Goal: Information Seeking & Learning: Learn about a topic

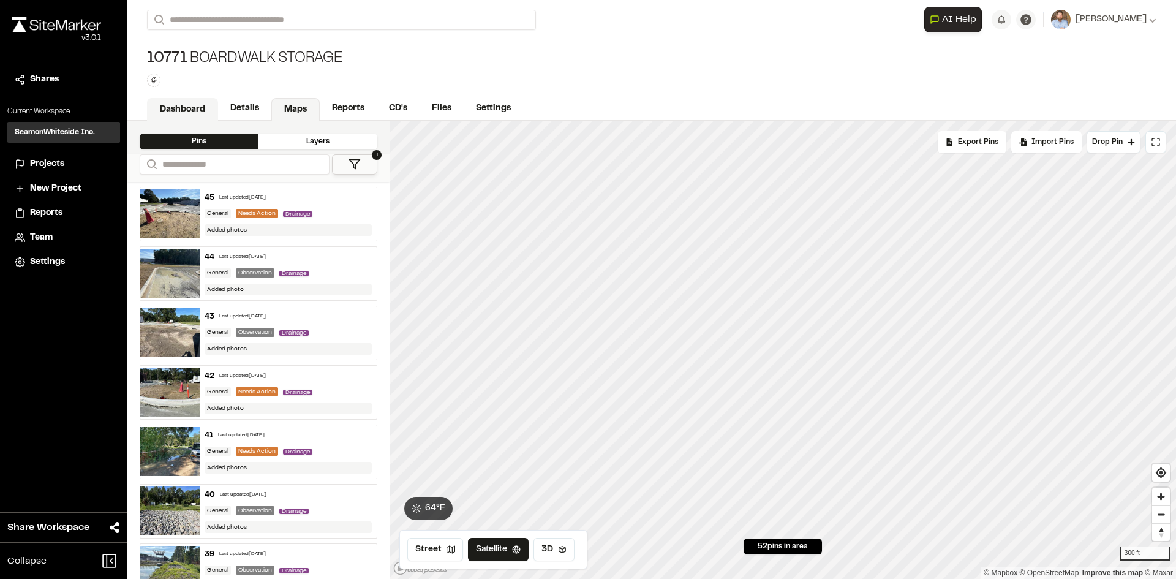
click at [186, 103] on link "Dashboard" at bounding box center [182, 109] width 71 height 23
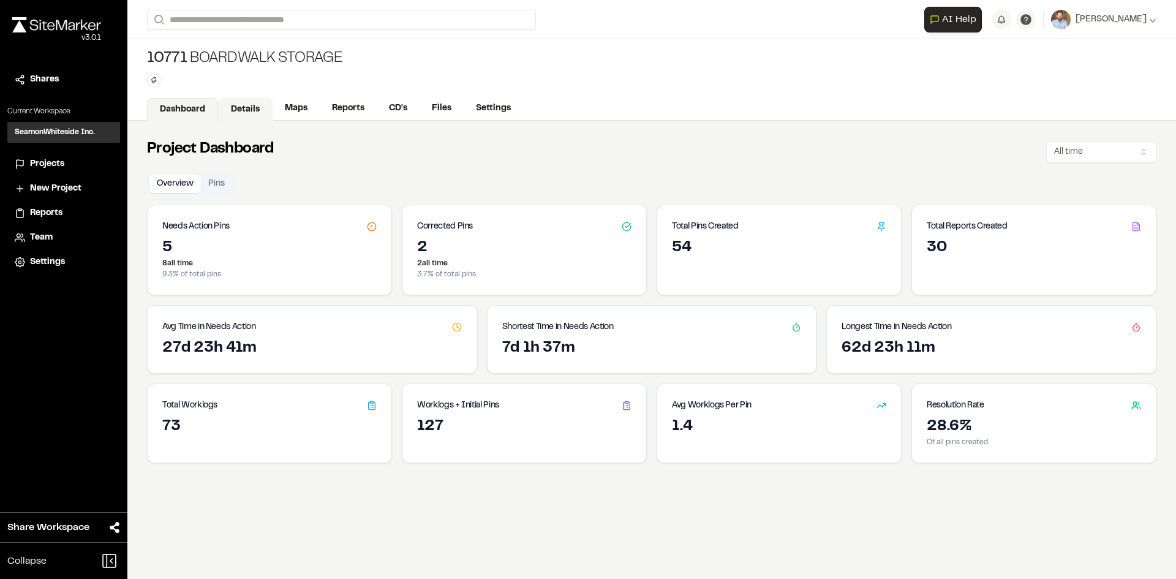
click at [241, 107] on link "Details" at bounding box center [245, 109] width 55 height 23
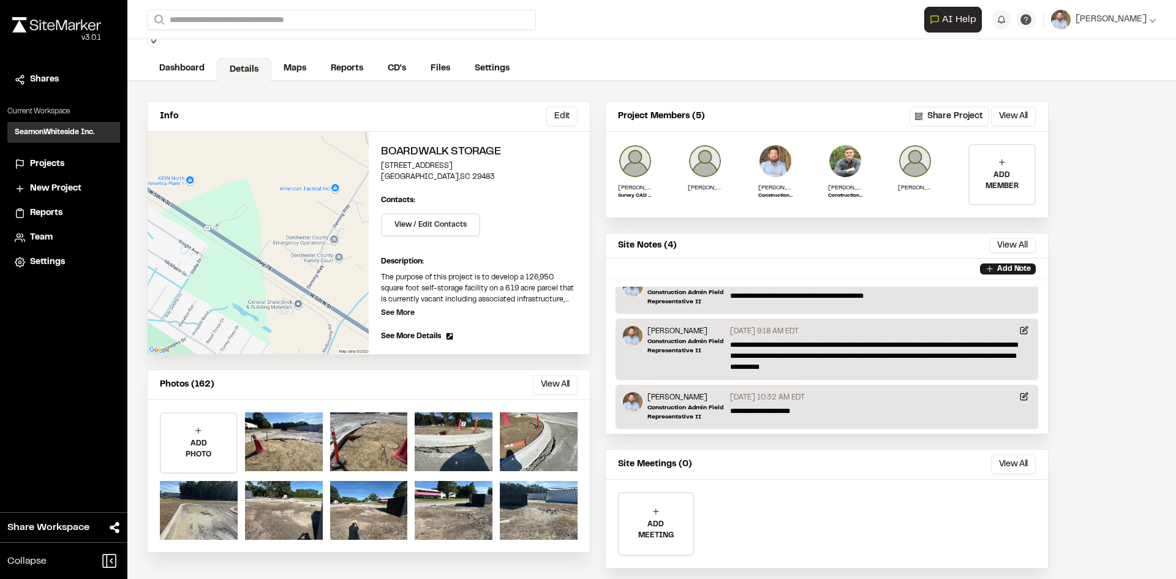
scroll to position [64, 0]
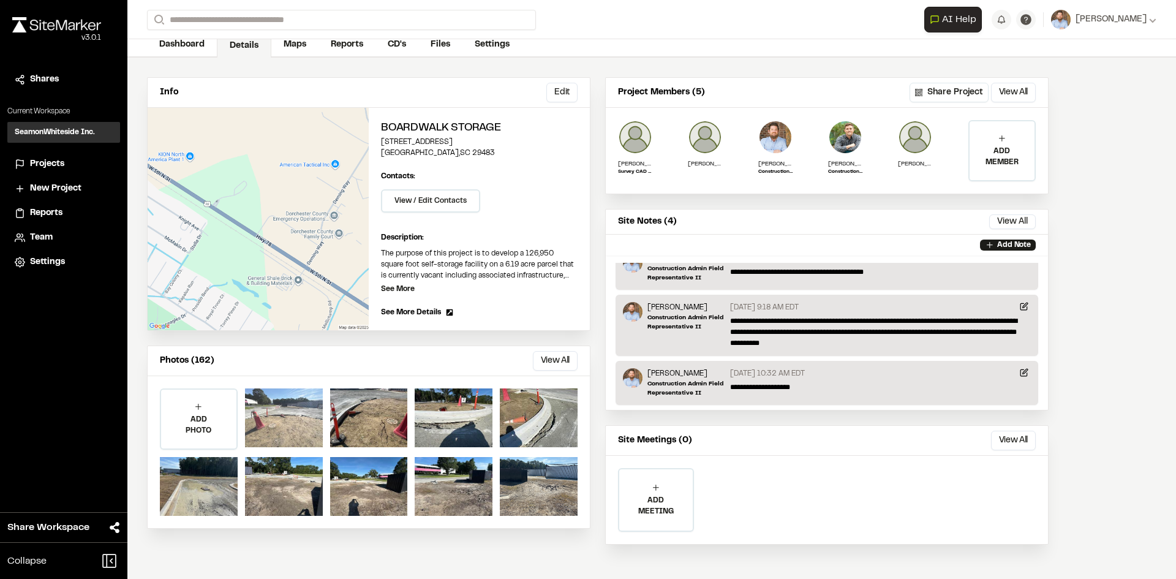
click at [294, 423] on div at bounding box center [284, 417] width 78 height 59
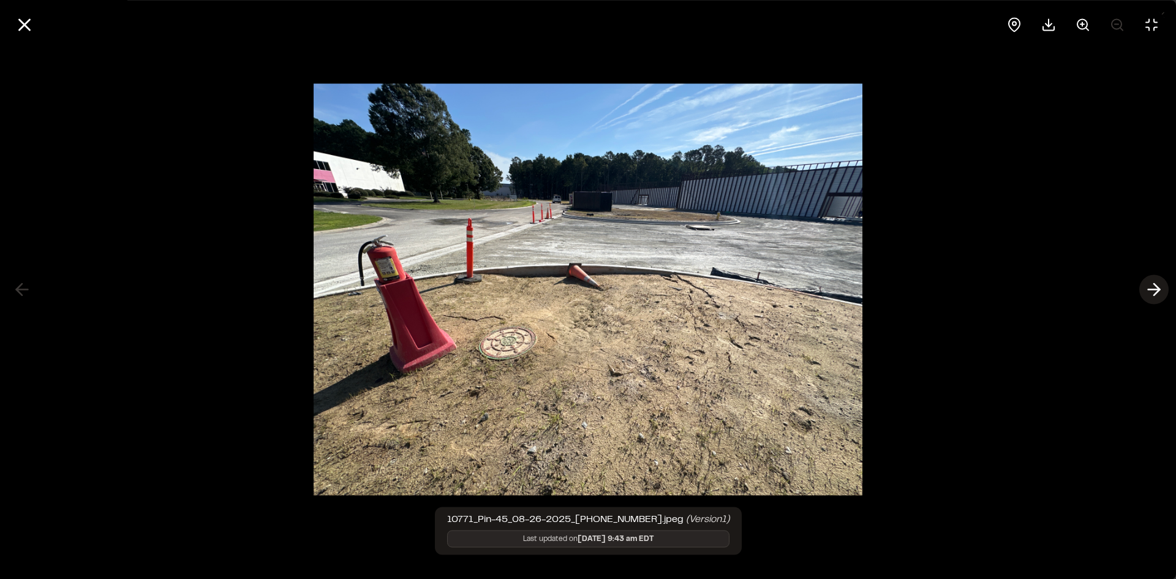
click at [1153, 285] on icon at bounding box center [1154, 289] width 20 height 21
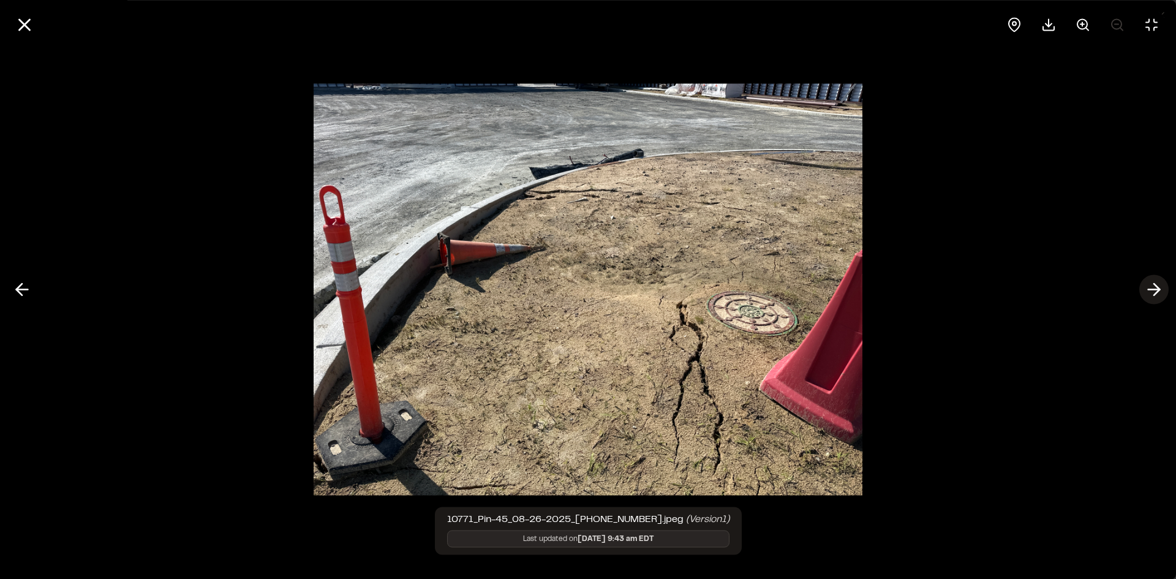
click at [1153, 285] on icon at bounding box center [1154, 289] width 20 height 21
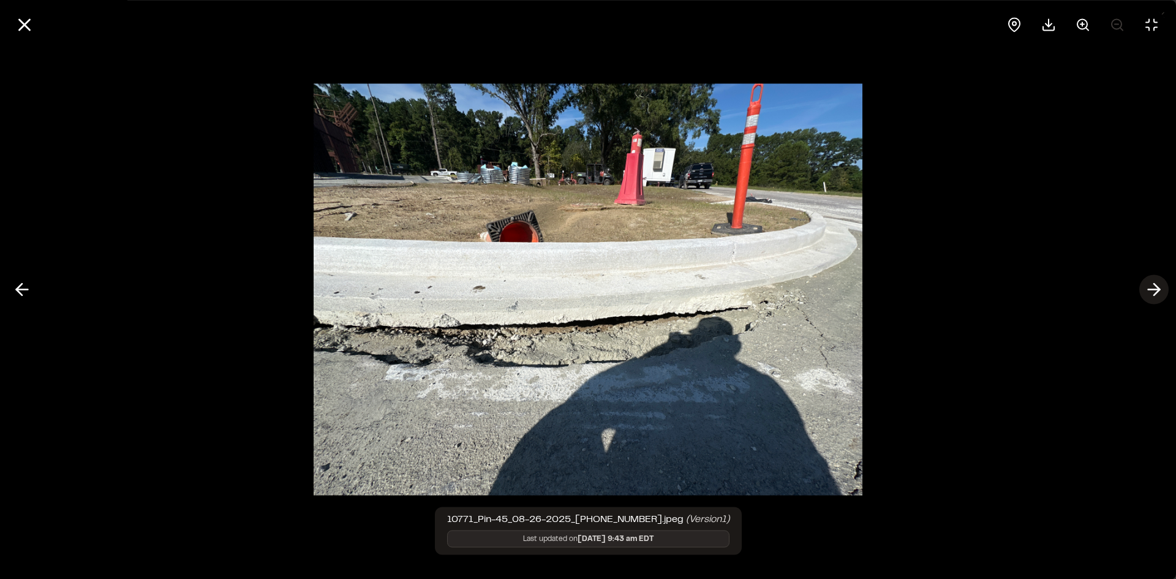
click at [1152, 288] on icon at bounding box center [1154, 289] width 20 height 21
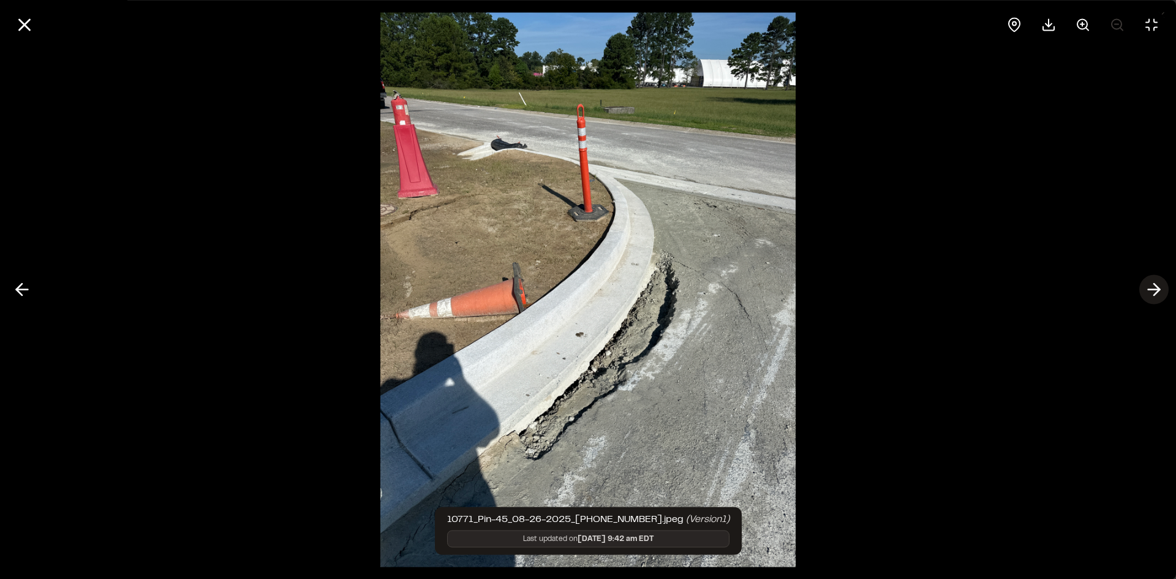
click at [1152, 288] on icon at bounding box center [1154, 289] width 20 height 21
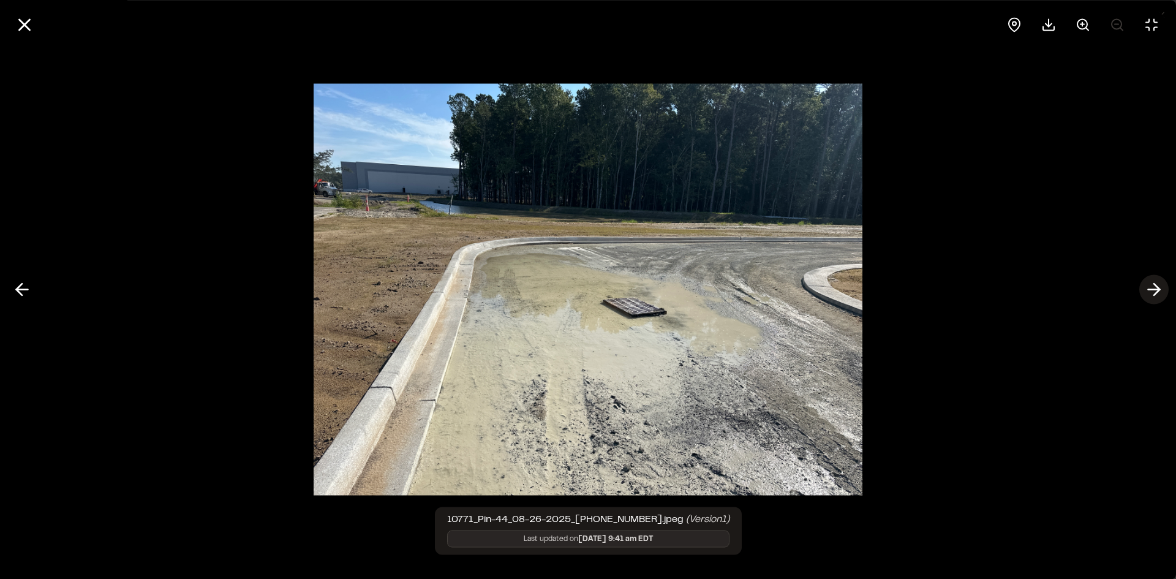
click at [1152, 288] on icon at bounding box center [1154, 289] width 20 height 21
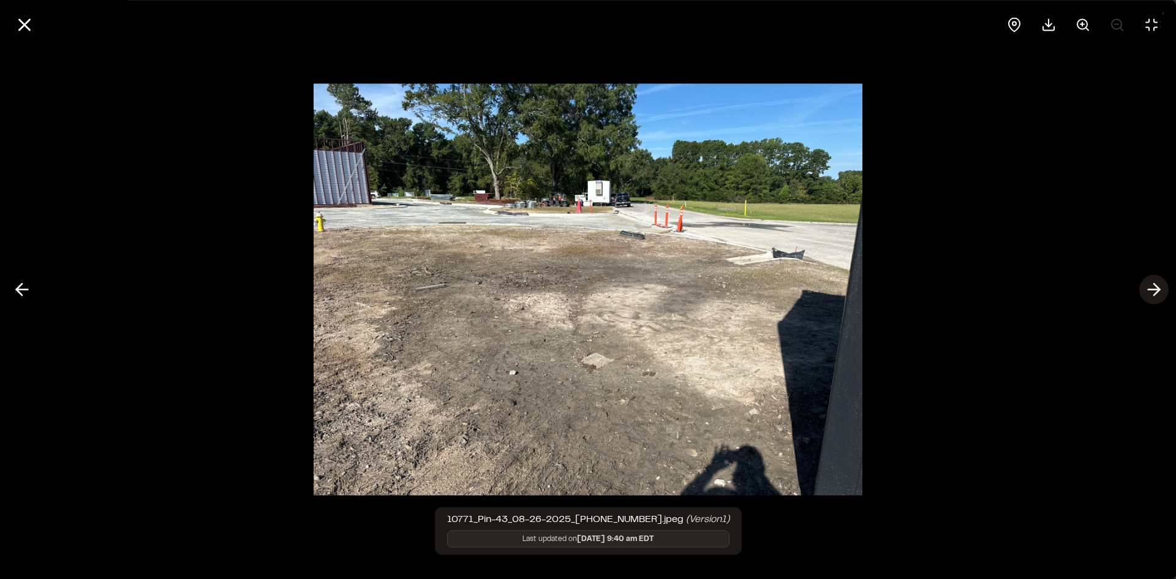
click at [1153, 288] on icon at bounding box center [1154, 289] width 20 height 21
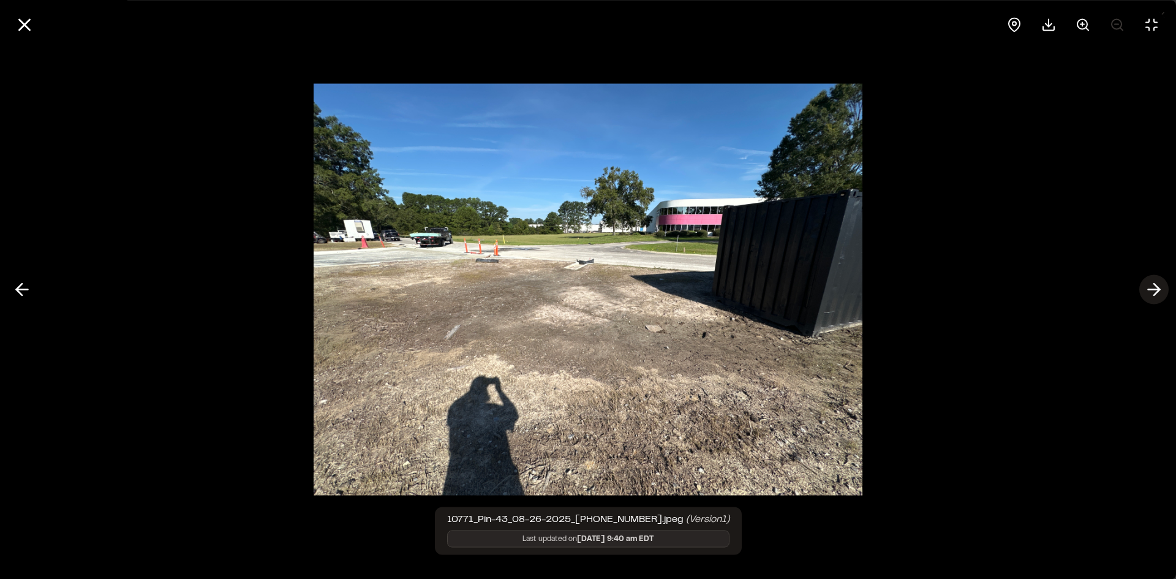
click at [1153, 288] on icon at bounding box center [1154, 289] width 20 height 21
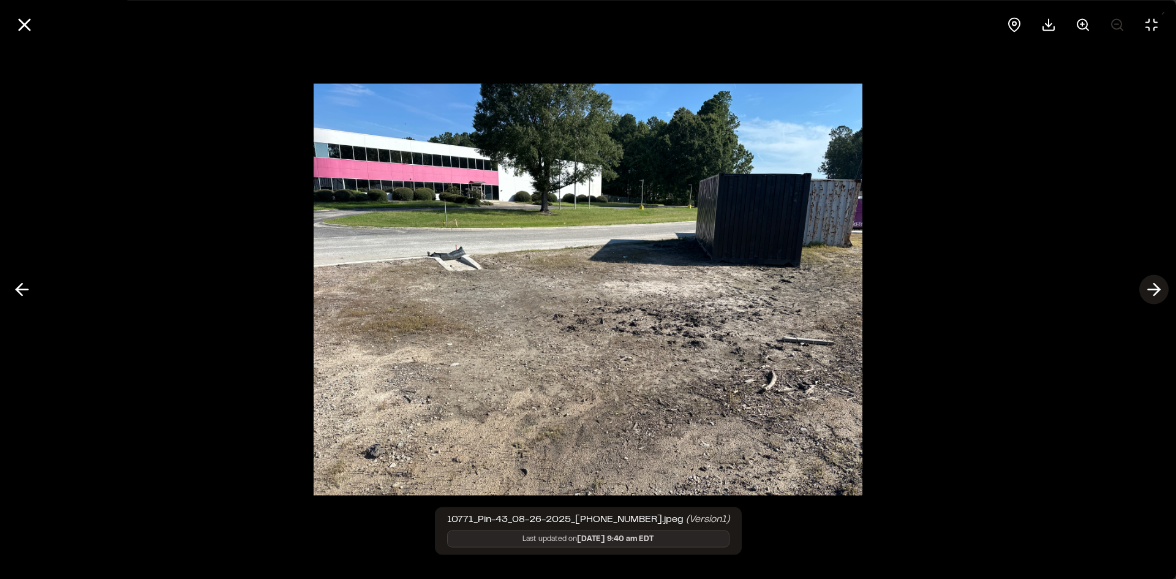
click at [1153, 288] on icon at bounding box center [1154, 289] width 20 height 21
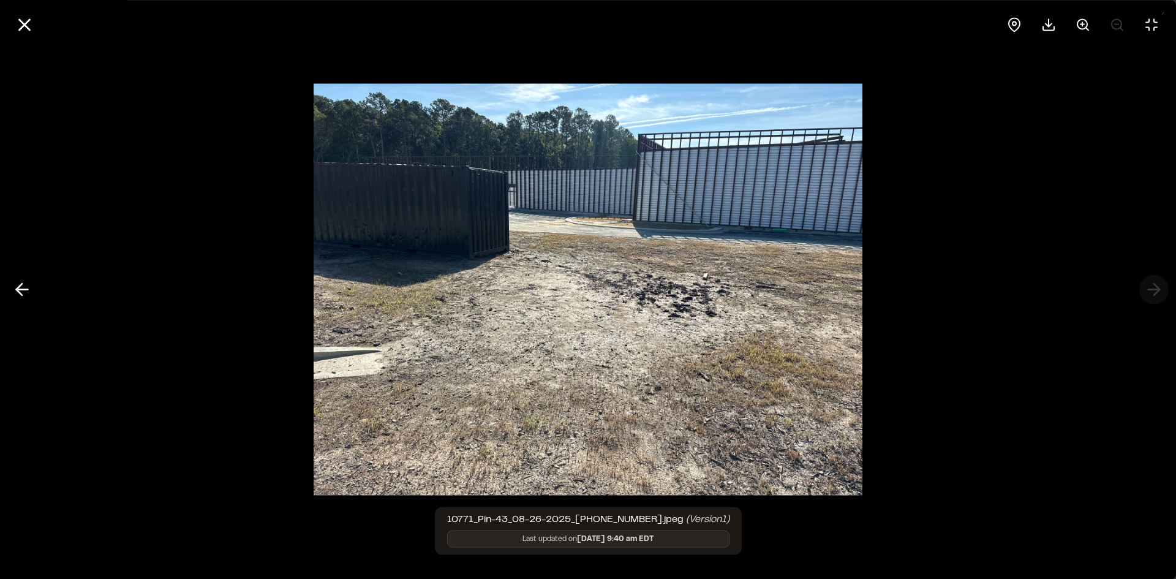
click at [1153, 288] on div at bounding box center [588, 289] width 1176 height 579
click at [27, 26] on line at bounding box center [25, 25] width 10 height 10
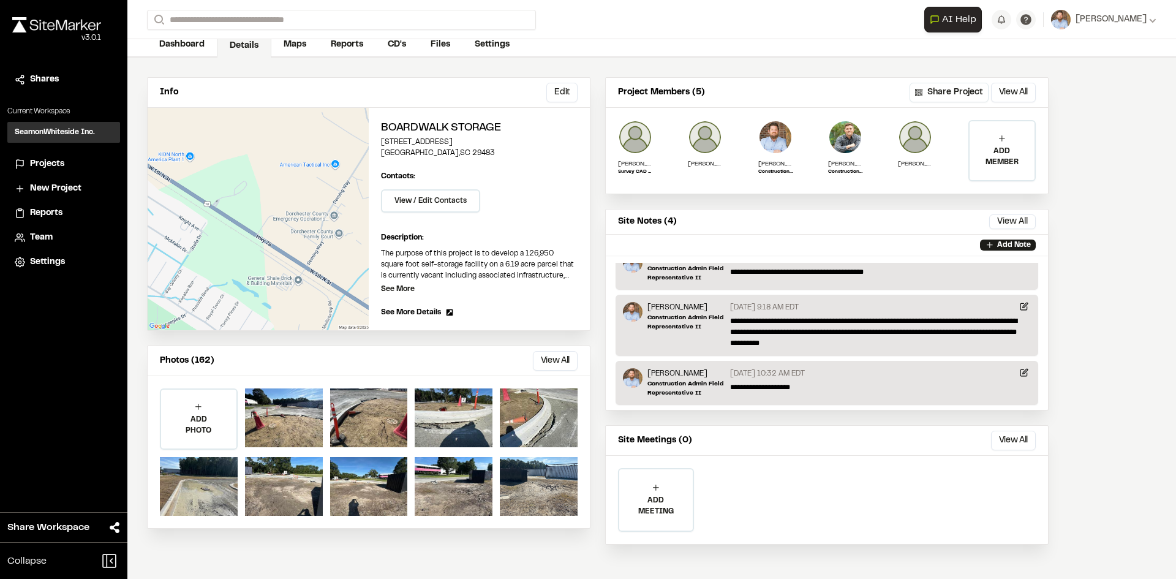
click at [562, 358] on button "View All" at bounding box center [555, 361] width 45 height 20
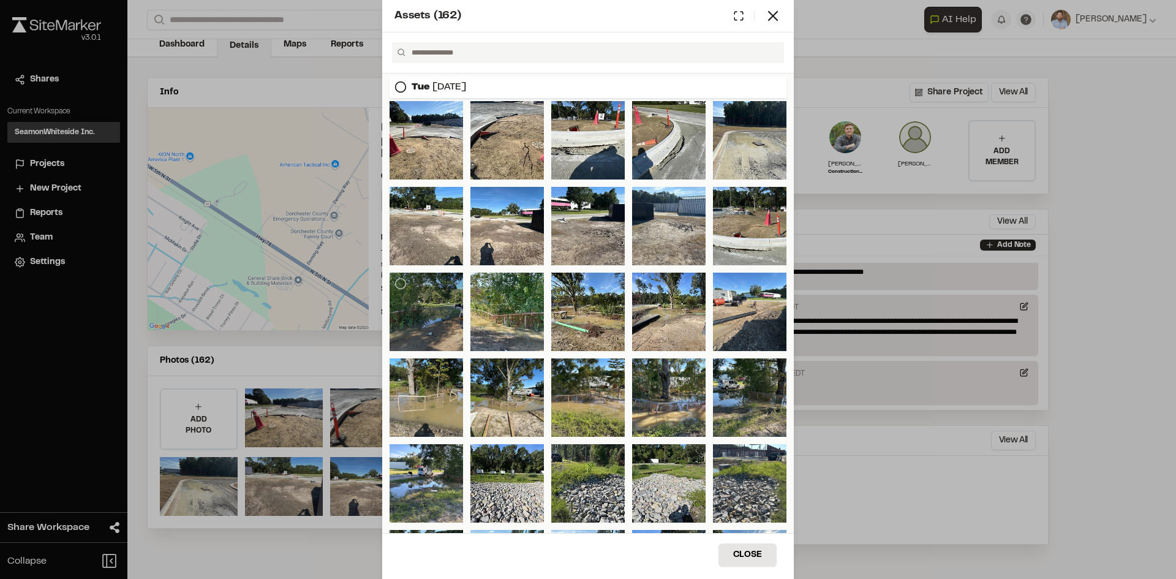
click at [417, 313] on div at bounding box center [427, 312] width 74 height 78
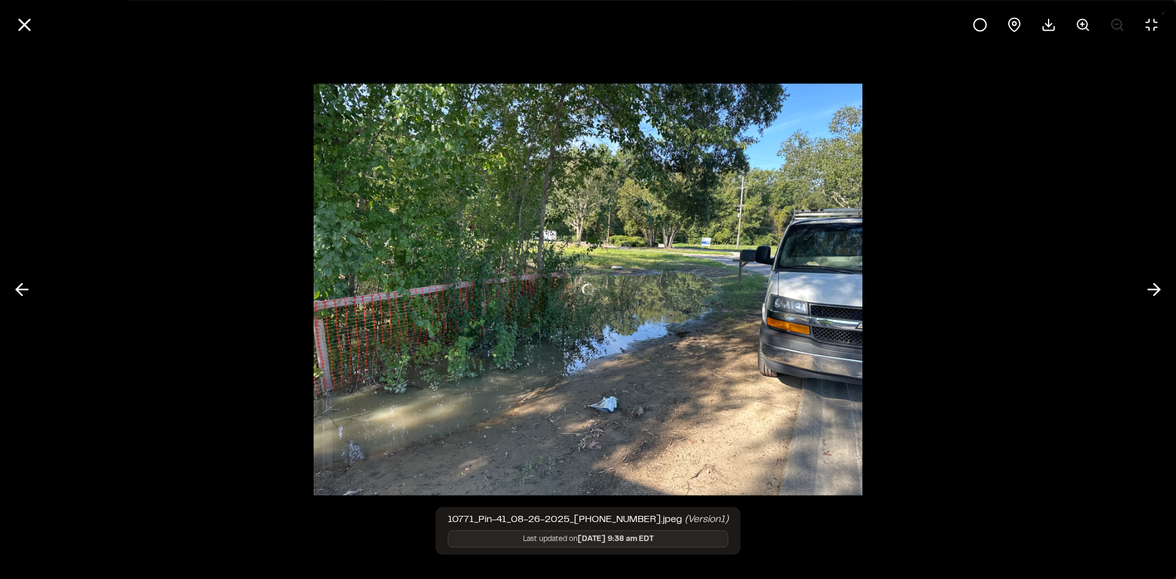
click at [438, 308] on div at bounding box center [588, 290] width 549 height 436
click at [1155, 285] on polyline at bounding box center [1157, 290] width 6 height 12
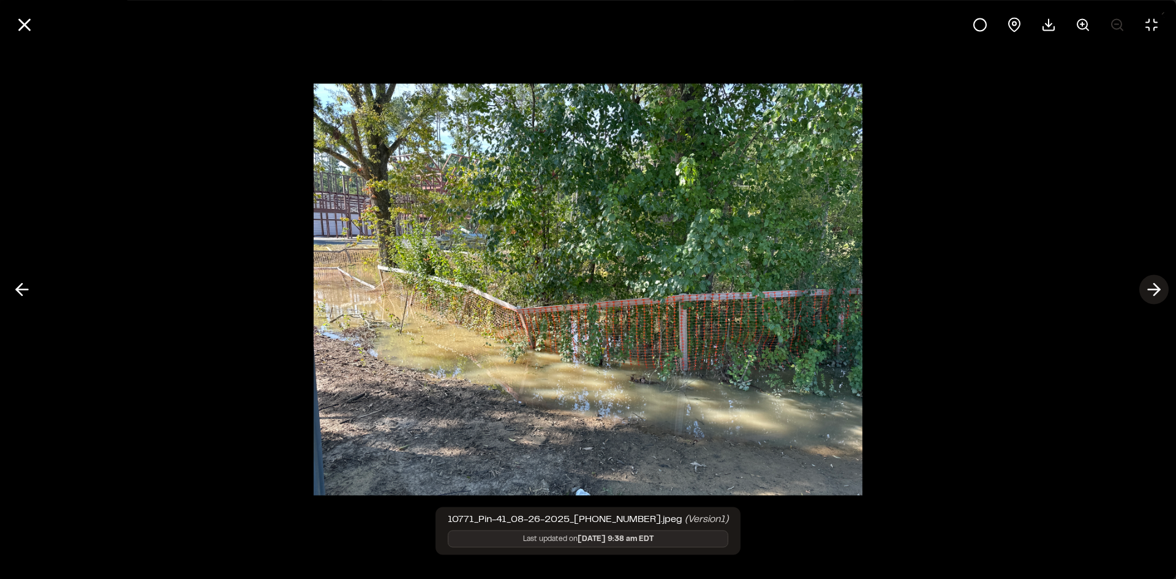
click at [1155, 285] on polyline at bounding box center [1157, 290] width 6 height 12
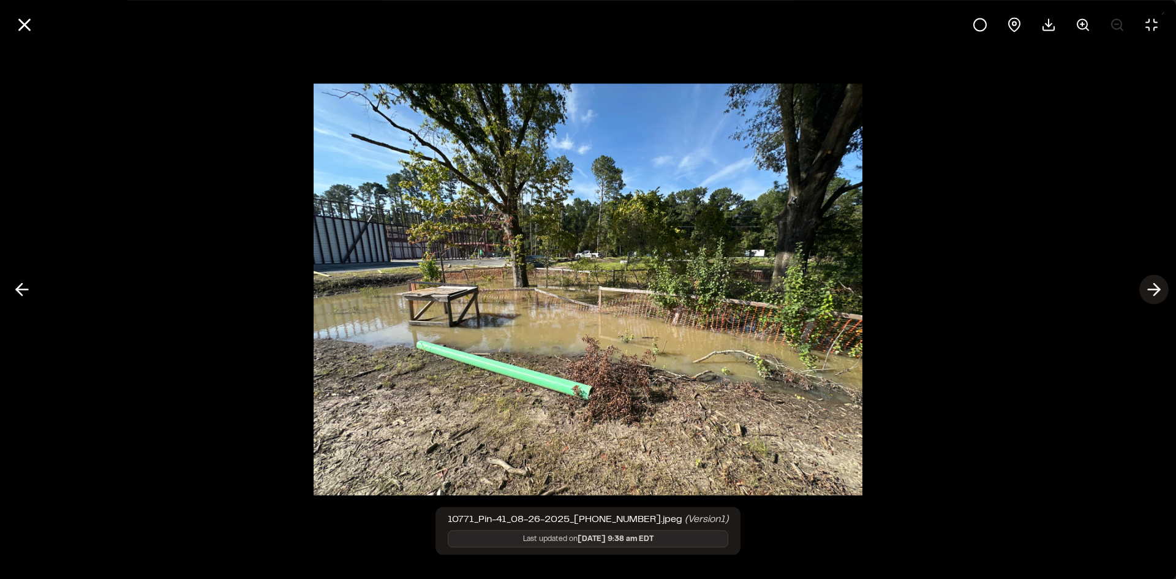
click at [1155, 285] on polyline at bounding box center [1157, 290] width 6 height 12
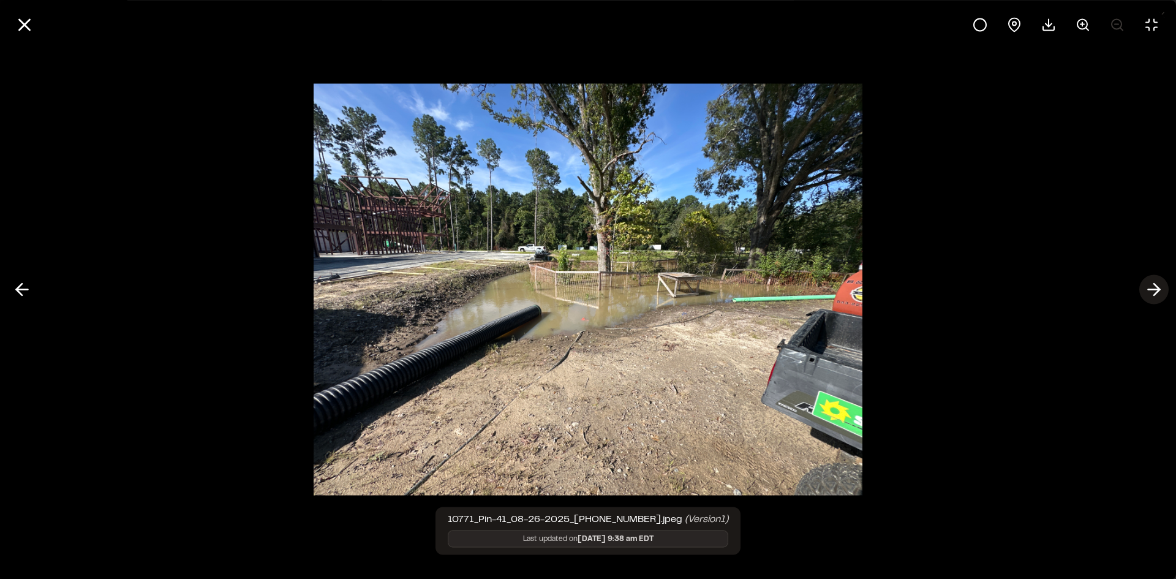
click at [1156, 287] on icon at bounding box center [1154, 289] width 20 height 21
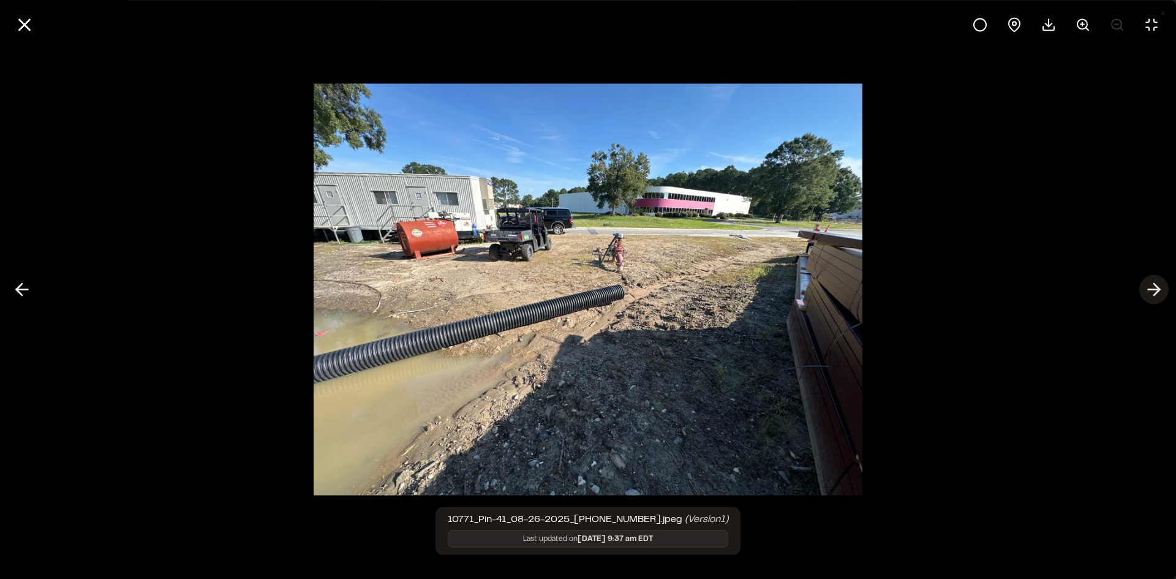
click at [1157, 287] on polyline at bounding box center [1157, 290] width 6 height 12
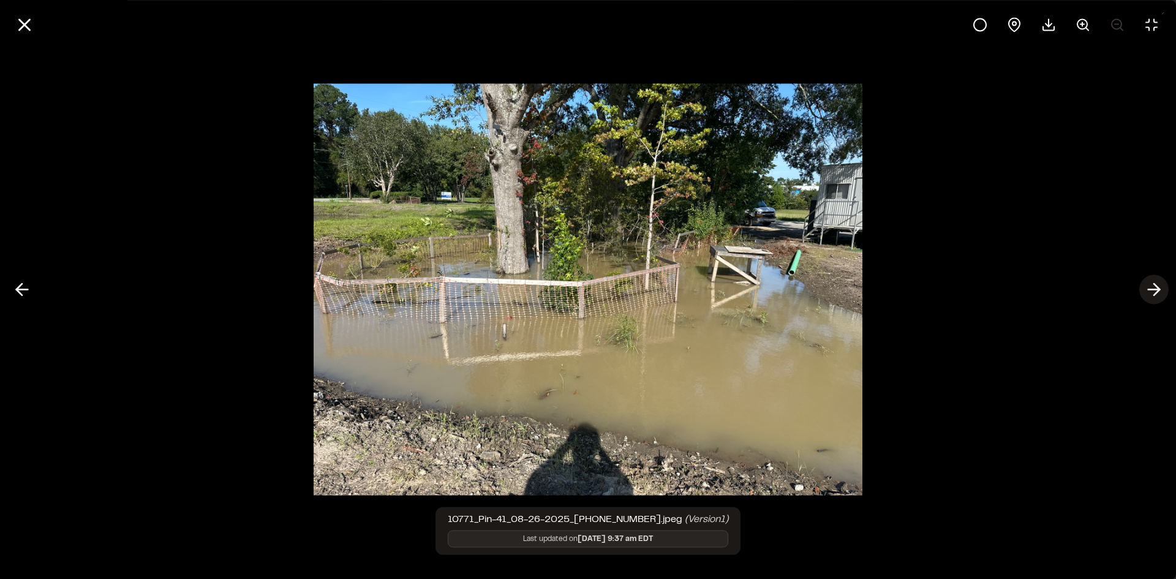
click at [1157, 287] on polyline at bounding box center [1157, 290] width 6 height 12
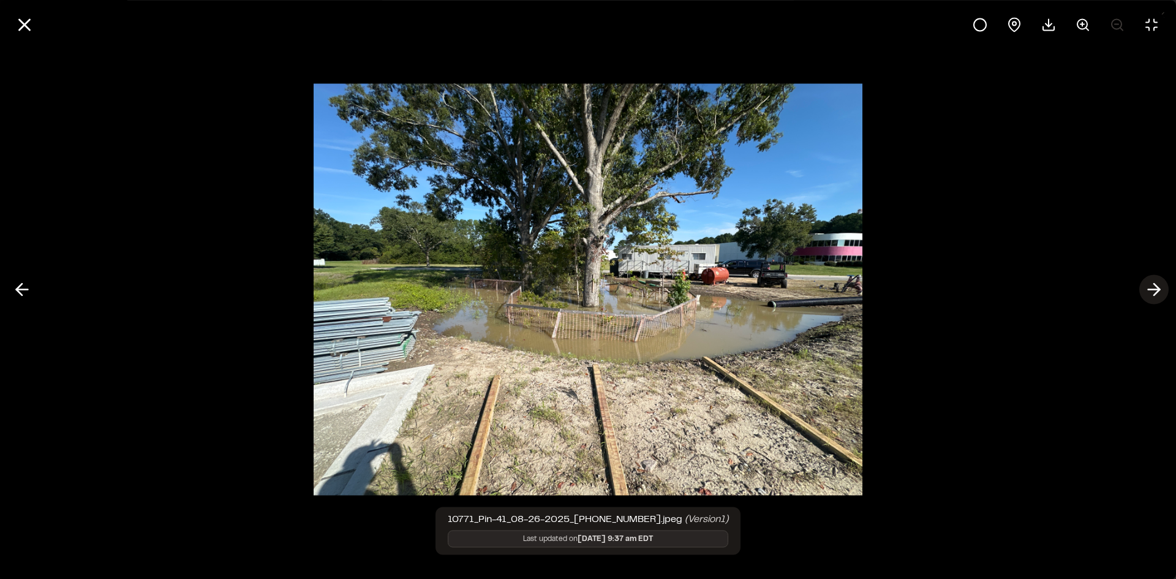
click at [1157, 287] on polyline at bounding box center [1157, 290] width 6 height 12
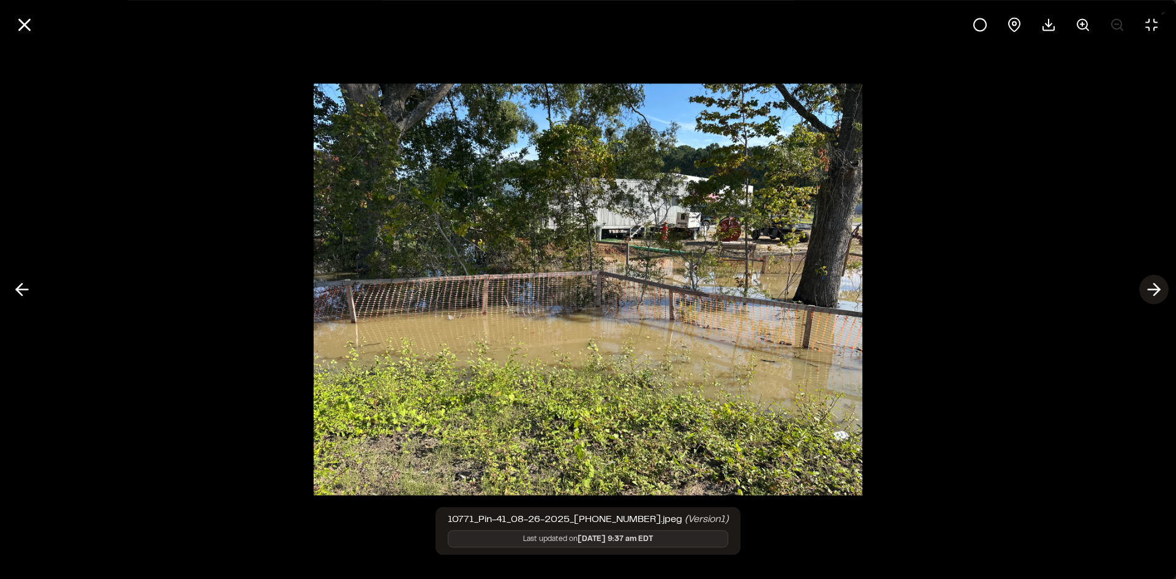
click at [1157, 287] on polyline at bounding box center [1157, 290] width 6 height 12
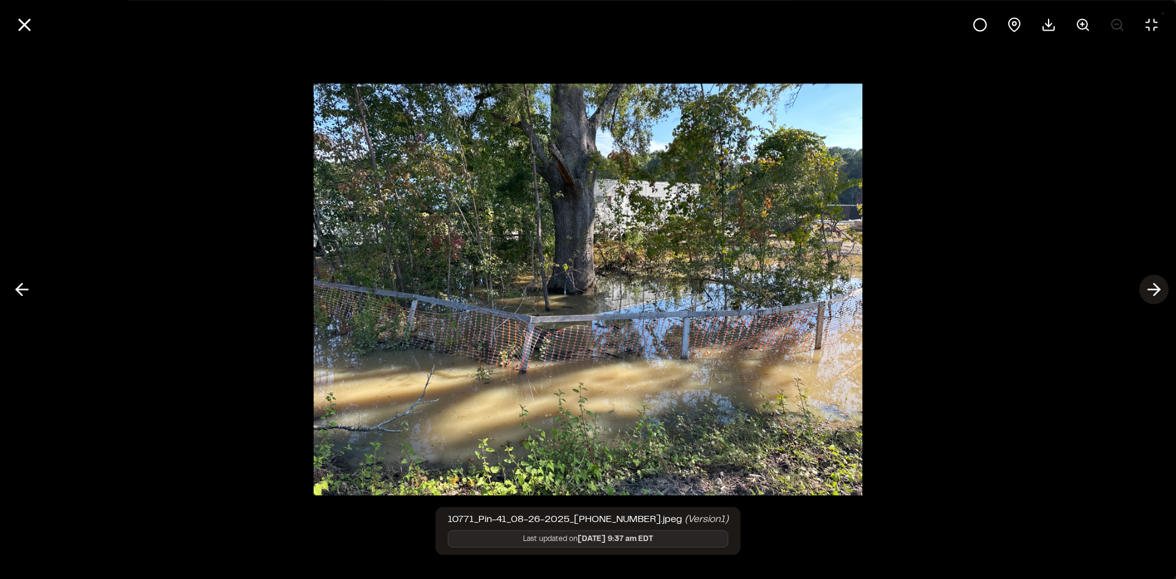
click at [1157, 287] on polyline at bounding box center [1157, 290] width 6 height 12
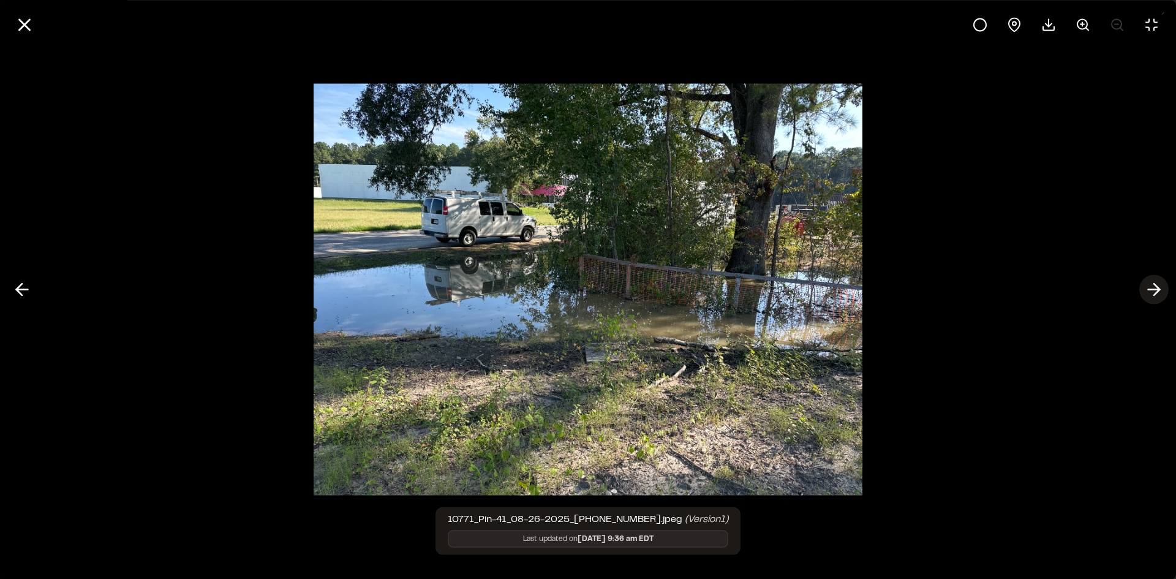
click at [1157, 287] on polyline at bounding box center [1157, 290] width 6 height 12
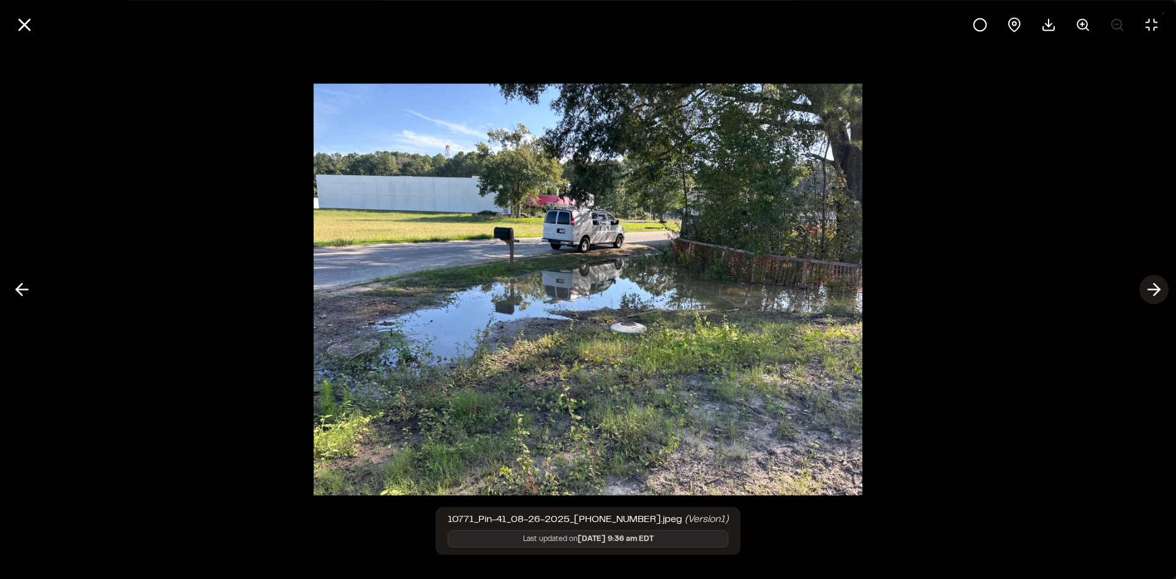
click at [1157, 287] on polyline at bounding box center [1157, 290] width 6 height 12
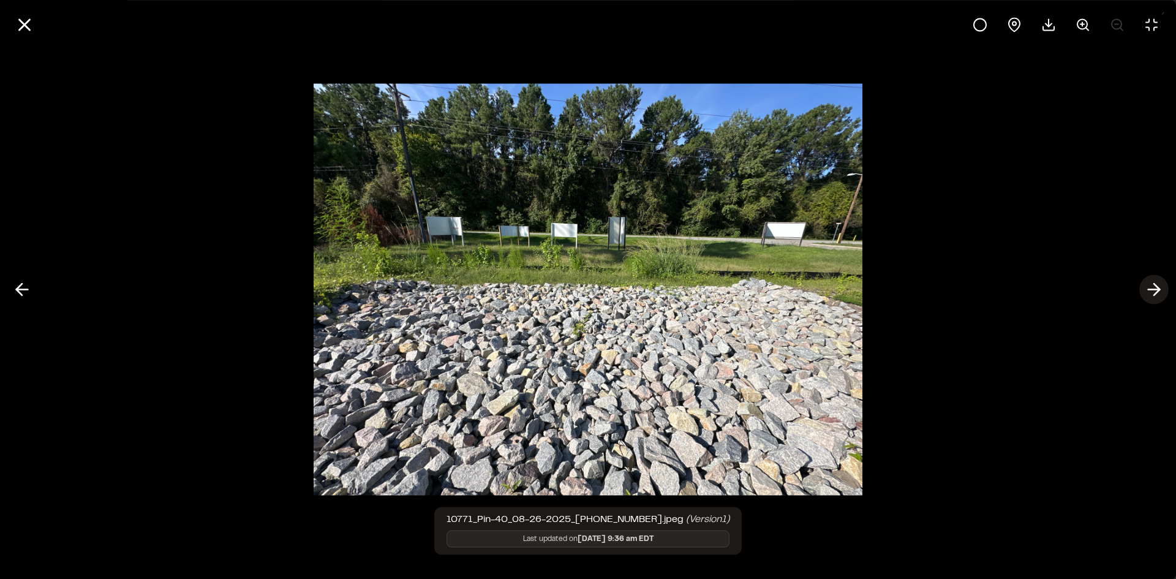
click at [1158, 287] on icon at bounding box center [1154, 289] width 20 height 21
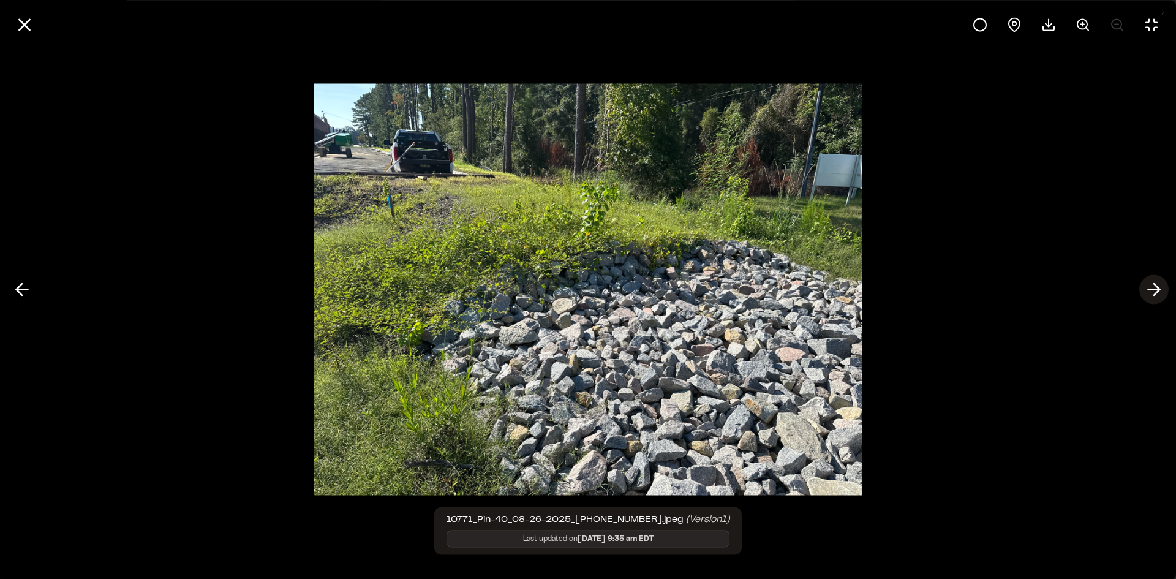
click at [1158, 287] on icon at bounding box center [1154, 289] width 20 height 21
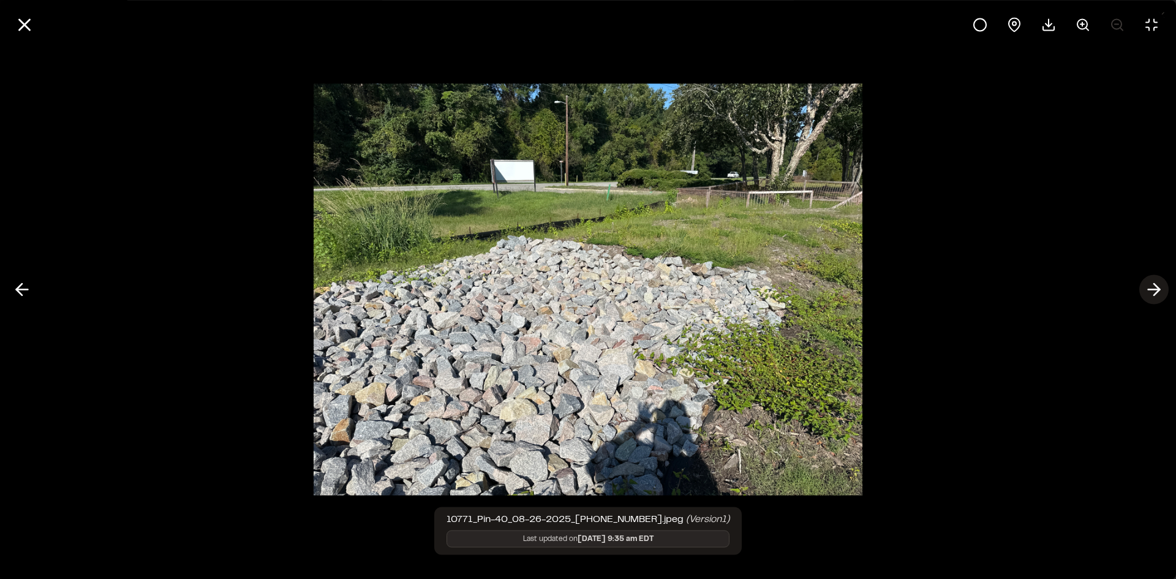
click at [1158, 287] on icon at bounding box center [1154, 289] width 20 height 21
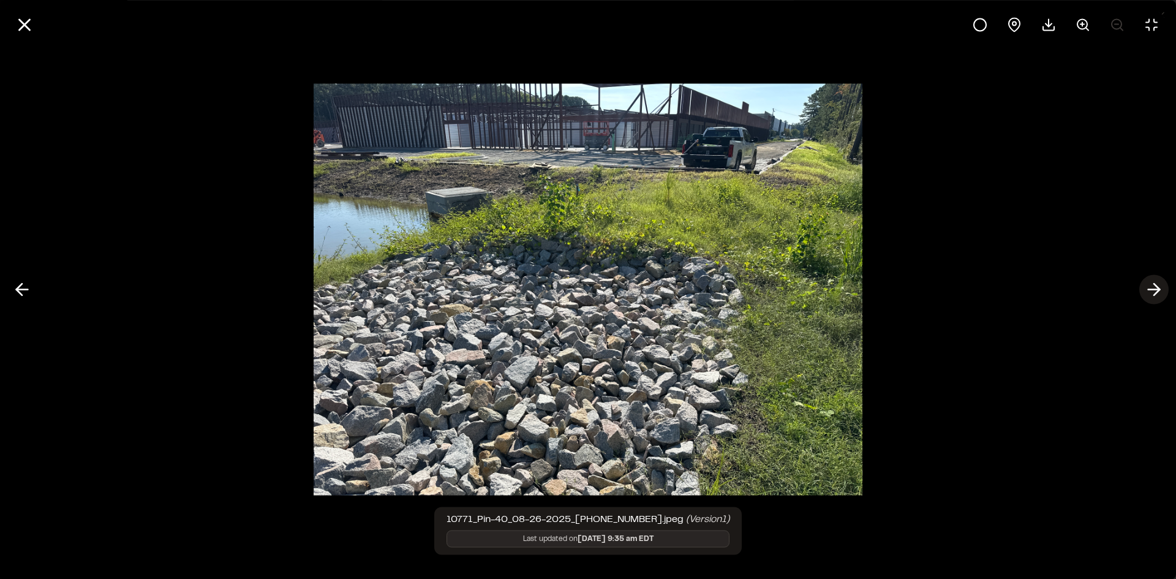
click at [1158, 287] on icon at bounding box center [1154, 289] width 20 height 21
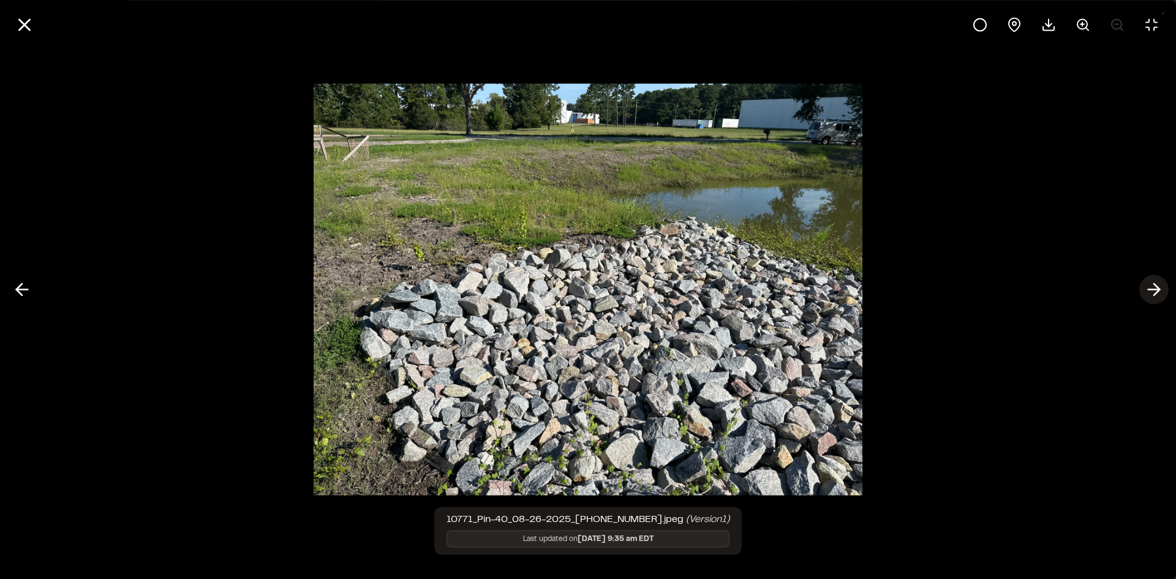
click at [1158, 287] on icon at bounding box center [1154, 289] width 20 height 21
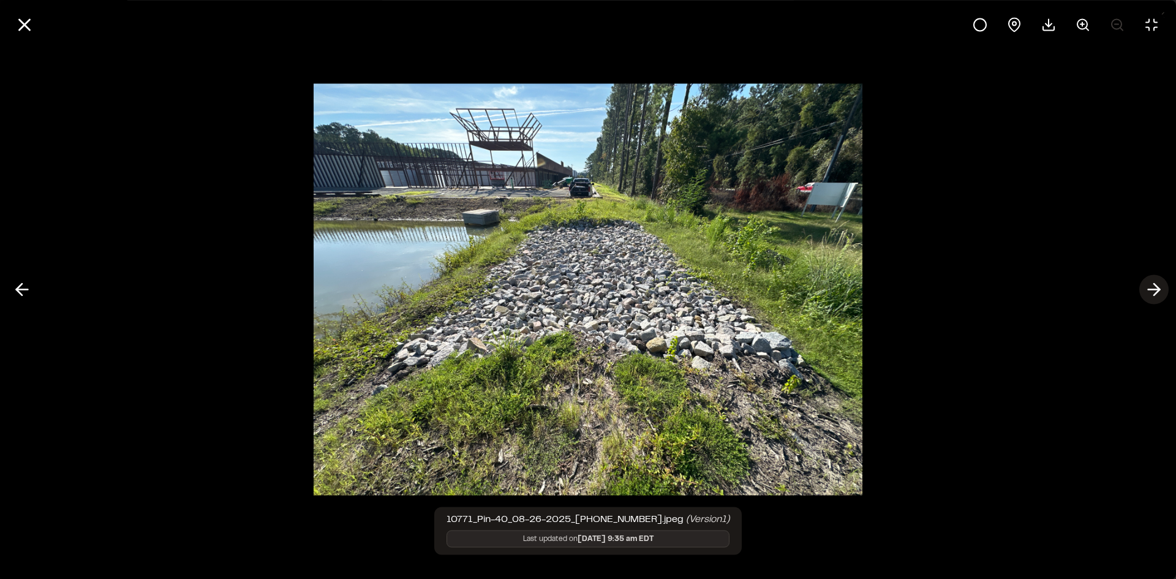
click at [1158, 287] on icon at bounding box center [1154, 289] width 20 height 21
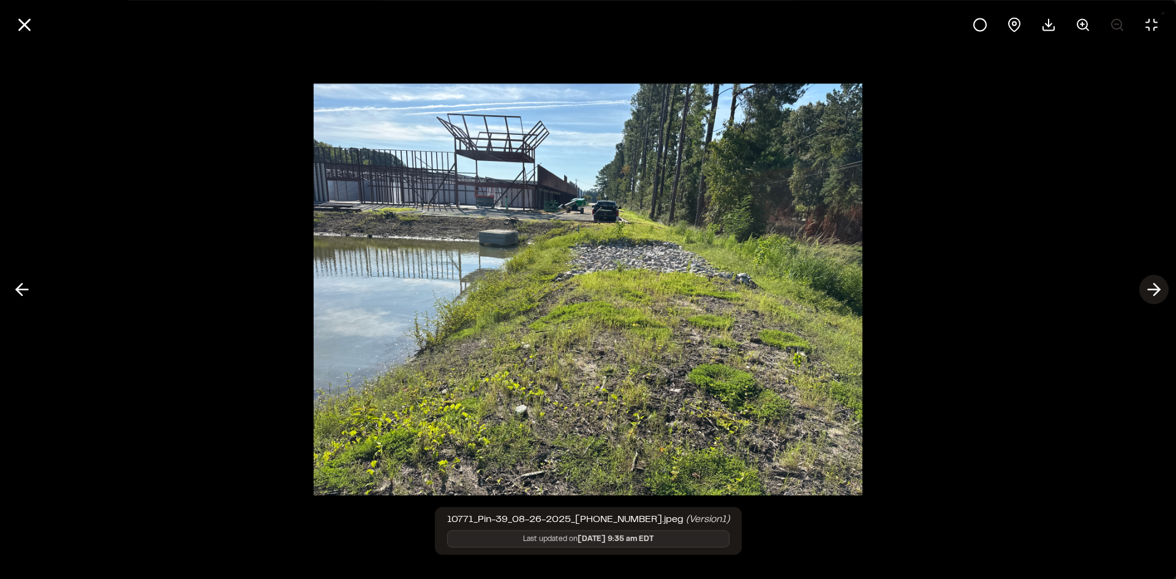
click at [1158, 287] on icon at bounding box center [1154, 289] width 20 height 21
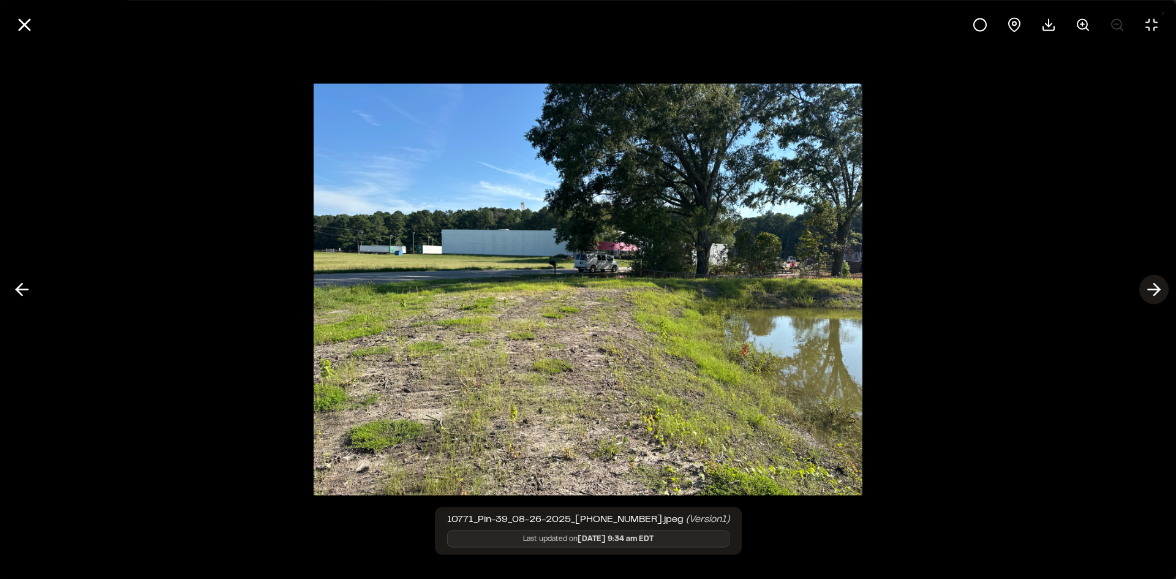
click at [1158, 287] on icon at bounding box center [1154, 289] width 20 height 21
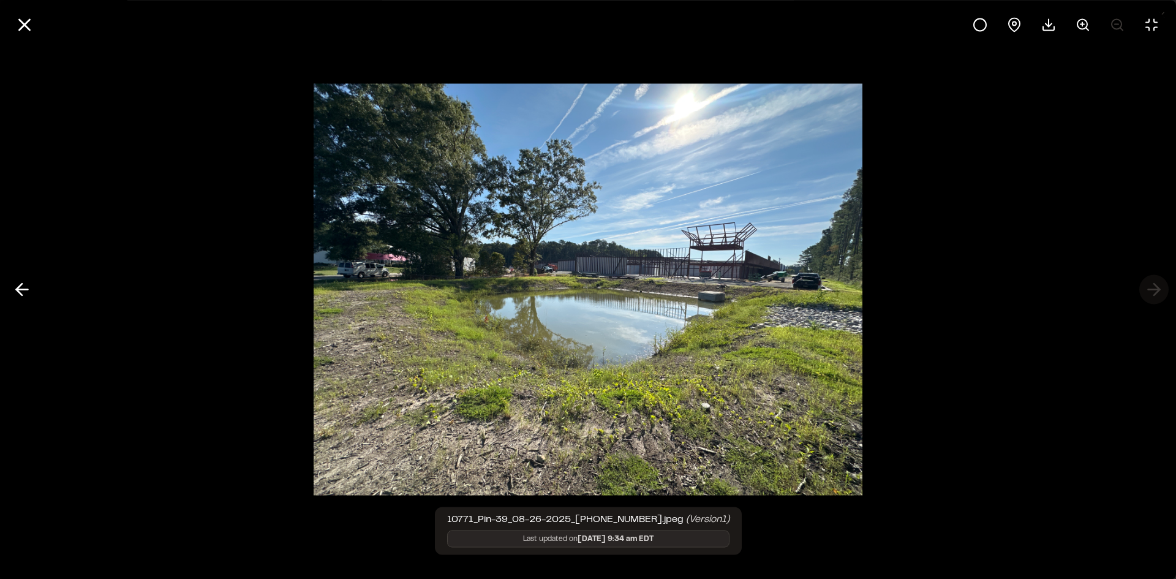
click at [1158, 287] on div at bounding box center [588, 289] width 1176 height 579
click at [1080, 23] on icon at bounding box center [1083, 24] width 15 height 15
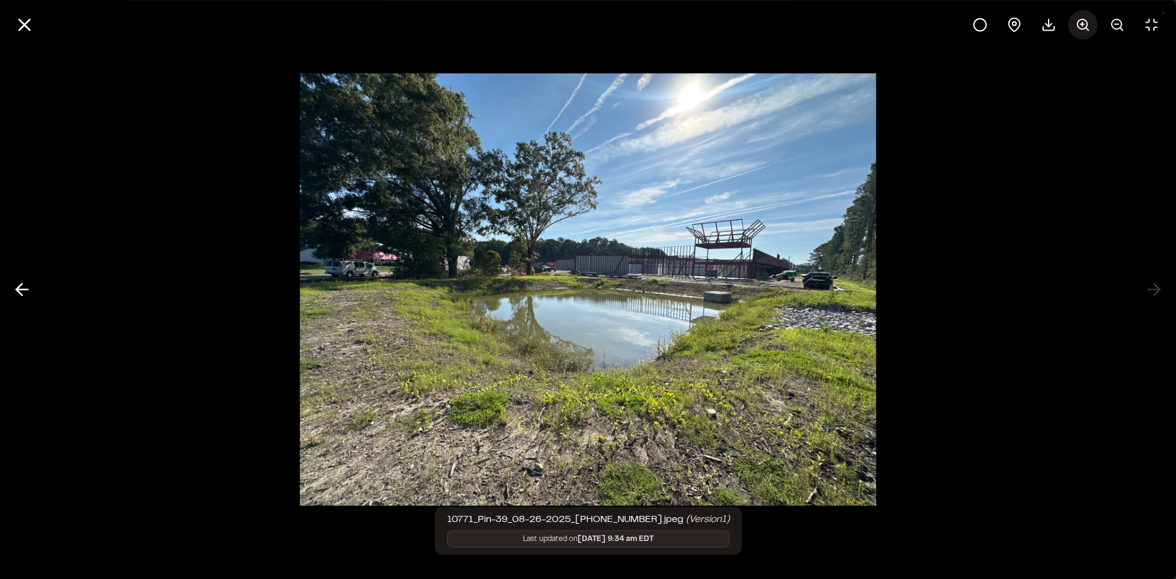
click at [1080, 23] on icon at bounding box center [1083, 24] width 15 height 15
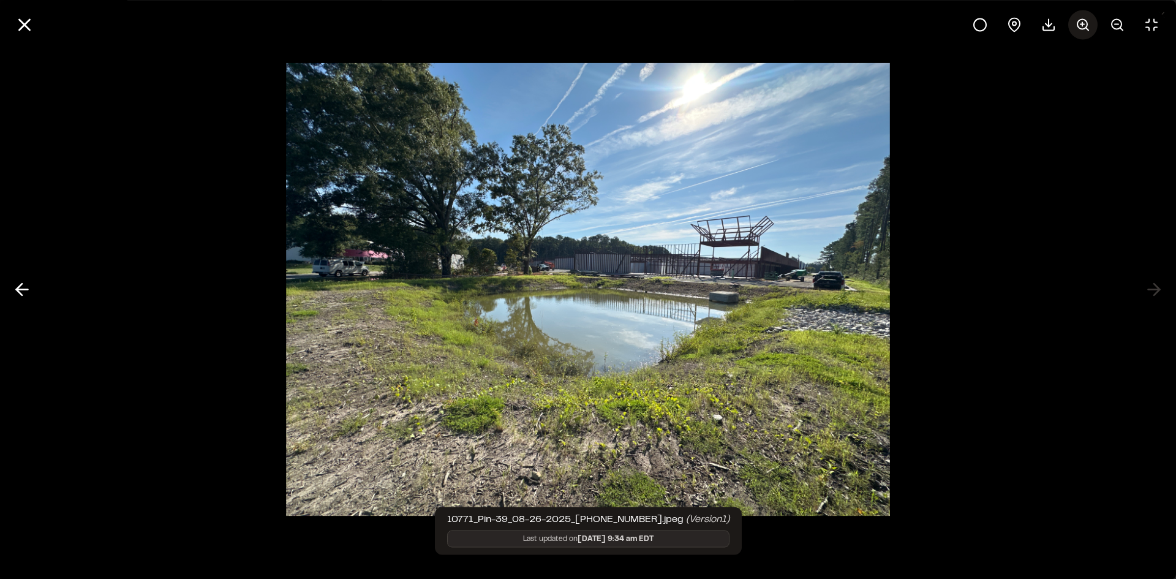
click at [1080, 23] on icon at bounding box center [1083, 24] width 15 height 15
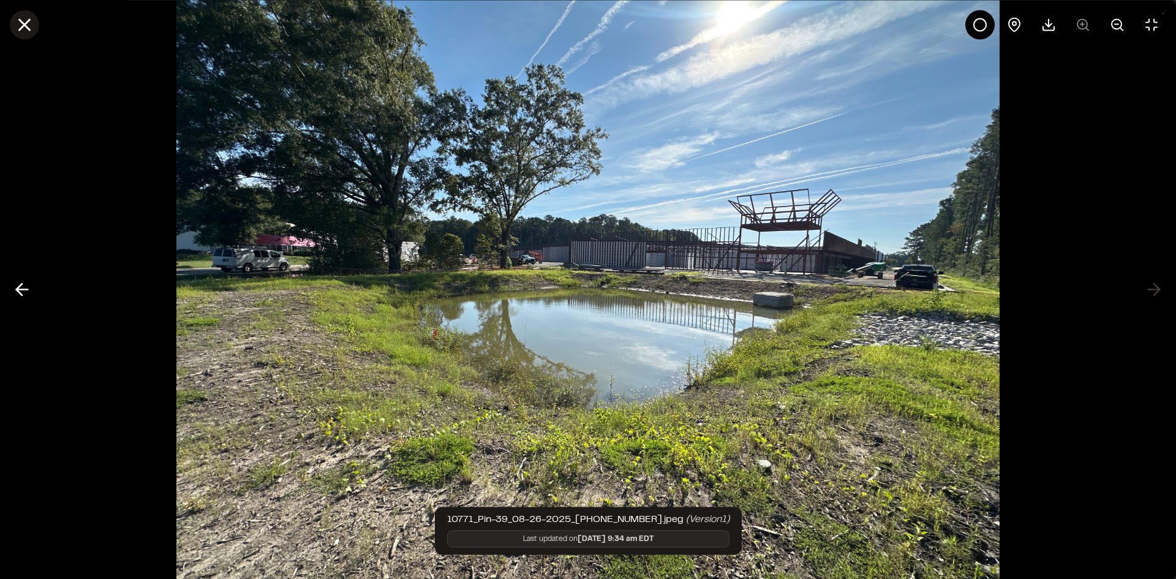
click at [17, 20] on icon at bounding box center [24, 24] width 21 height 21
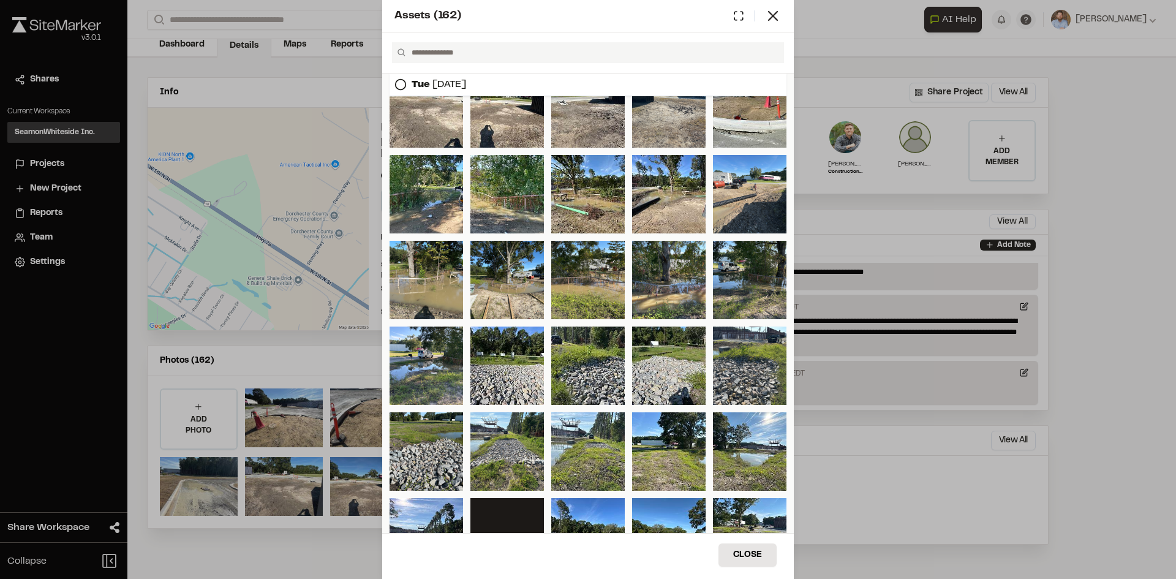
scroll to position [424, 0]
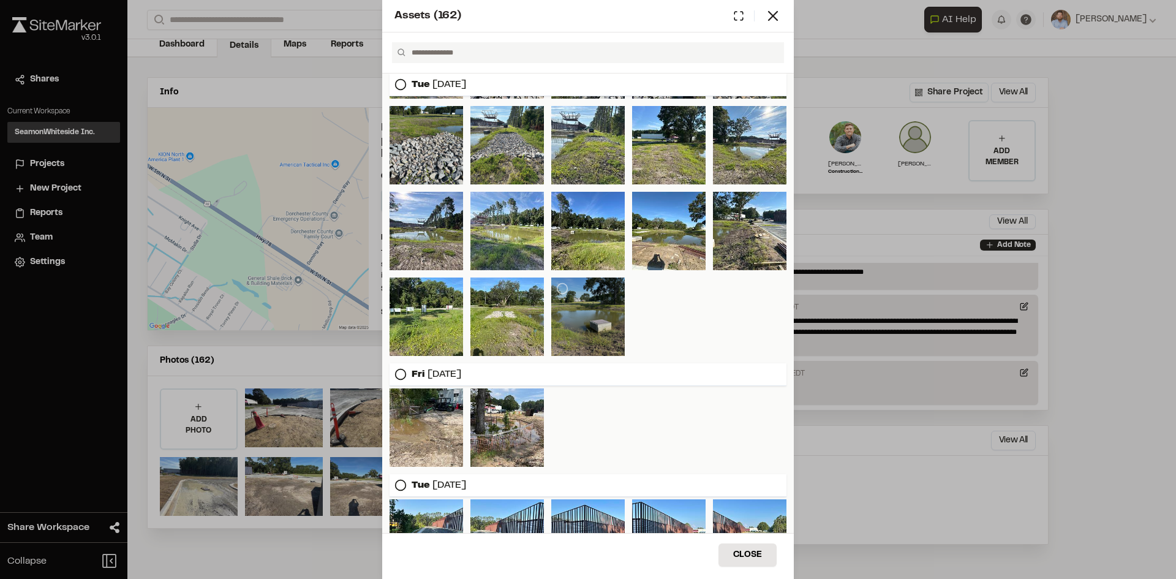
click at [598, 328] on div at bounding box center [588, 316] width 74 height 78
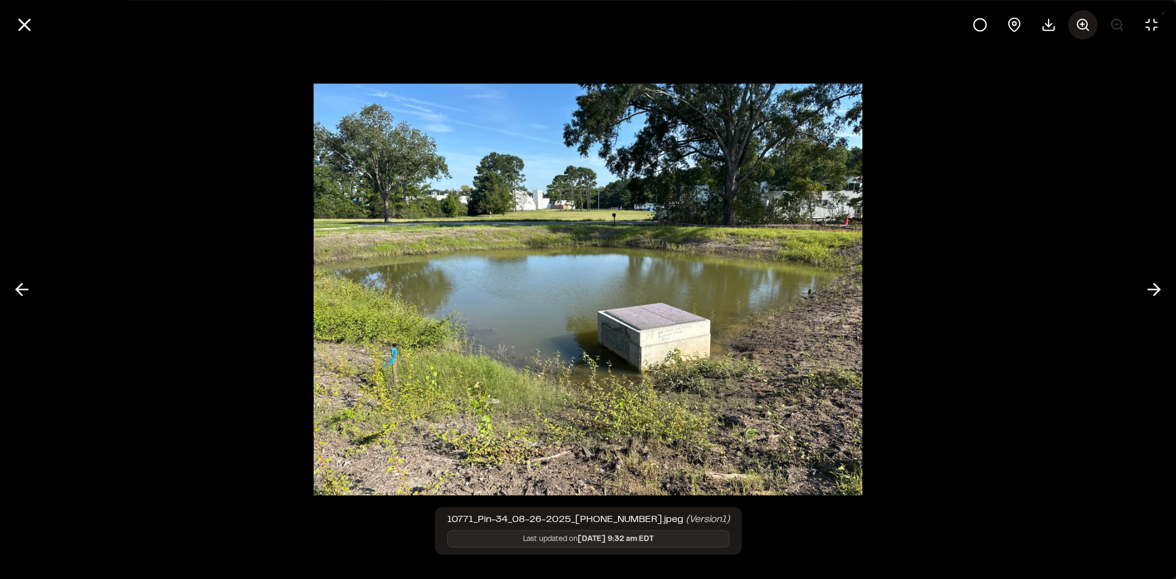
click at [1085, 25] on icon at bounding box center [1083, 24] width 15 height 15
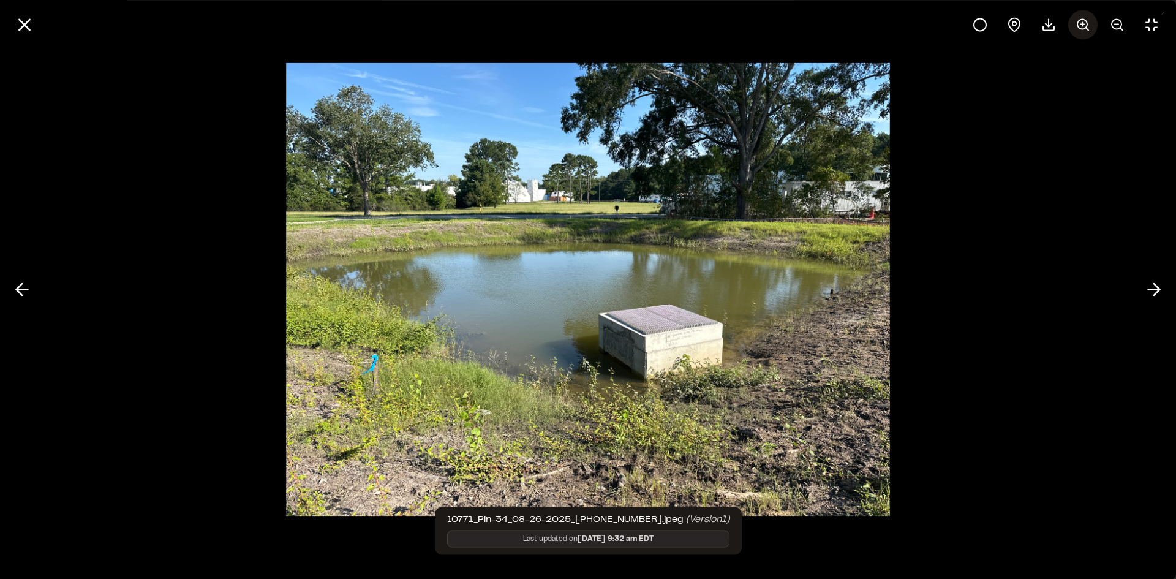
click at [1085, 25] on icon at bounding box center [1083, 24] width 15 height 15
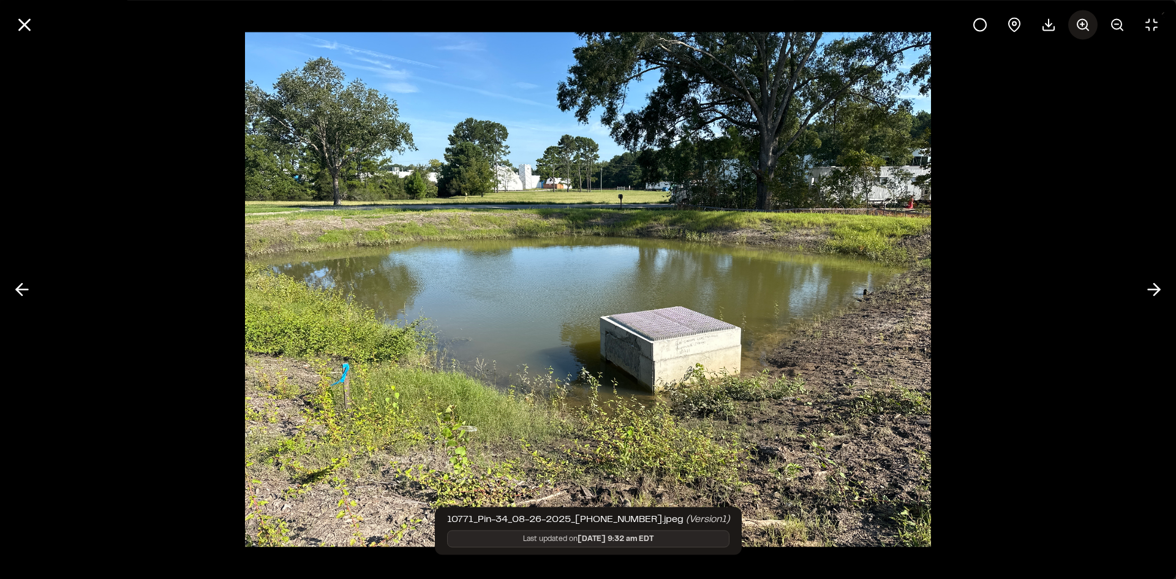
click at [1085, 25] on icon at bounding box center [1083, 24] width 15 height 15
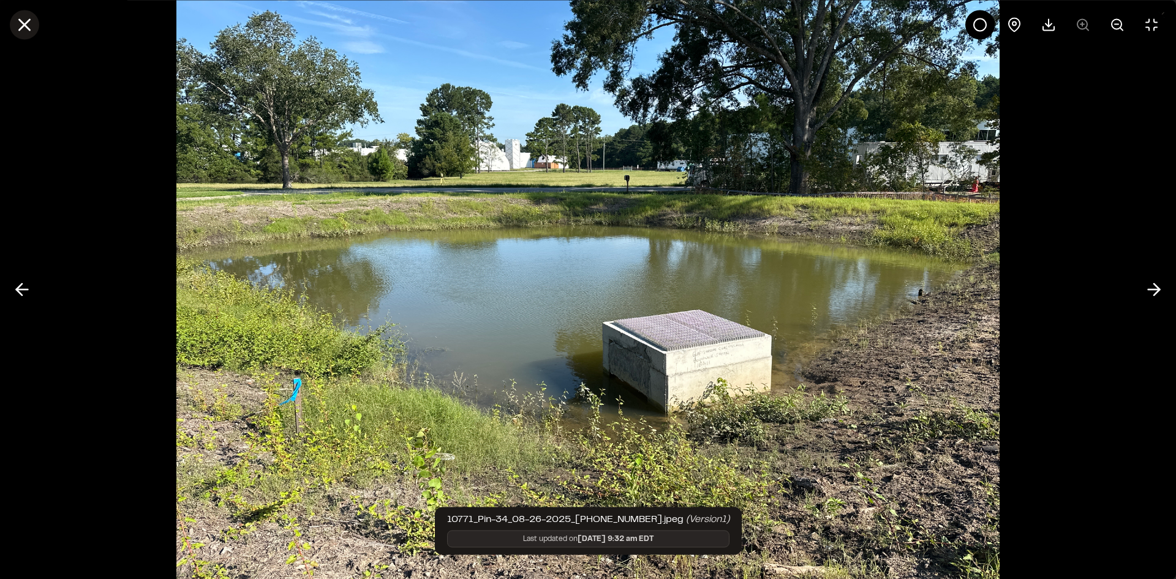
click at [22, 26] on line at bounding box center [25, 25] width 10 height 10
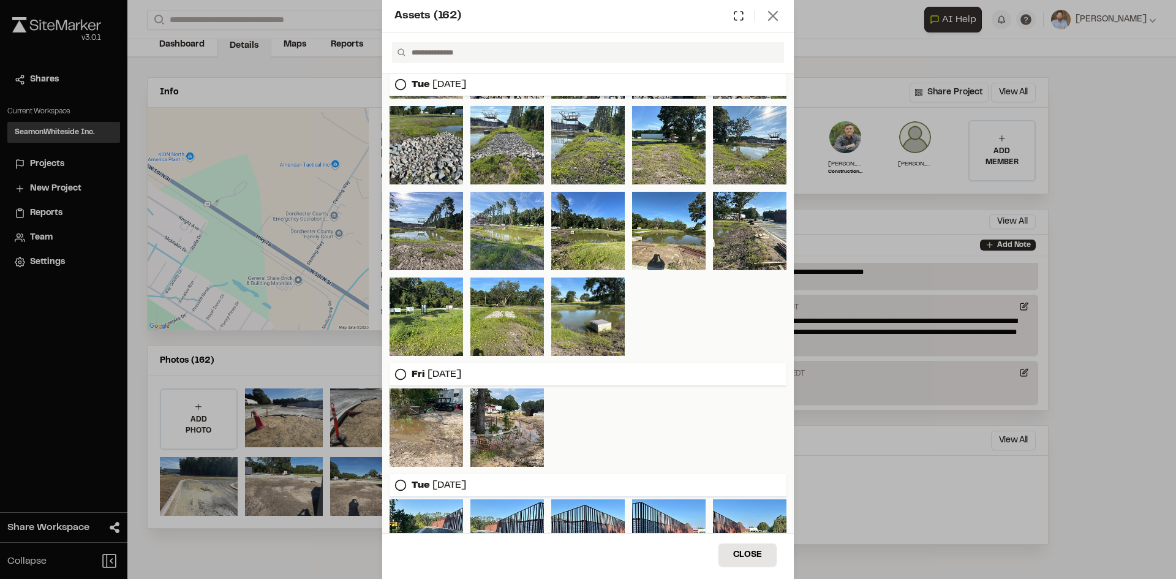
click at [773, 13] on icon at bounding box center [772, 15] width 17 height 17
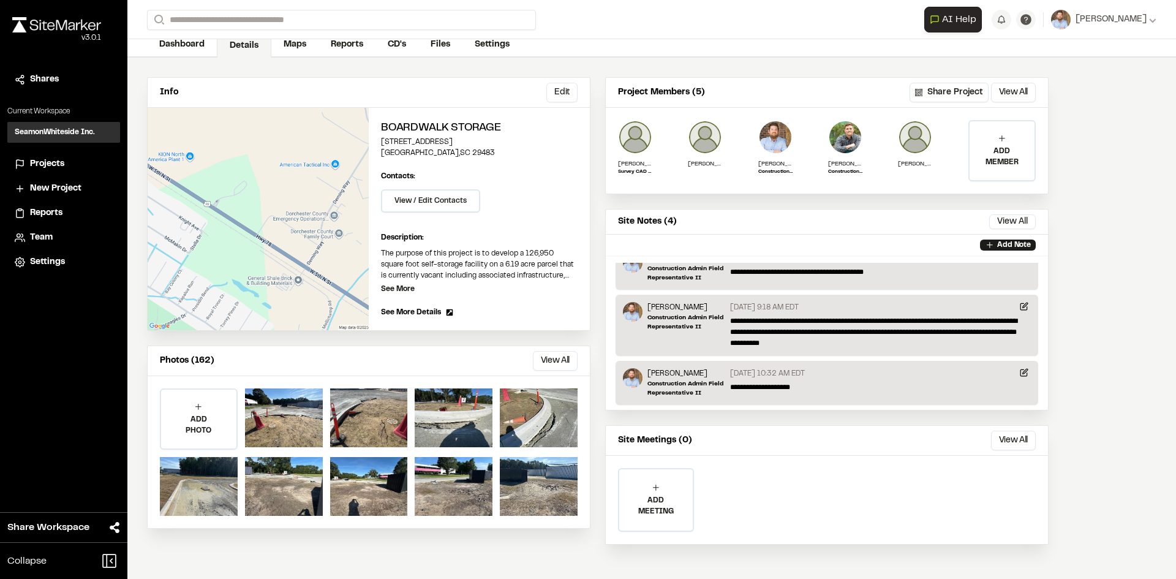
click at [51, 159] on span "Projects" at bounding box center [47, 163] width 34 height 13
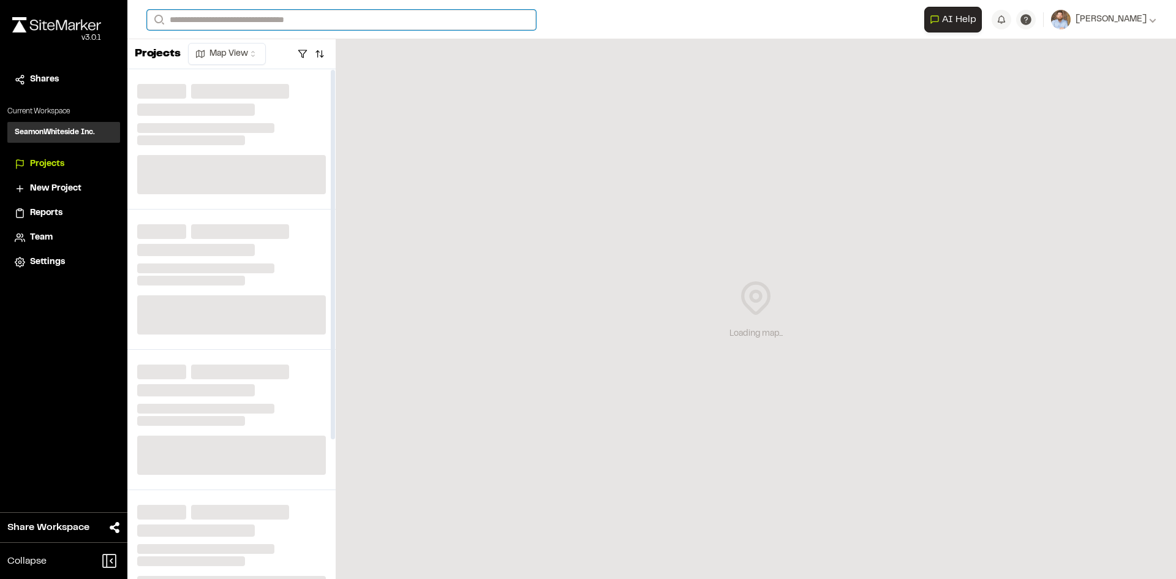
click at [203, 16] on input "Search" at bounding box center [341, 20] width 389 height 20
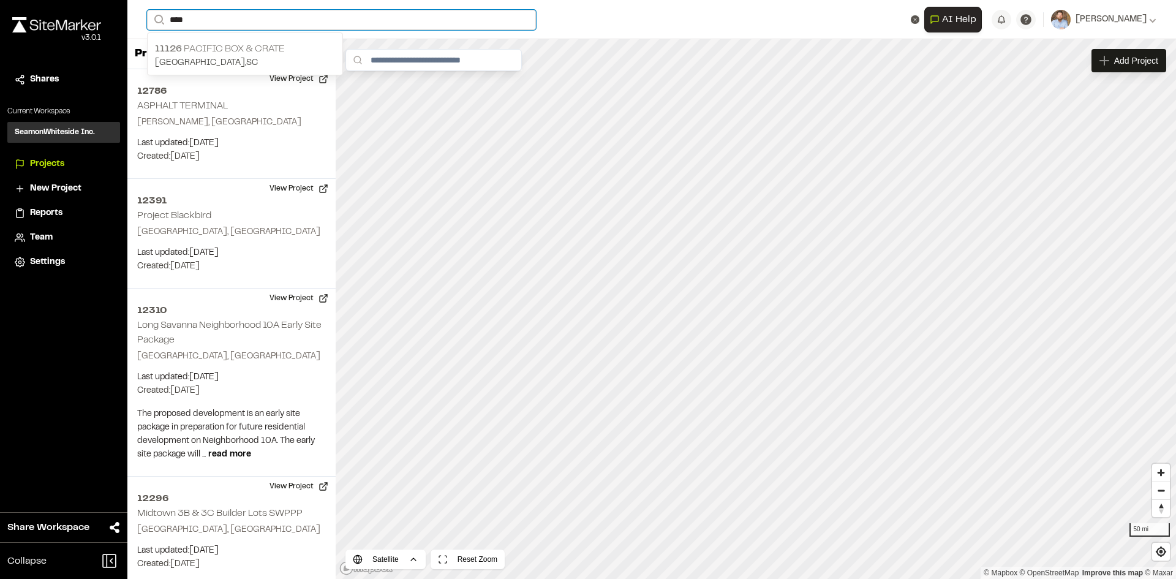
type input "***"
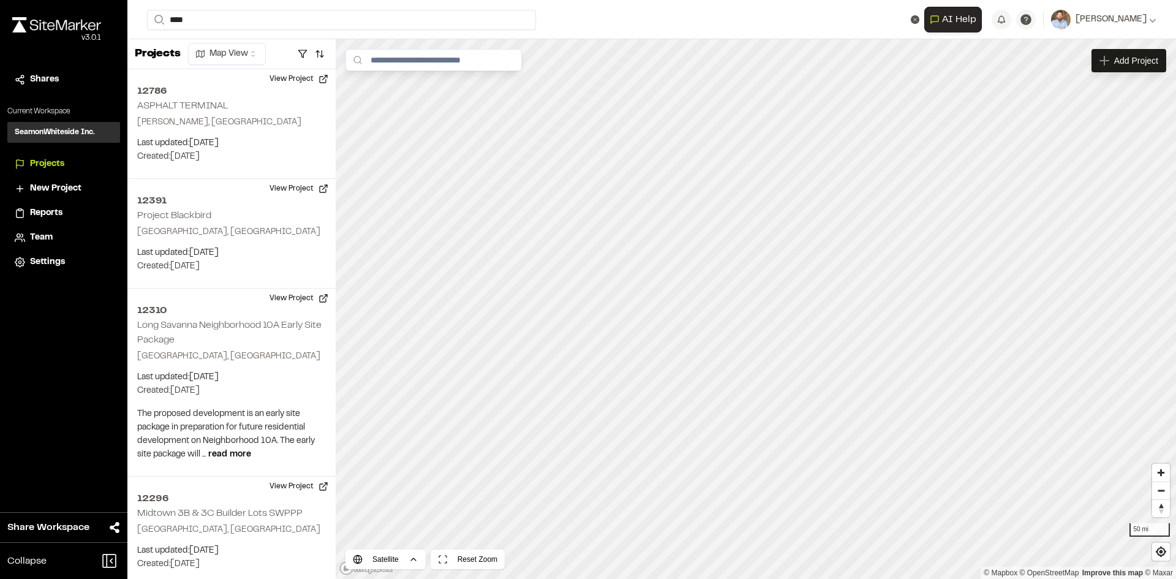
click at [225, 45] on p "11126 Pacific Box & Crate" at bounding box center [245, 49] width 180 height 15
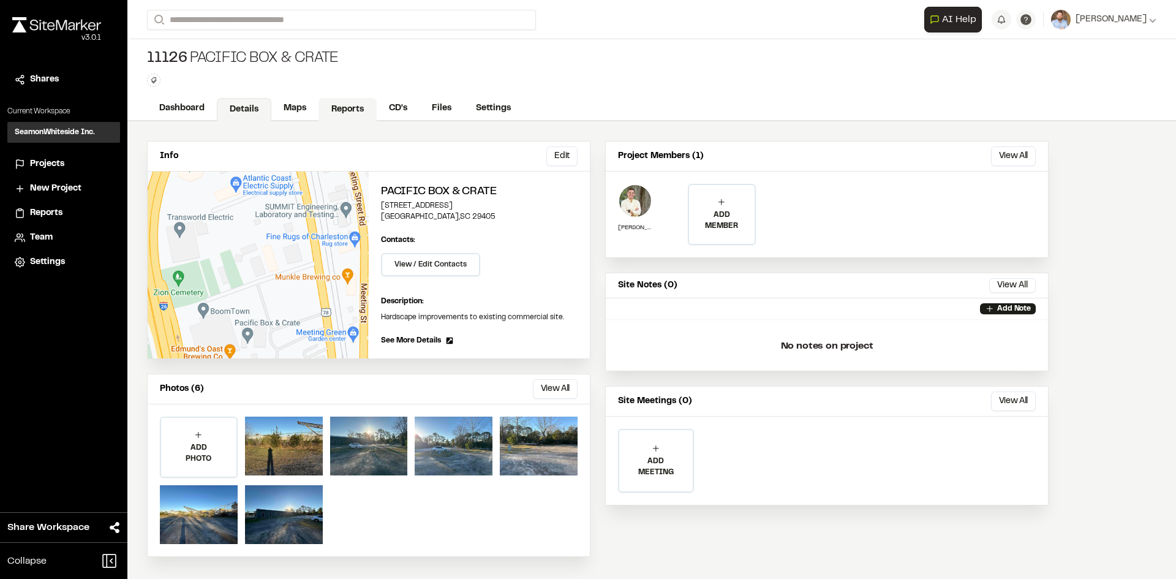
click at [344, 105] on link "Reports" at bounding box center [348, 109] width 58 height 23
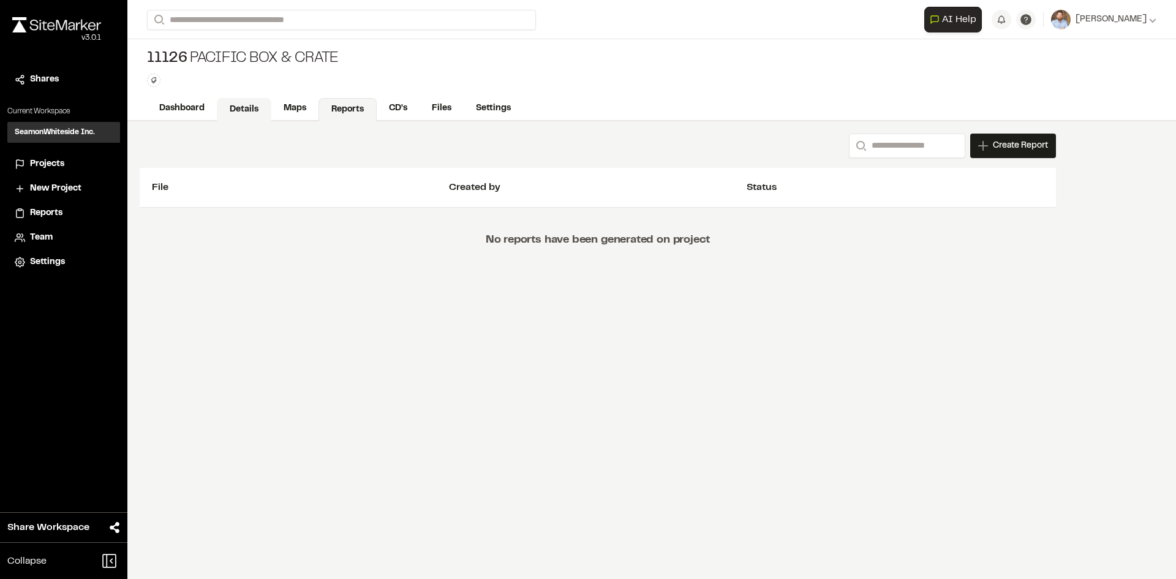
click at [252, 108] on link "Details" at bounding box center [244, 109] width 55 height 23
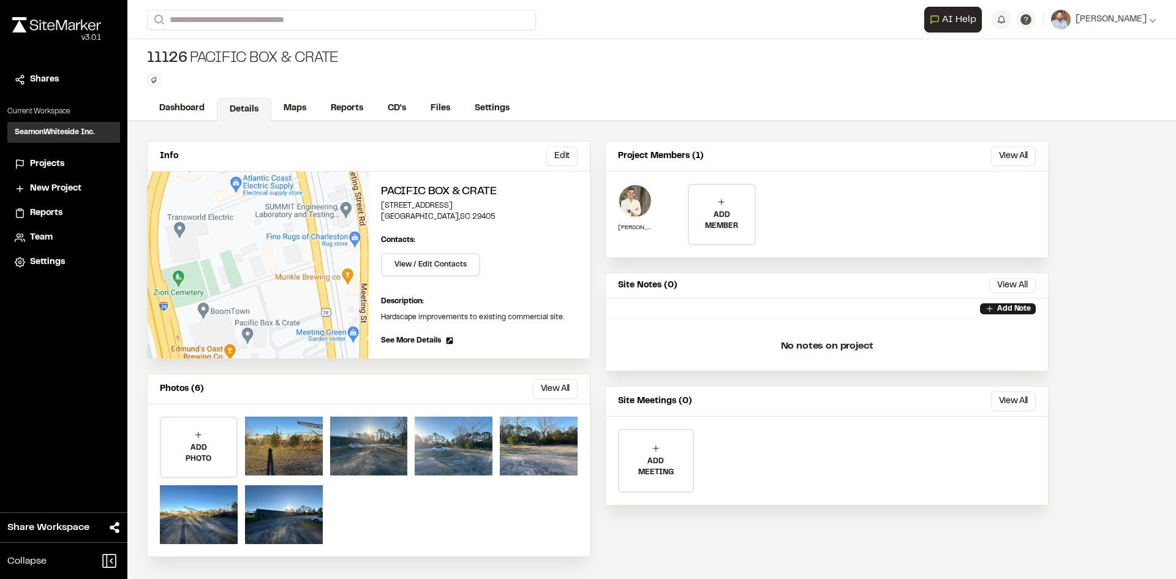
click at [47, 160] on span "Projects" at bounding box center [47, 163] width 34 height 13
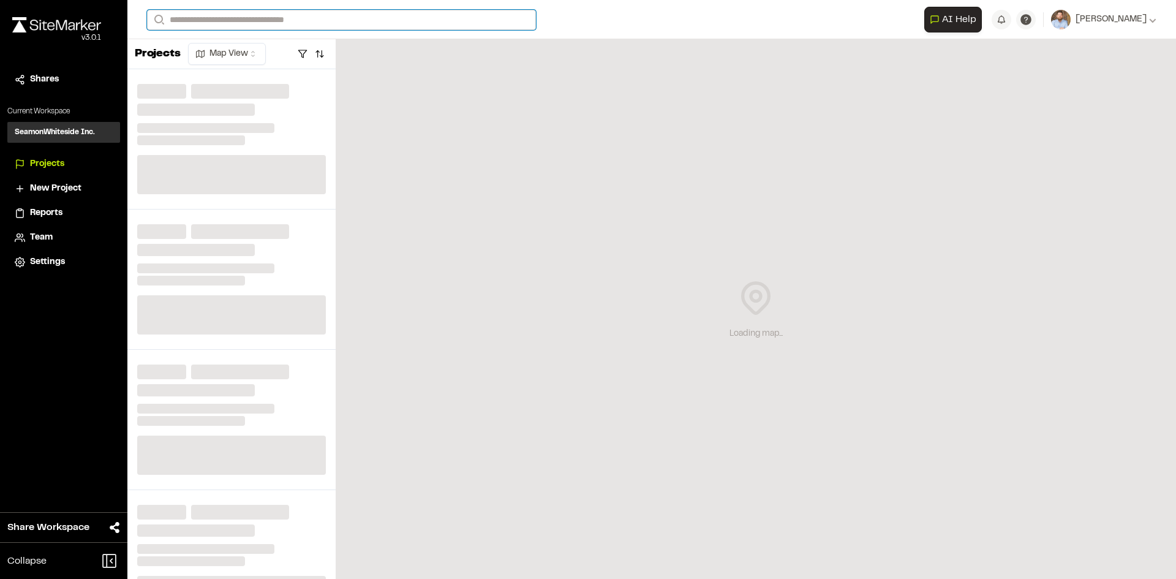
click at [205, 17] on input "Search" at bounding box center [341, 20] width 389 height 20
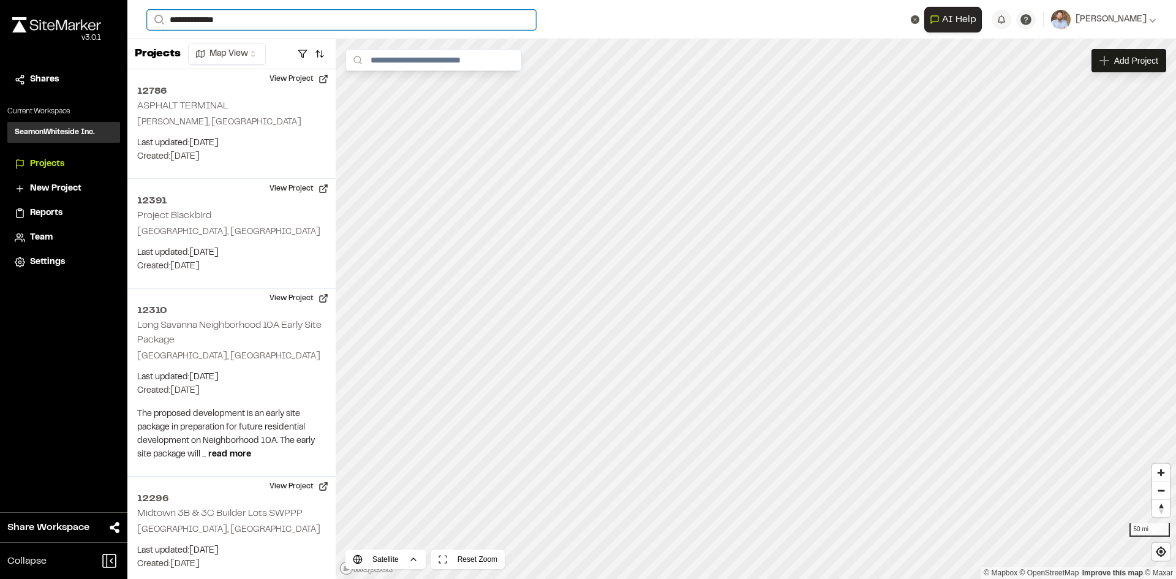
drag, startPoint x: 218, startPoint y: 18, endPoint x: 237, endPoint y: 16, distance: 19.1
click at [218, 18] on input "**********" at bounding box center [341, 20] width 389 height 20
type input "**********"
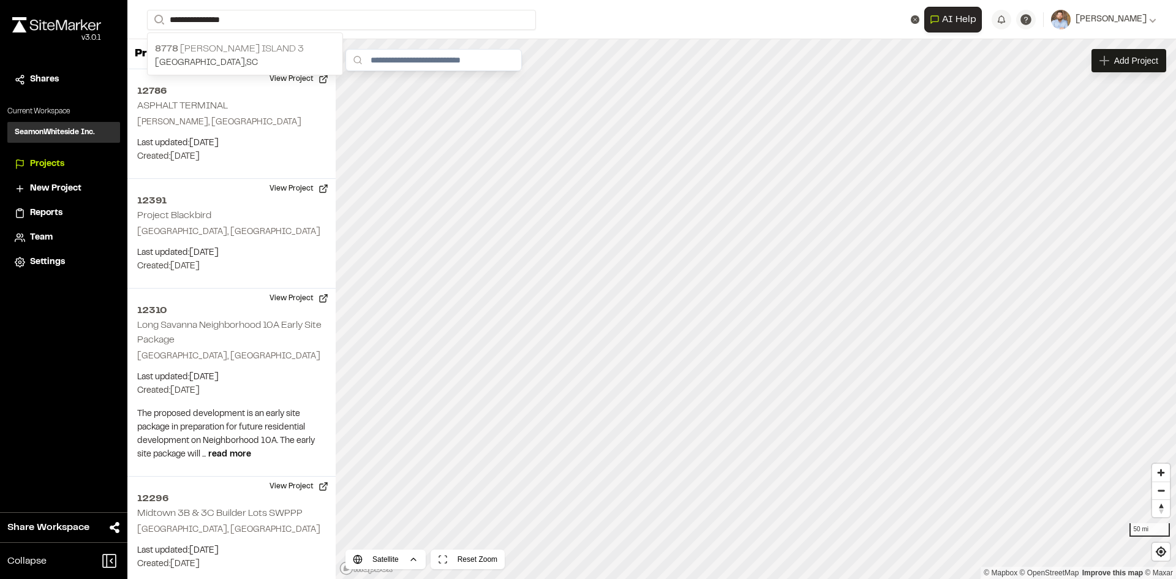
click at [276, 49] on p "8778 [PERSON_NAME][GEOGRAPHIC_DATA] 3" at bounding box center [245, 49] width 180 height 15
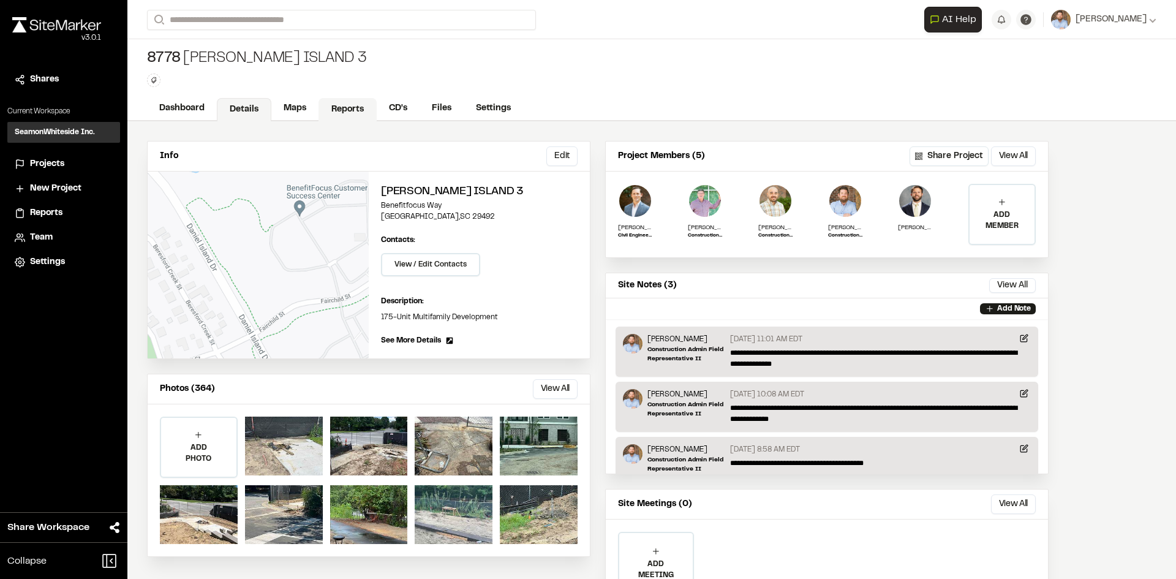
click at [347, 108] on link "Reports" at bounding box center [348, 109] width 58 height 23
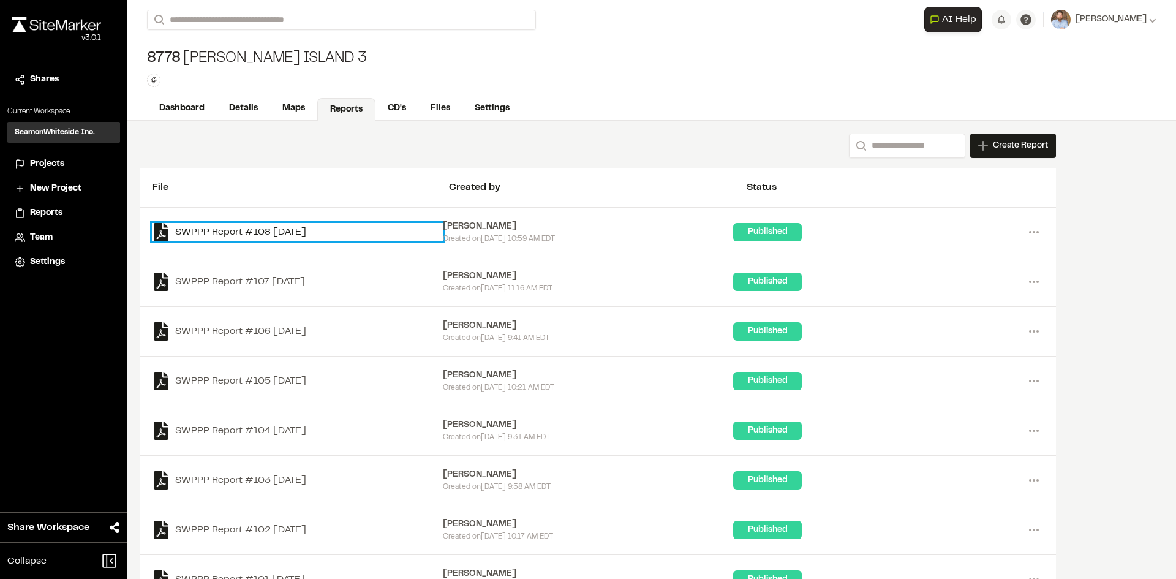
click at [277, 231] on link "SWPPP Report #108 [DATE]" at bounding box center [297, 232] width 291 height 18
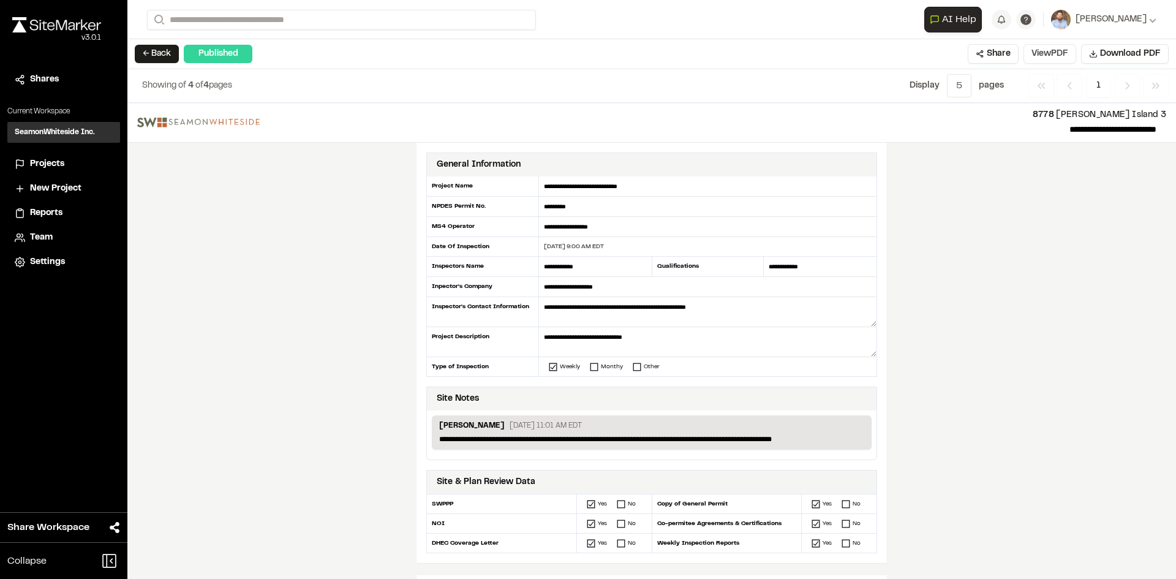
click at [1049, 55] on button "View PDF" at bounding box center [1050, 54] width 53 height 20
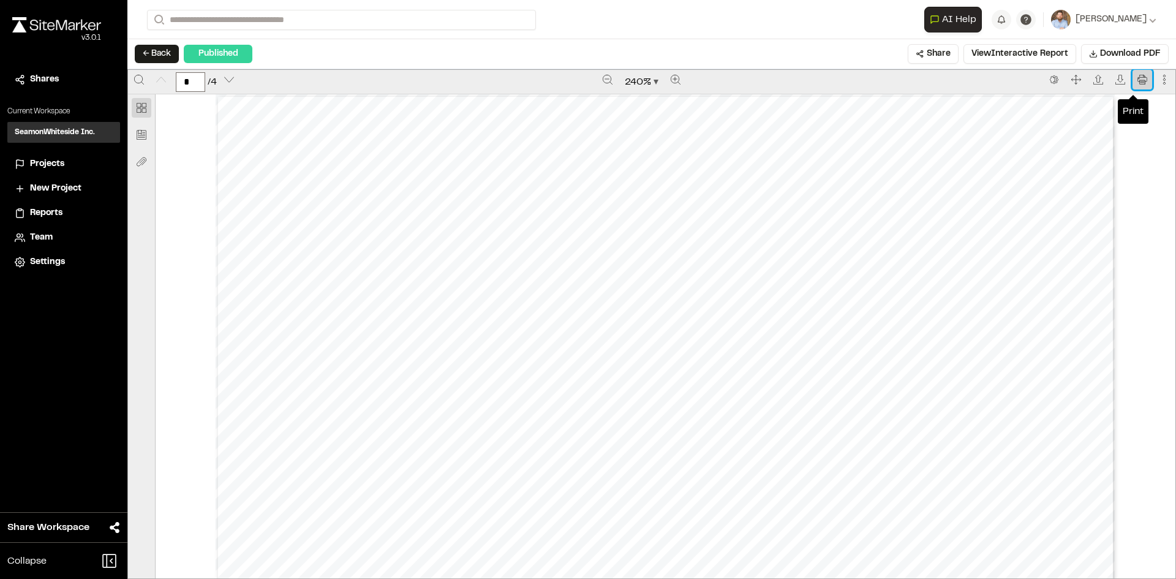
click at [1138, 81] on icon "Print" at bounding box center [1143, 80] width 10 height 10
click at [47, 162] on span "Projects" at bounding box center [47, 163] width 34 height 13
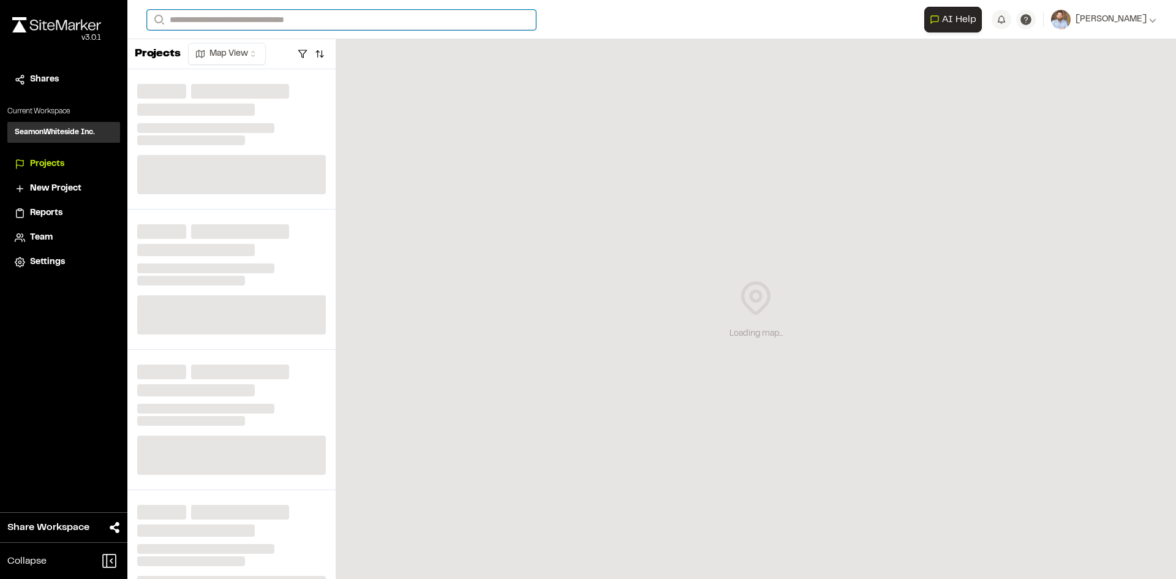
click at [200, 17] on input "Search" at bounding box center [341, 20] width 389 height 20
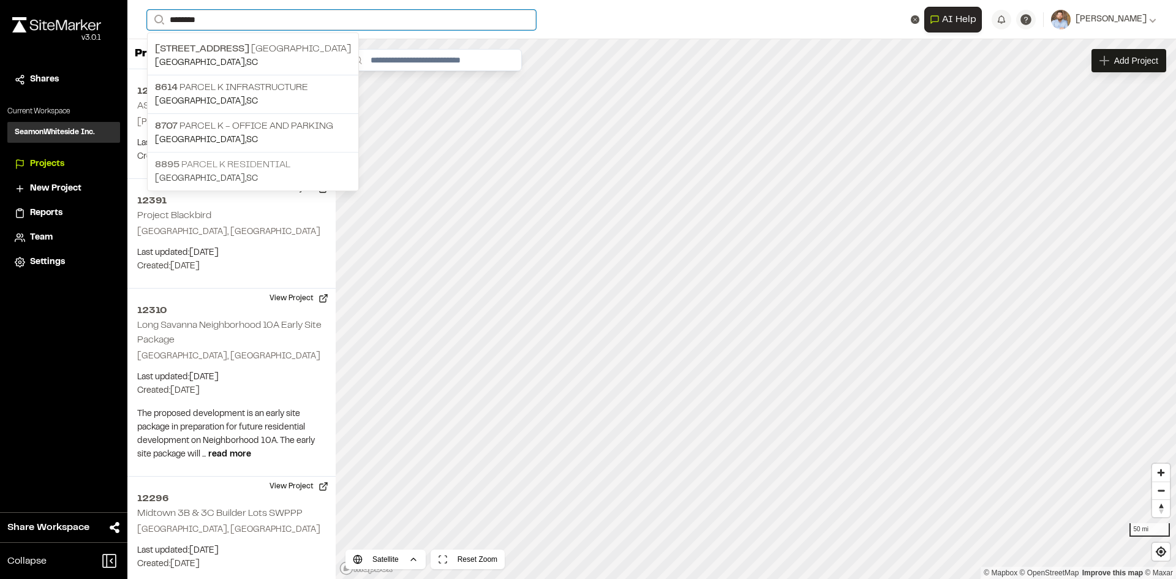
type input "********"
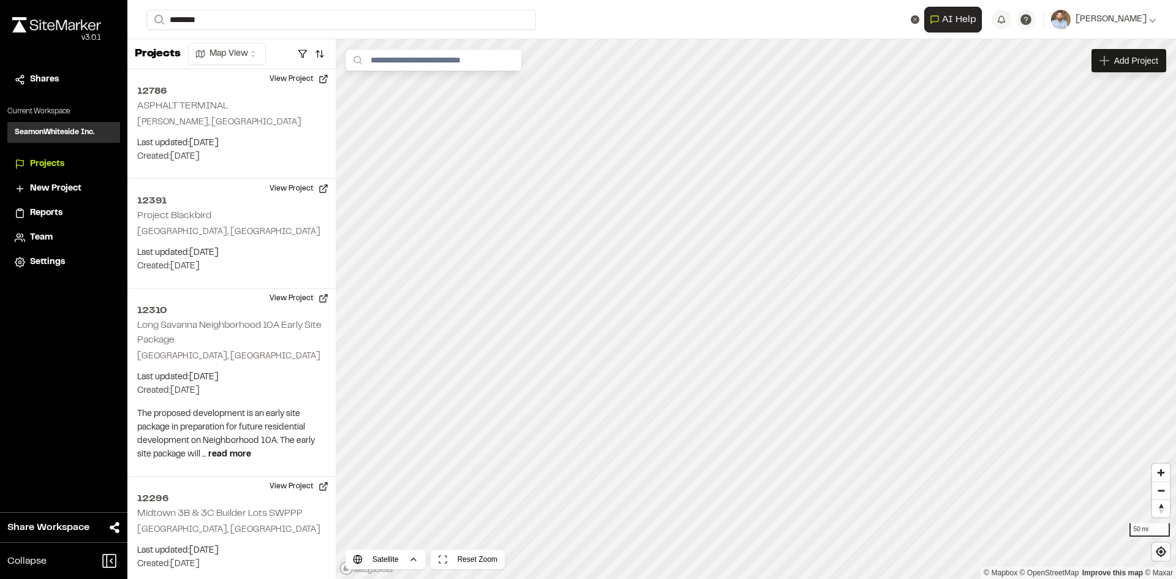
click at [266, 170] on p "8895 Parcel K Residential" at bounding box center [253, 164] width 196 height 15
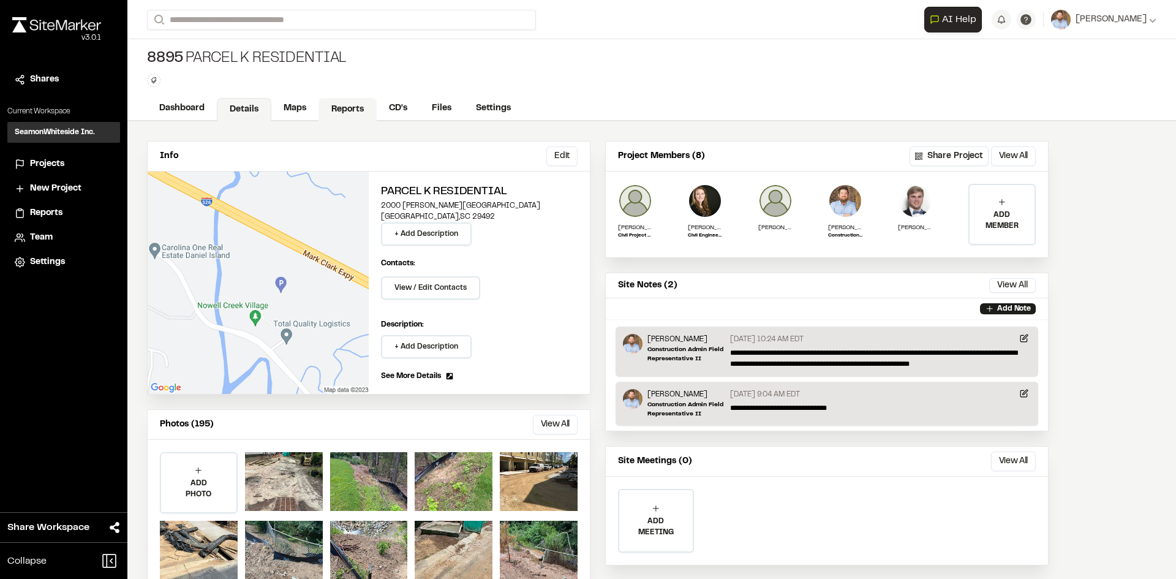
click at [352, 111] on link "Reports" at bounding box center [348, 109] width 58 height 23
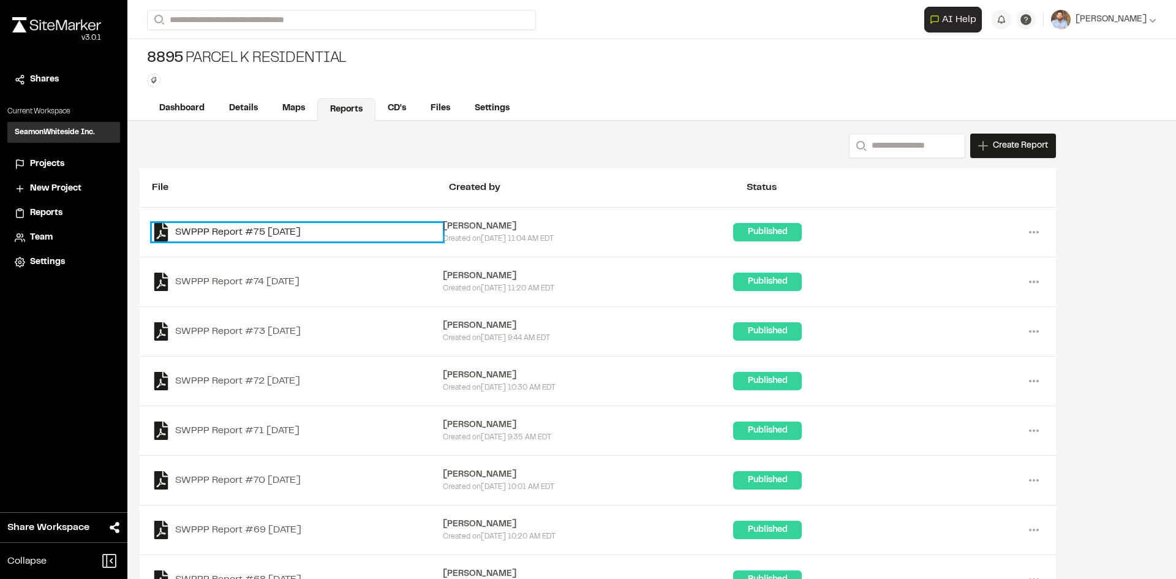
click at [304, 230] on link "SWPPP Report #75 [DATE]" at bounding box center [297, 232] width 291 height 18
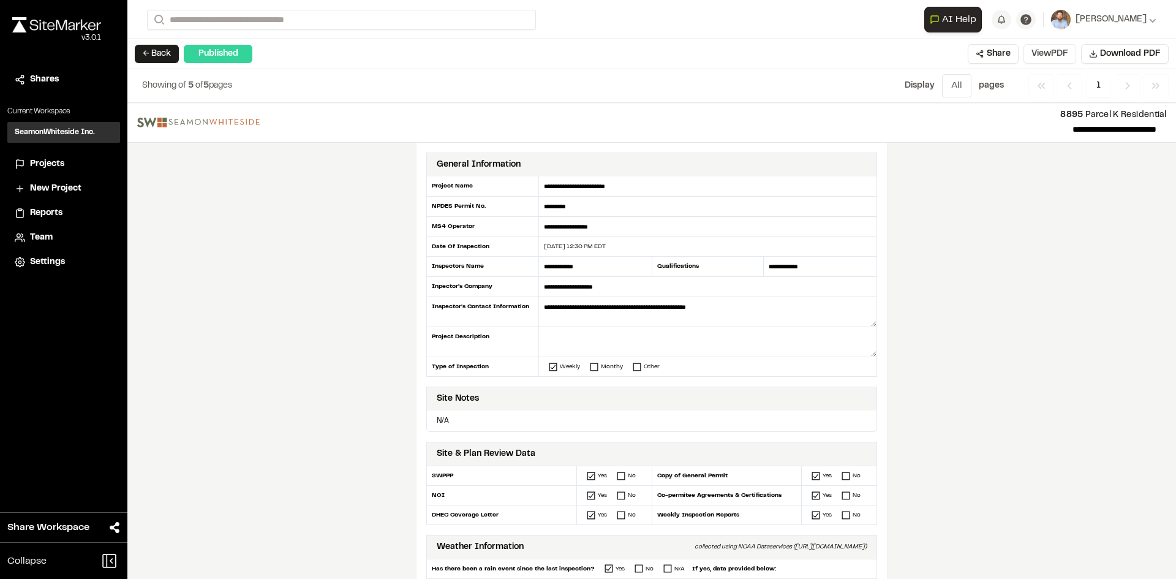
click at [1065, 57] on button "View PDF" at bounding box center [1050, 54] width 53 height 20
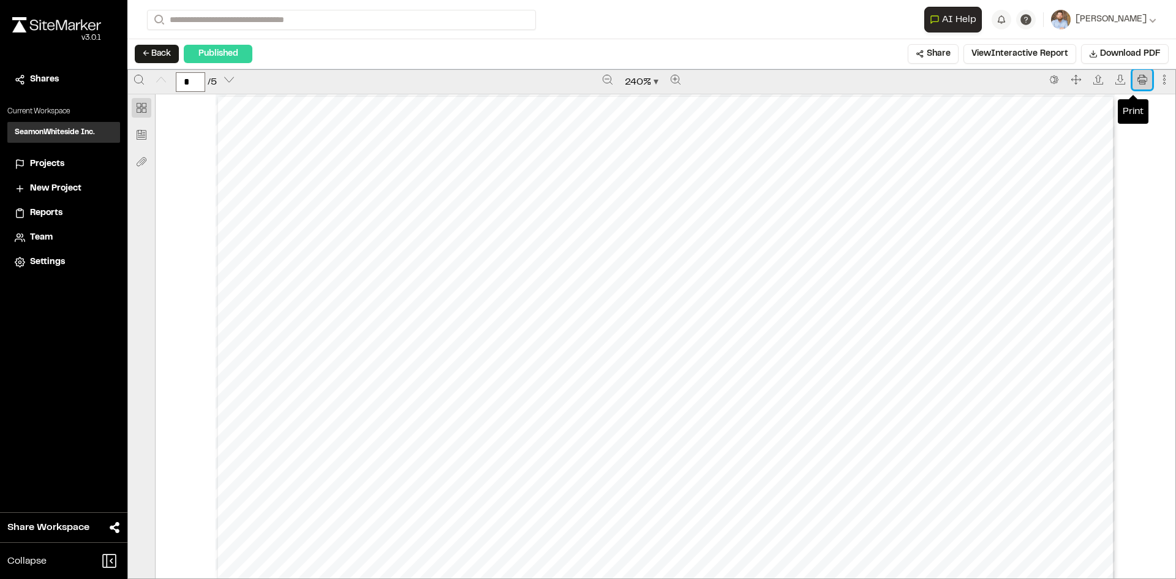
click at [1138, 81] on icon "Print" at bounding box center [1143, 80] width 10 height 10
click at [58, 167] on span "Projects" at bounding box center [47, 163] width 34 height 13
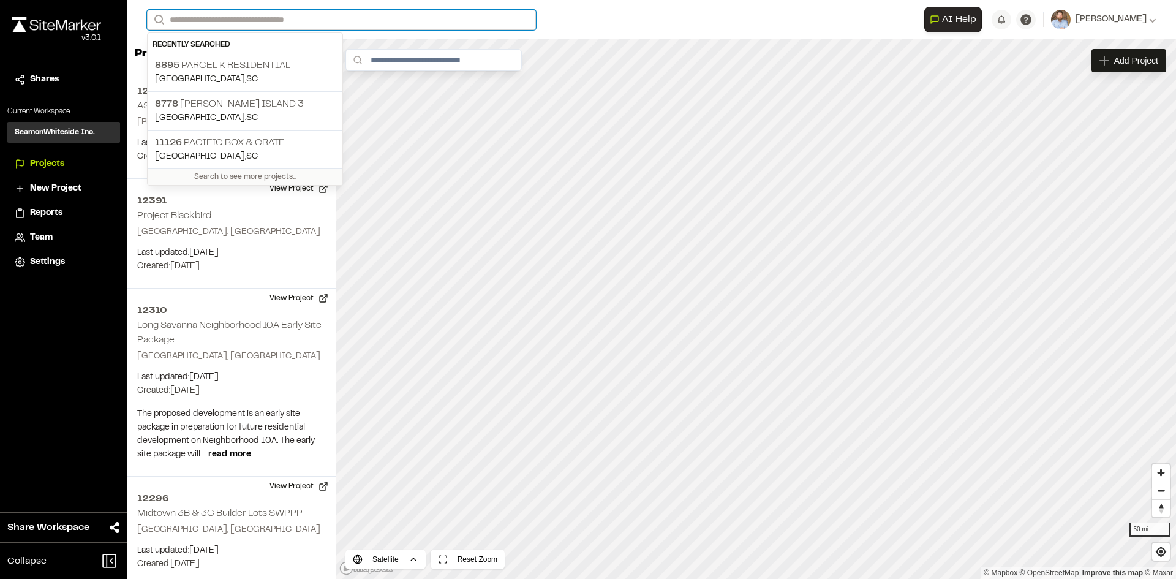
click at [211, 13] on input "Search" at bounding box center [341, 20] width 389 height 20
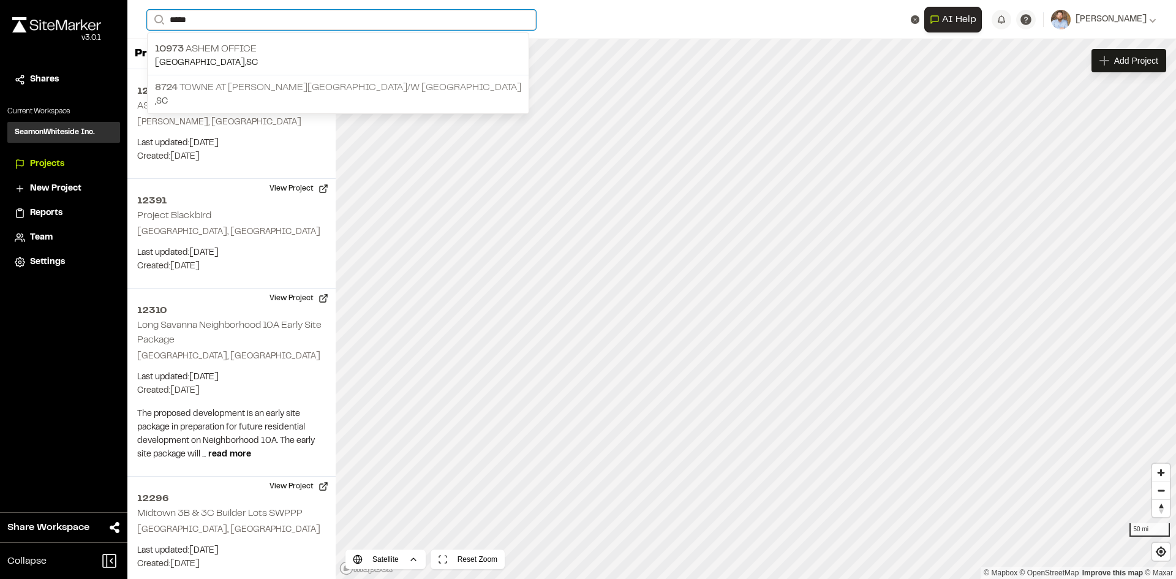
type input "*****"
click at [279, 96] on p ", [GEOGRAPHIC_DATA]" at bounding box center [338, 101] width 366 height 13
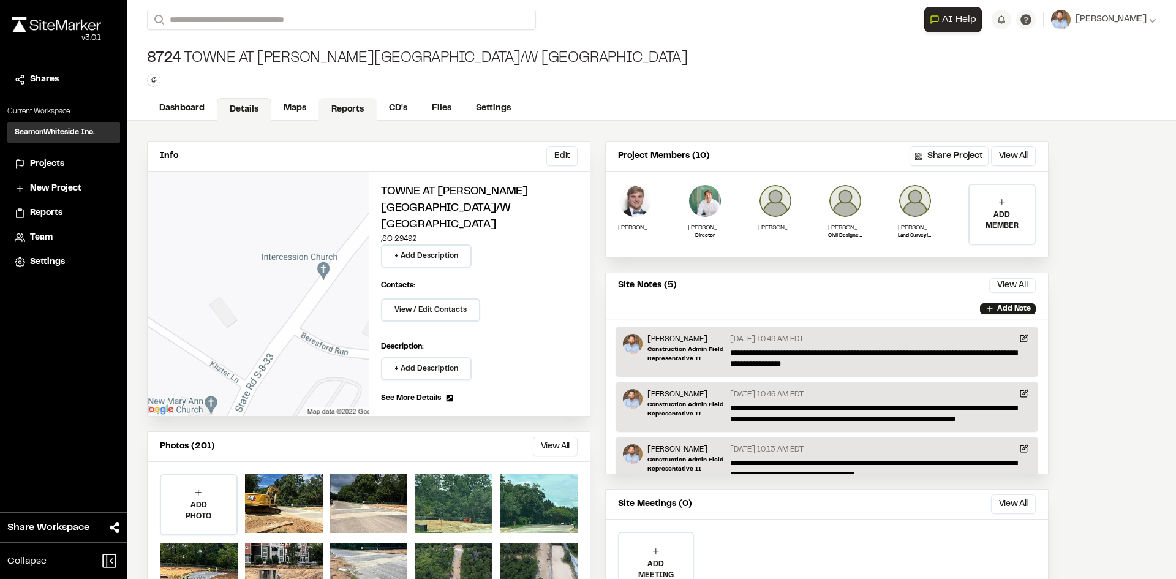
click at [349, 111] on link "Reports" at bounding box center [348, 109] width 58 height 23
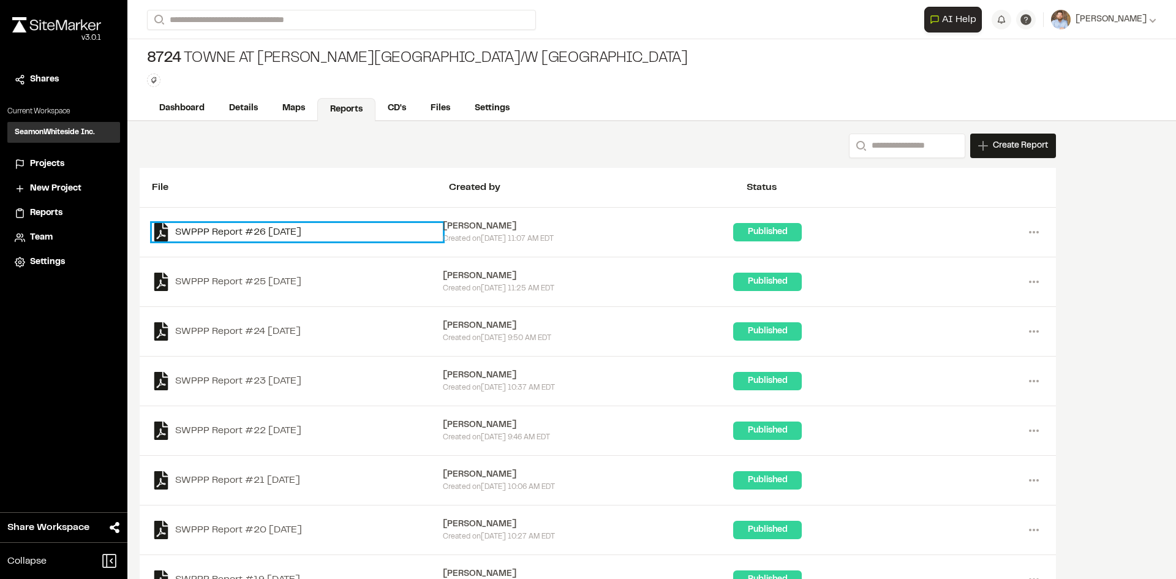
click at [284, 228] on link "SWPPP Report #26 [DATE]" at bounding box center [297, 232] width 291 height 18
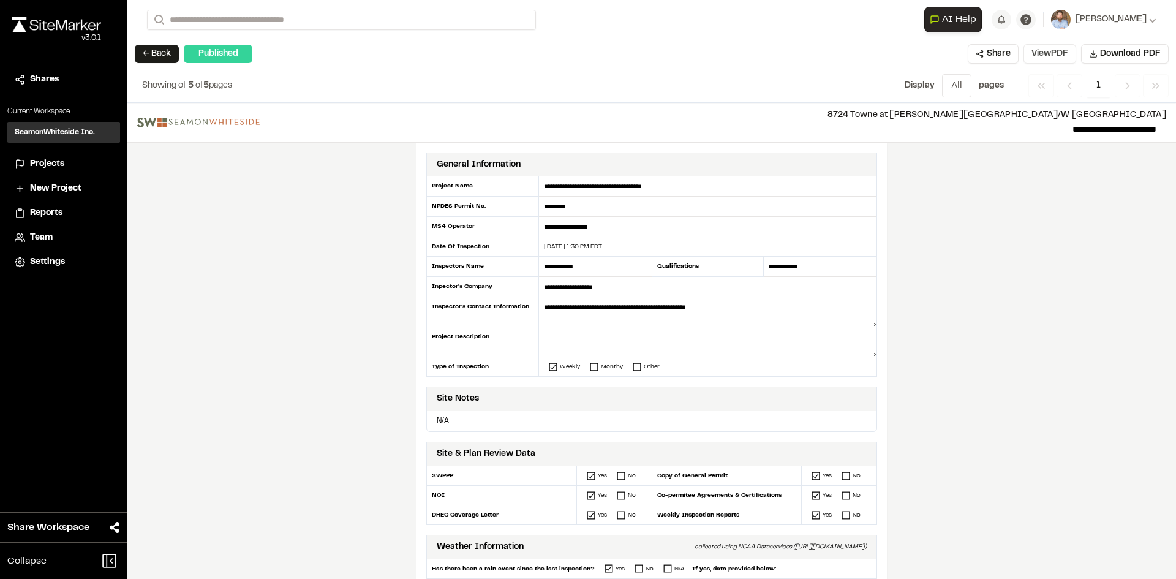
click at [1062, 58] on button "View PDF" at bounding box center [1050, 54] width 53 height 20
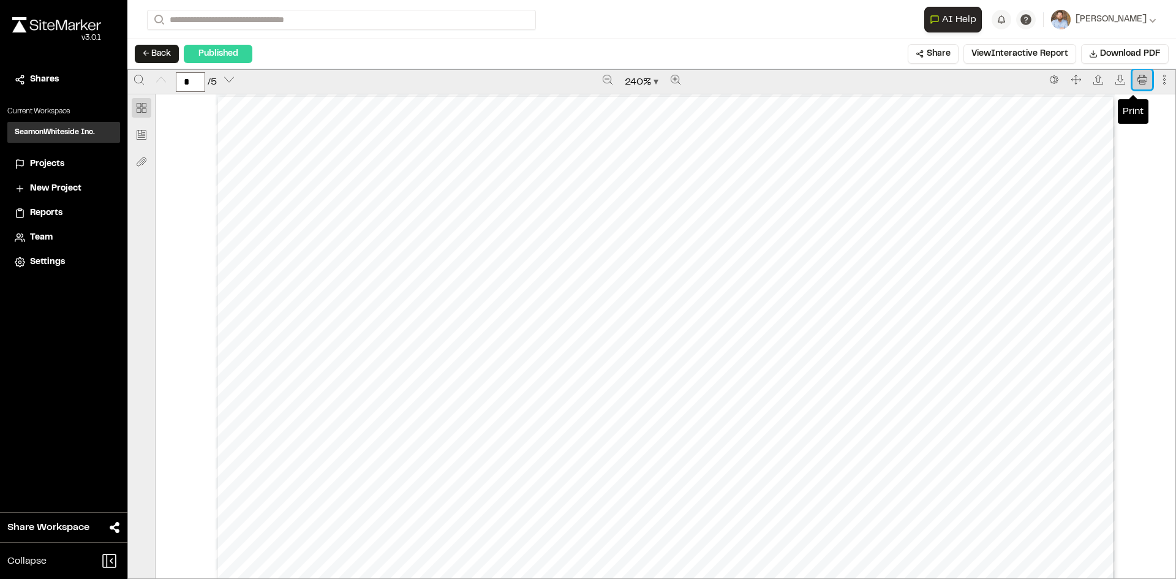
click at [1133, 83] on button "Print" at bounding box center [1143, 80] width 20 height 20
click at [52, 160] on span "Projects" at bounding box center [47, 163] width 34 height 13
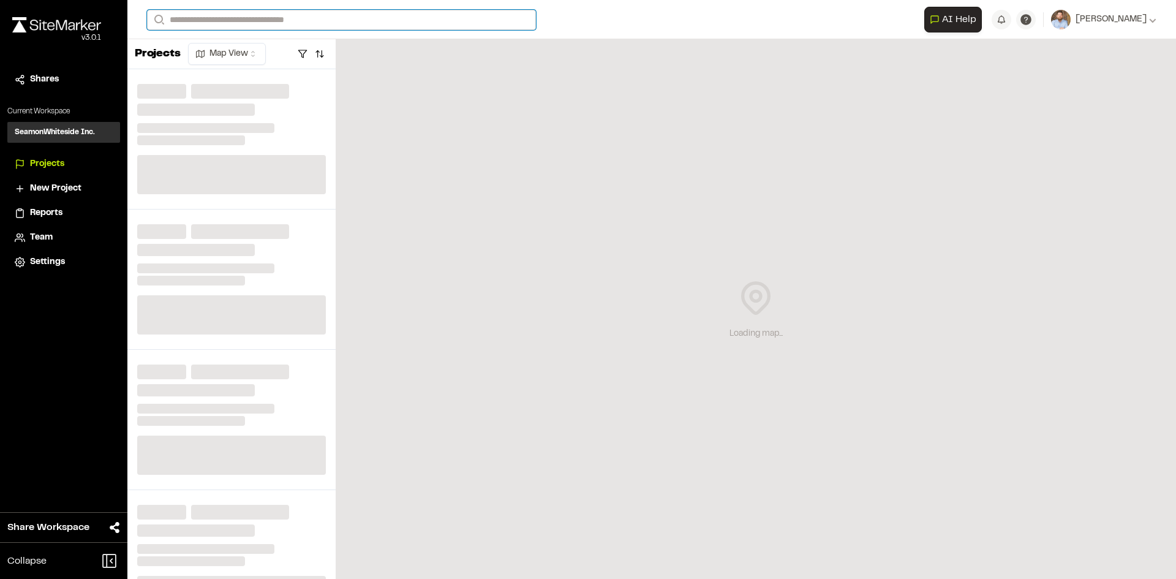
click at [222, 18] on input "Search" at bounding box center [341, 20] width 389 height 20
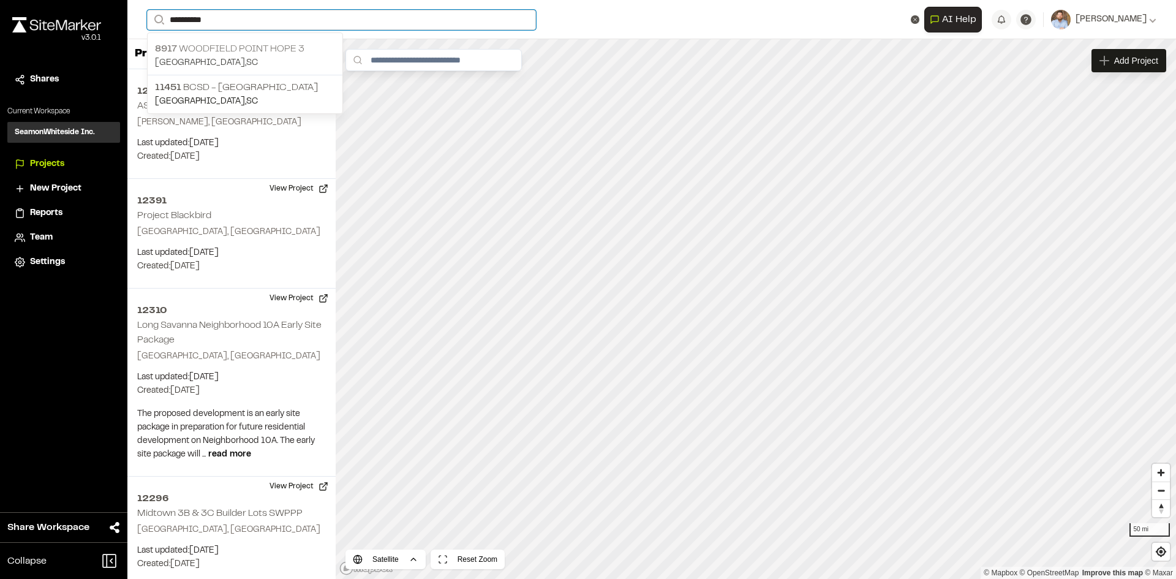
type input "**********"
click at [250, 49] on p "[STREET_ADDRESS]" at bounding box center [245, 49] width 180 height 15
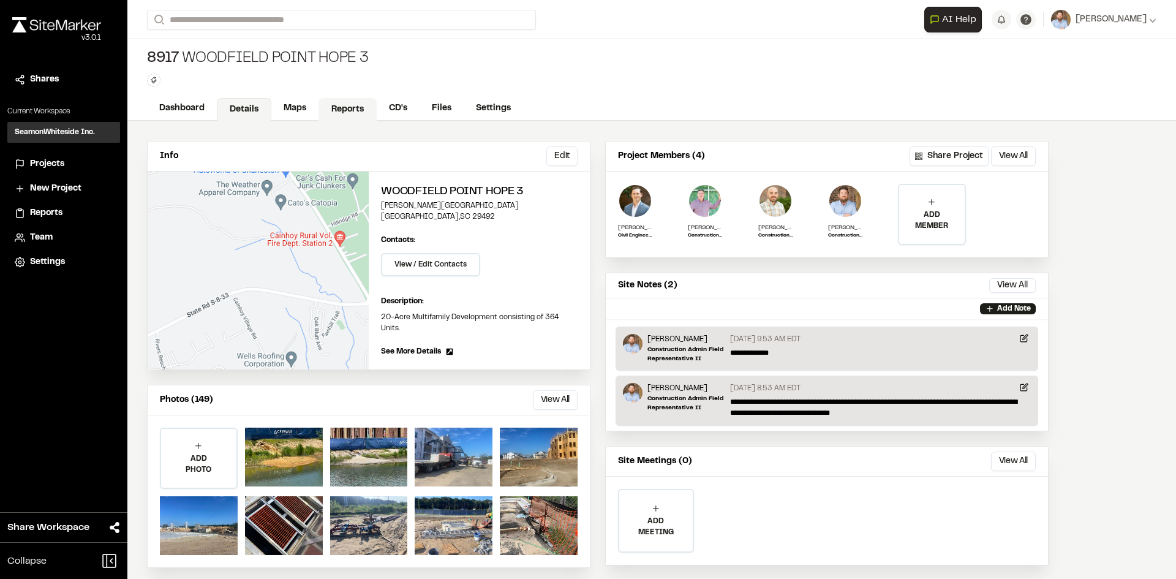
click at [352, 105] on link "Reports" at bounding box center [348, 109] width 58 height 23
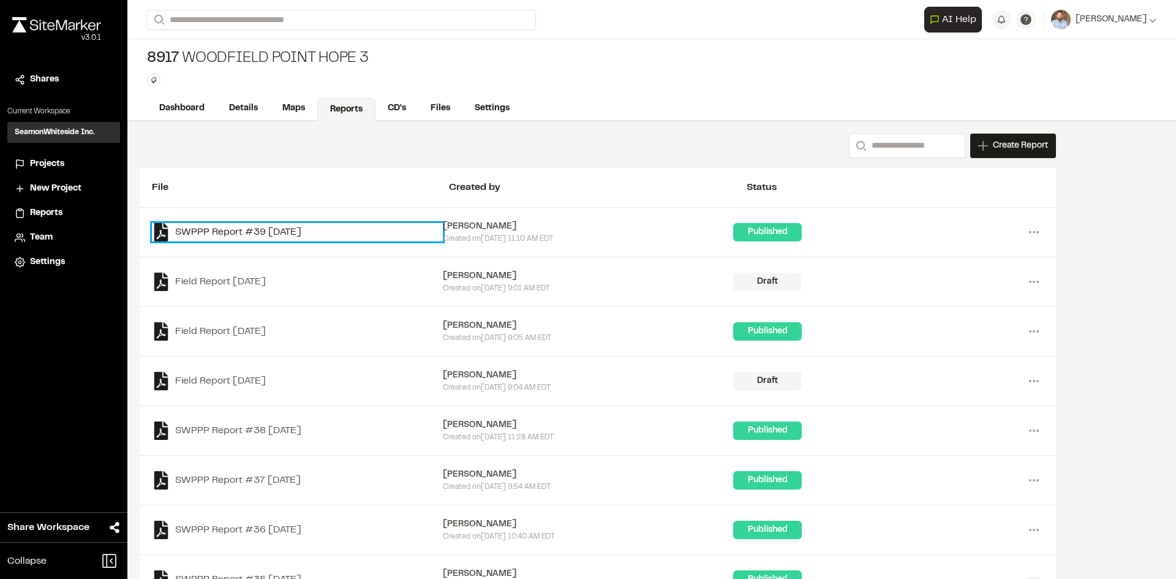
click at [303, 230] on link "SWPPP Report #39 [DATE]" at bounding box center [297, 232] width 291 height 18
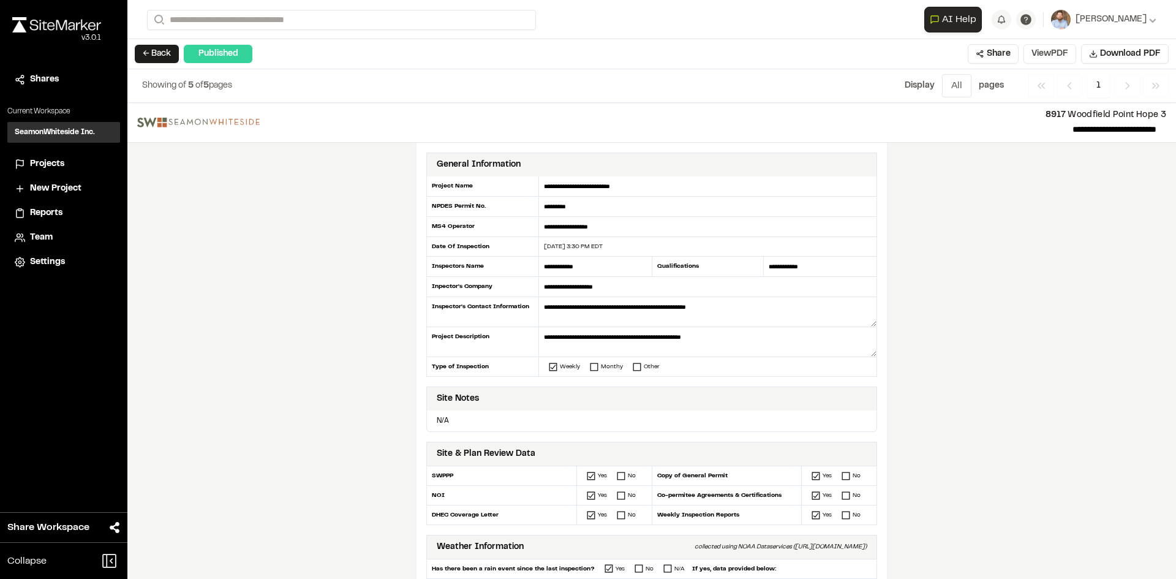
click at [1063, 58] on button "View PDF" at bounding box center [1050, 54] width 53 height 20
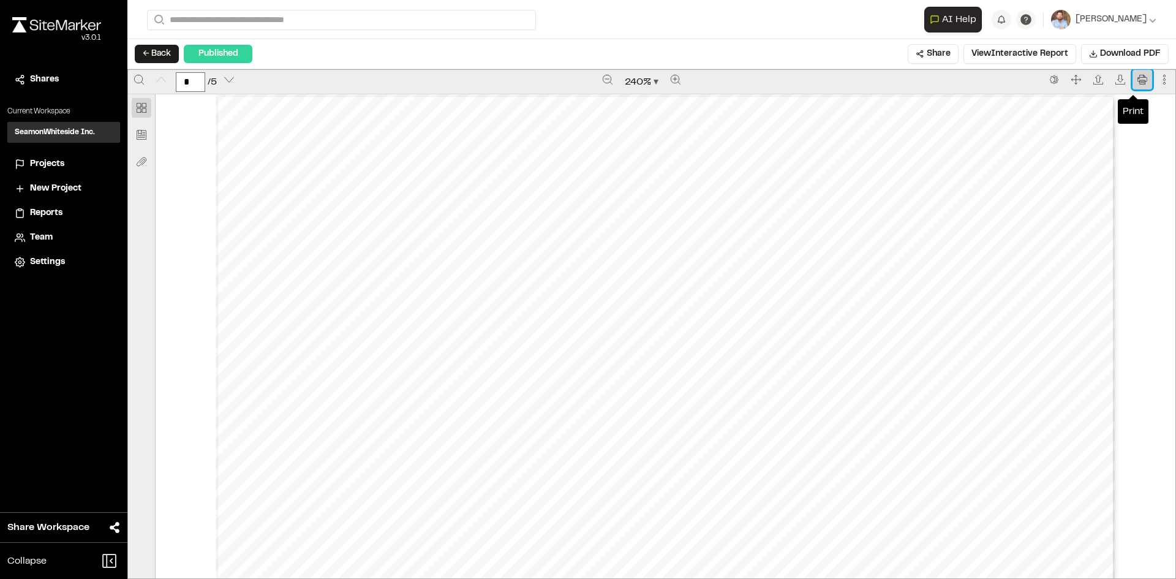
click at [1138, 79] on icon "Print" at bounding box center [1143, 80] width 10 height 10
click at [1138, 76] on icon "Print" at bounding box center [1143, 80] width 10 height 10
click at [62, 162] on span "Projects" at bounding box center [47, 163] width 34 height 13
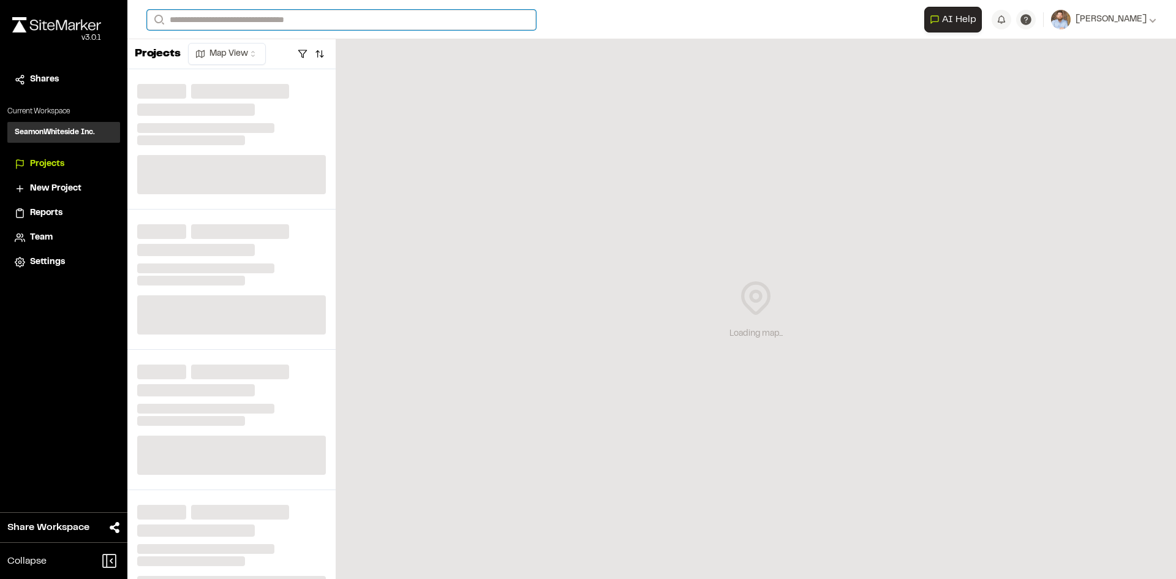
click at [212, 16] on input "Search" at bounding box center [341, 20] width 389 height 20
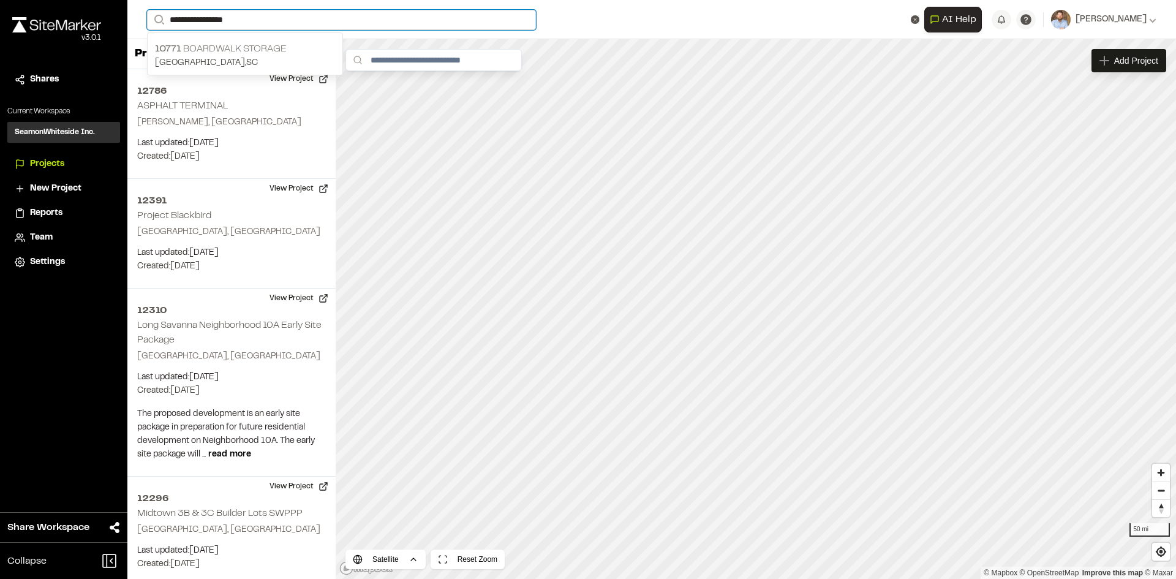
type input "**********"
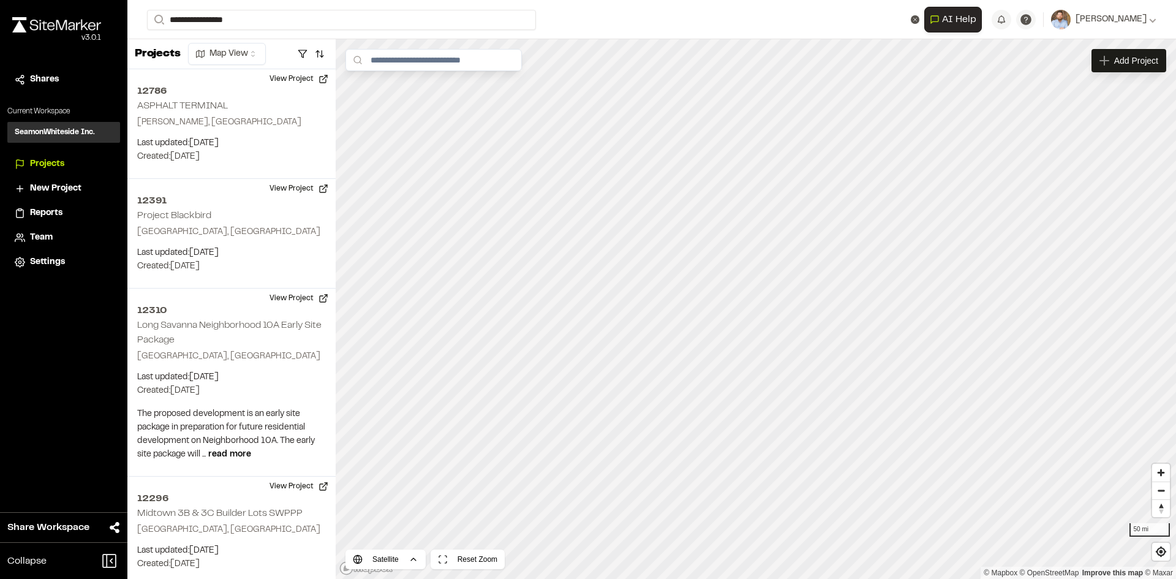
click at [238, 53] on p "10771 Boardwalk Storage" at bounding box center [245, 49] width 180 height 15
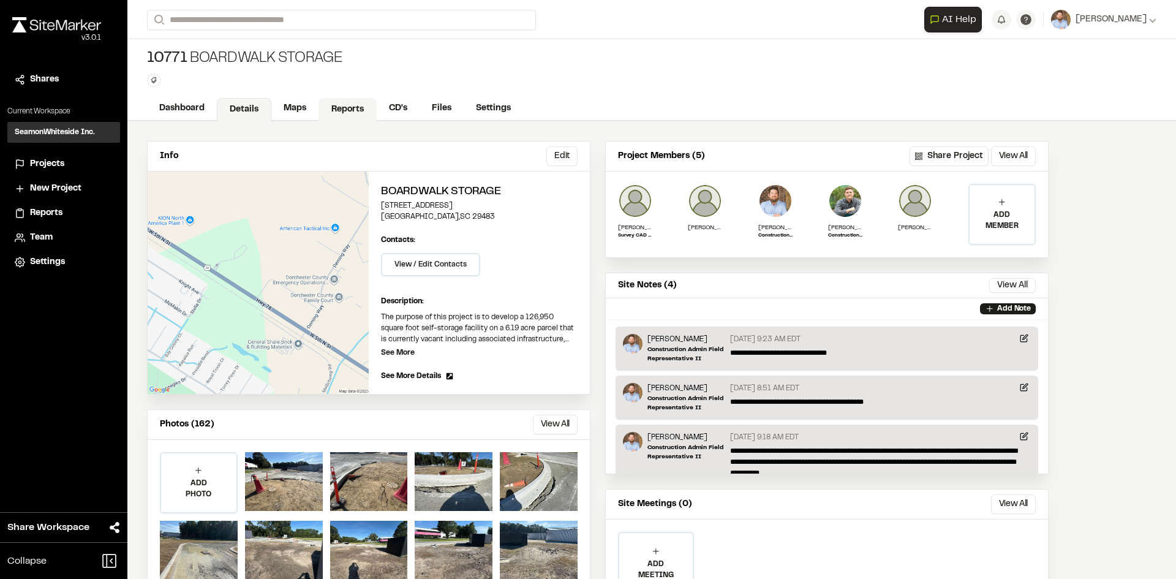
click at [352, 109] on link "Reports" at bounding box center [348, 109] width 58 height 23
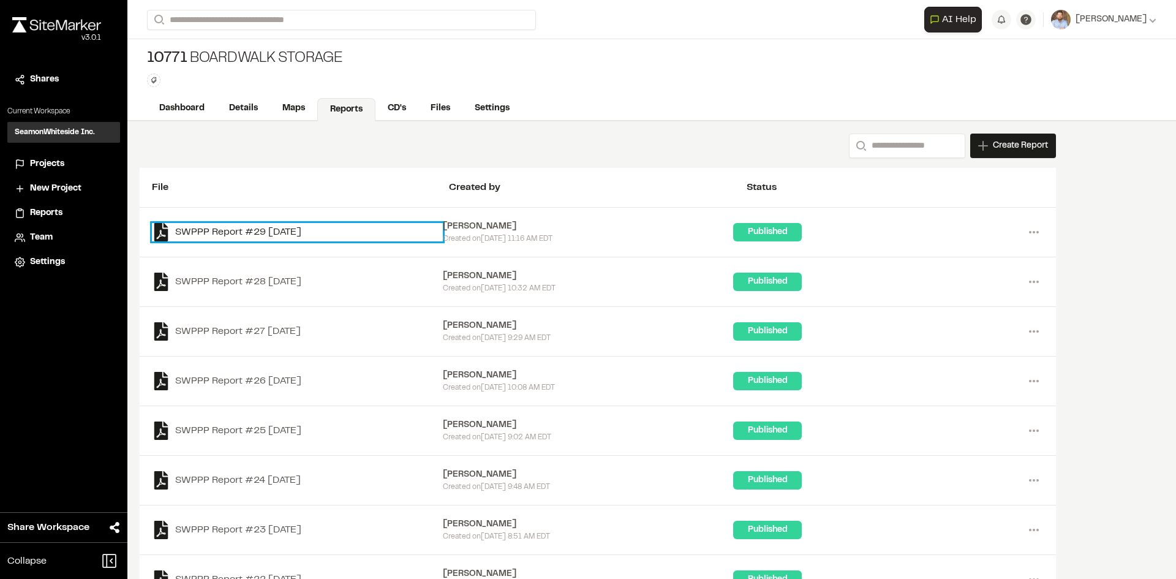
click at [285, 232] on link "SWPPP Report #29 [DATE]" at bounding box center [297, 232] width 291 height 18
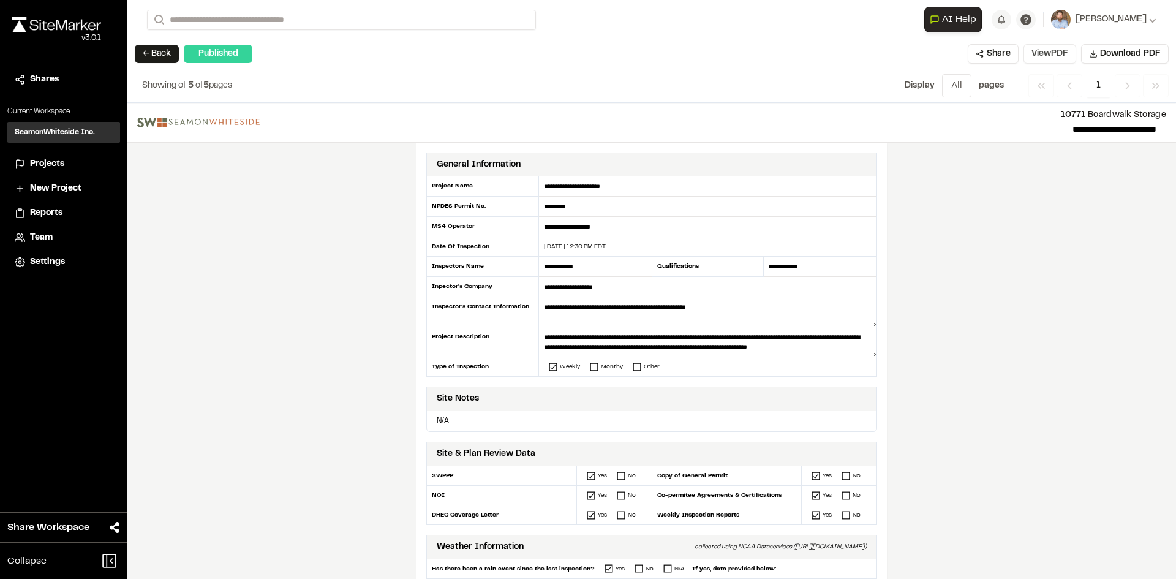
click at [1044, 55] on button "View PDF" at bounding box center [1050, 54] width 53 height 20
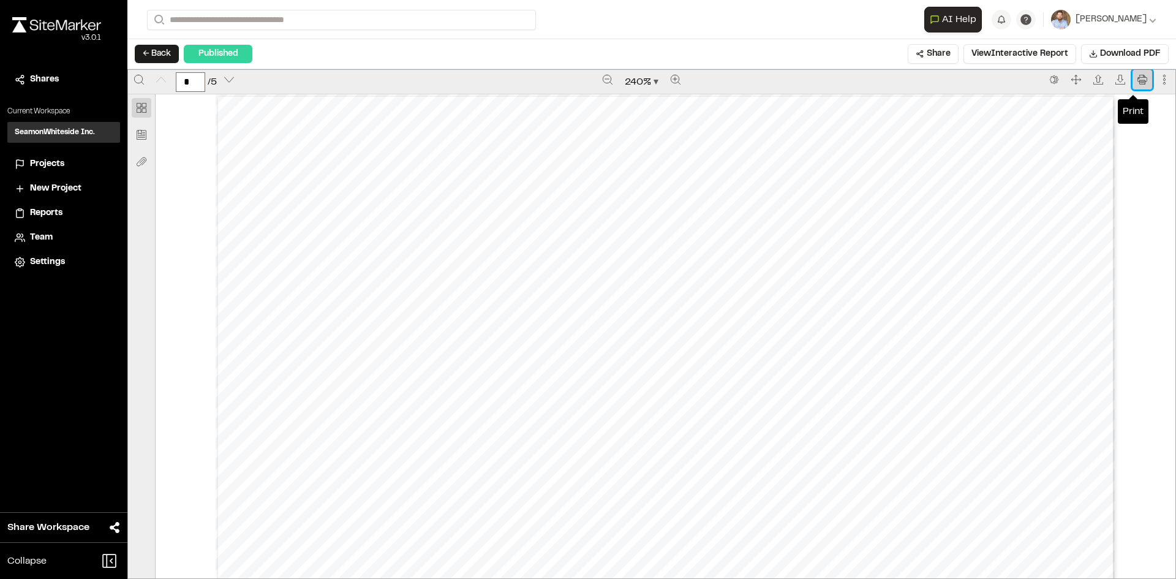
click at [1138, 79] on icon "Print" at bounding box center [1143, 80] width 10 height 10
click at [55, 158] on span "Projects" at bounding box center [47, 163] width 34 height 13
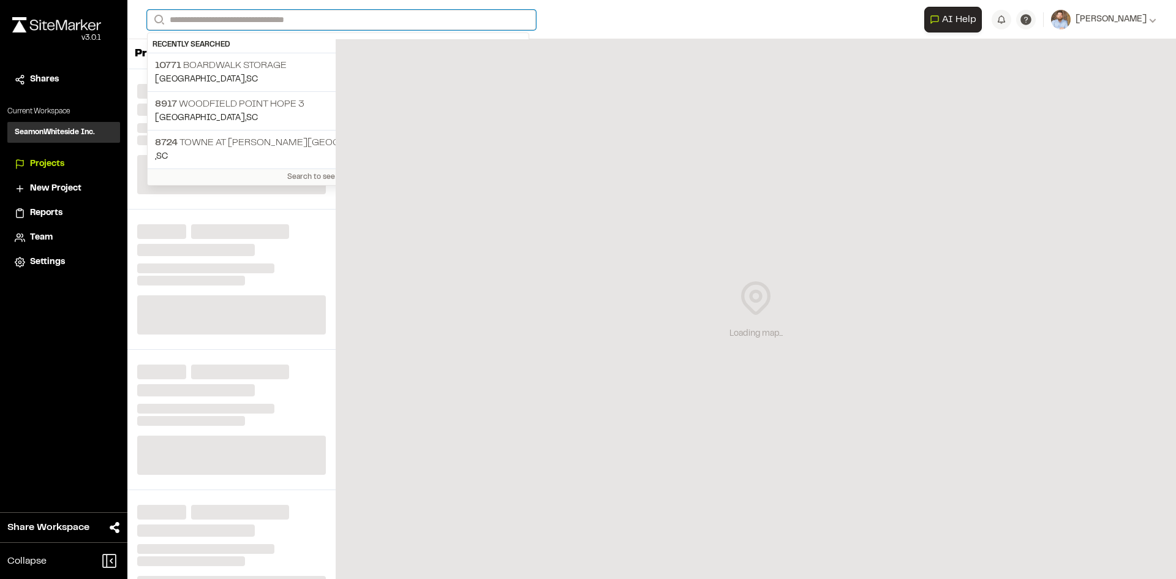
click at [195, 19] on input "Search" at bounding box center [341, 20] width 389 height 20
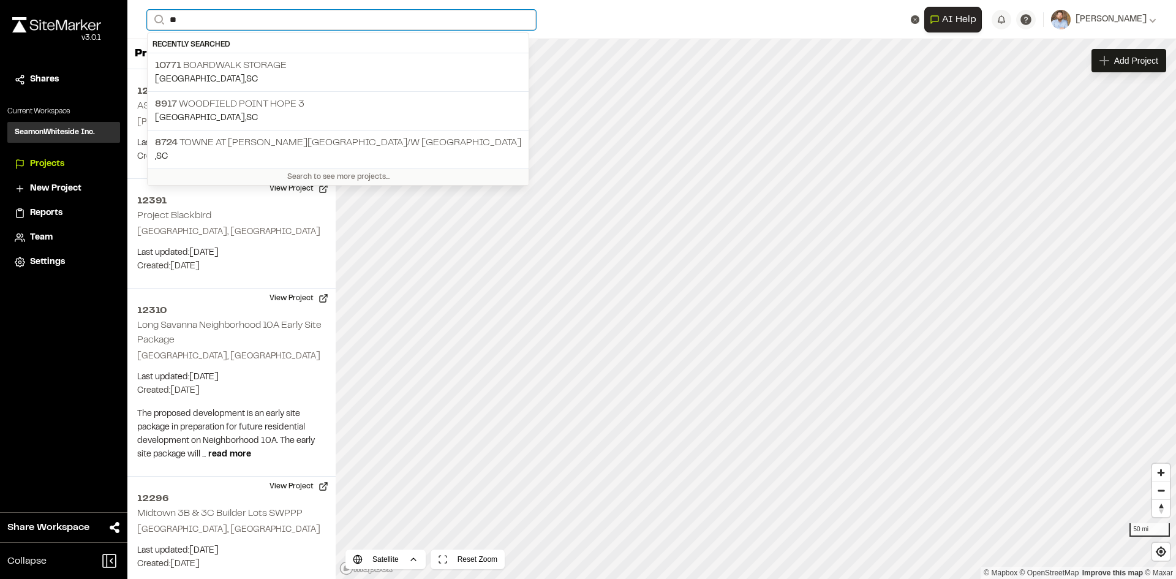
type input "*"
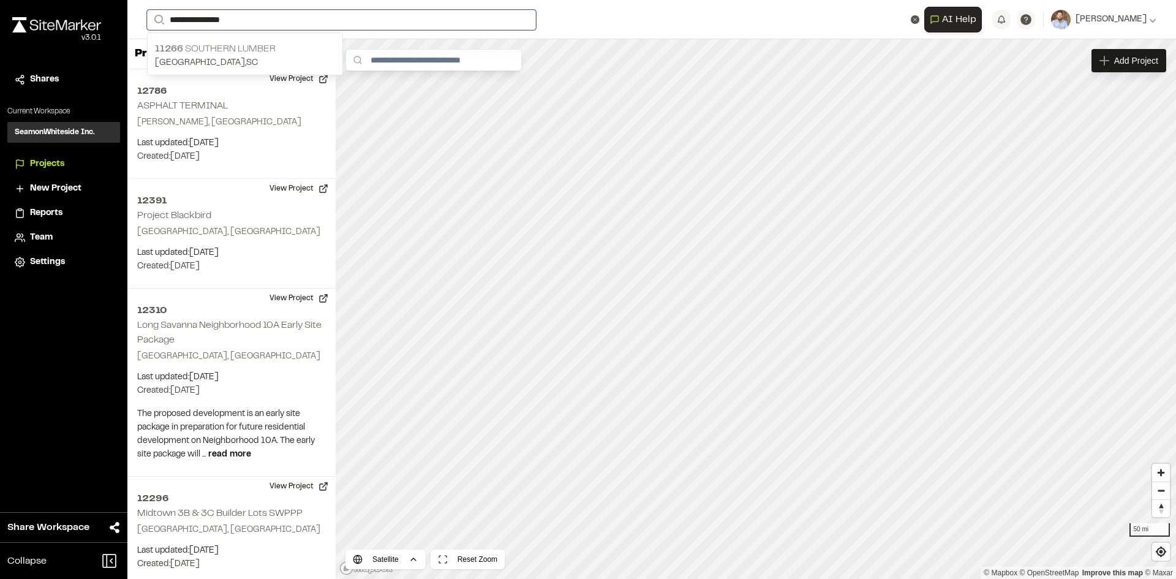
type input "**********"
click at [226, 56] on p "[GEOGRAPHIC_DATA] , [GEOGRAPHIC_DATA]" at bounding box center [245, 62] width 180 height 13
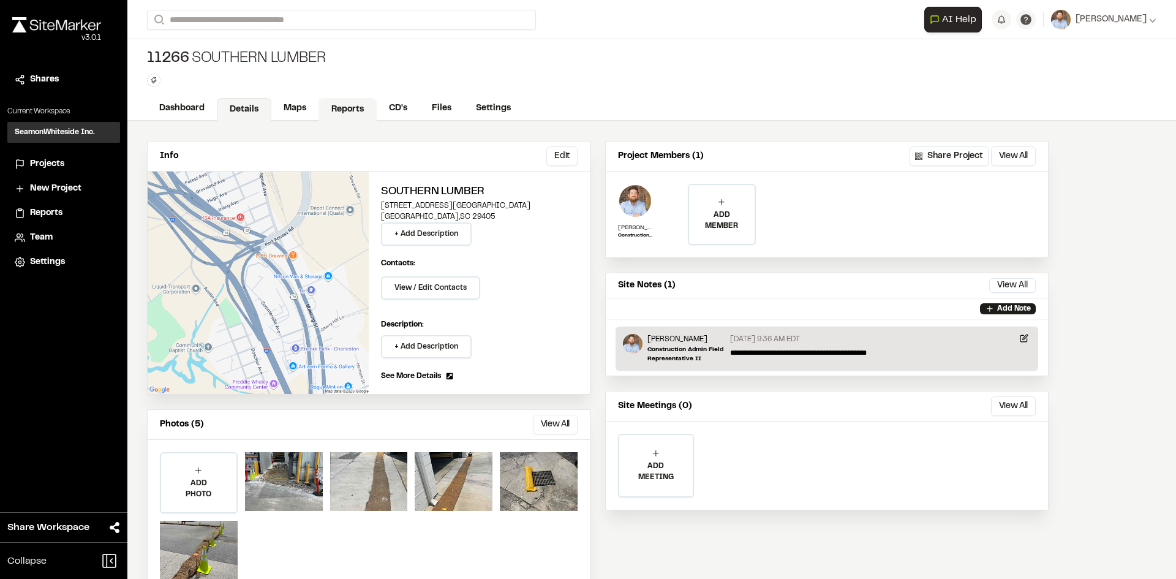
click at [346, 109] on link "Reports" at bounding box center [348, 109] width 58 height 23
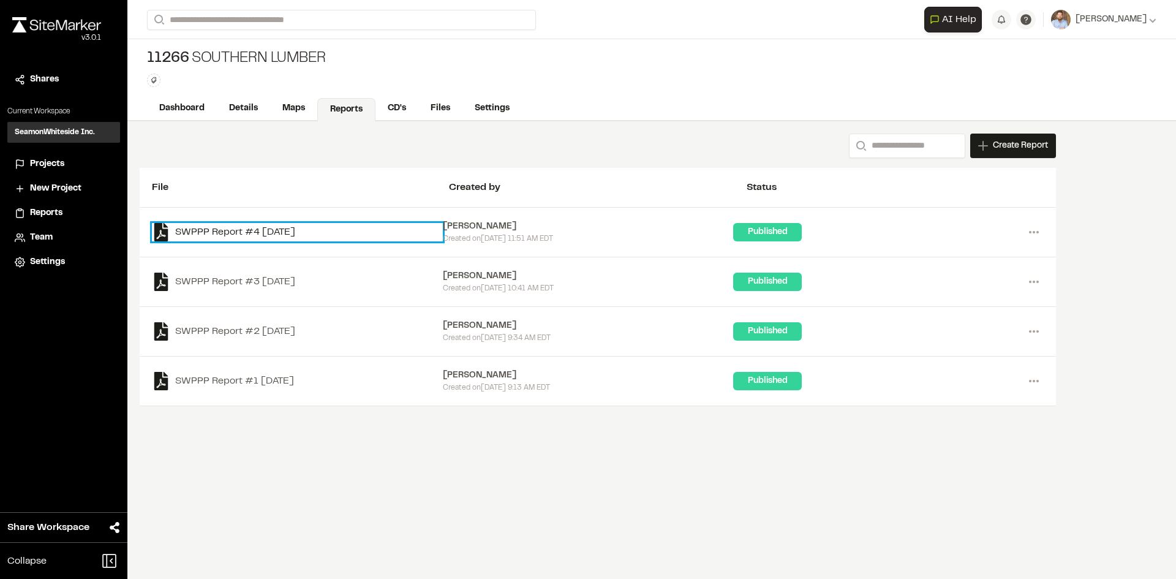
click at [296, 232] on link "SWPPP Report #4 [DATE]" at bounding box center [297, 232] width 291 height 18
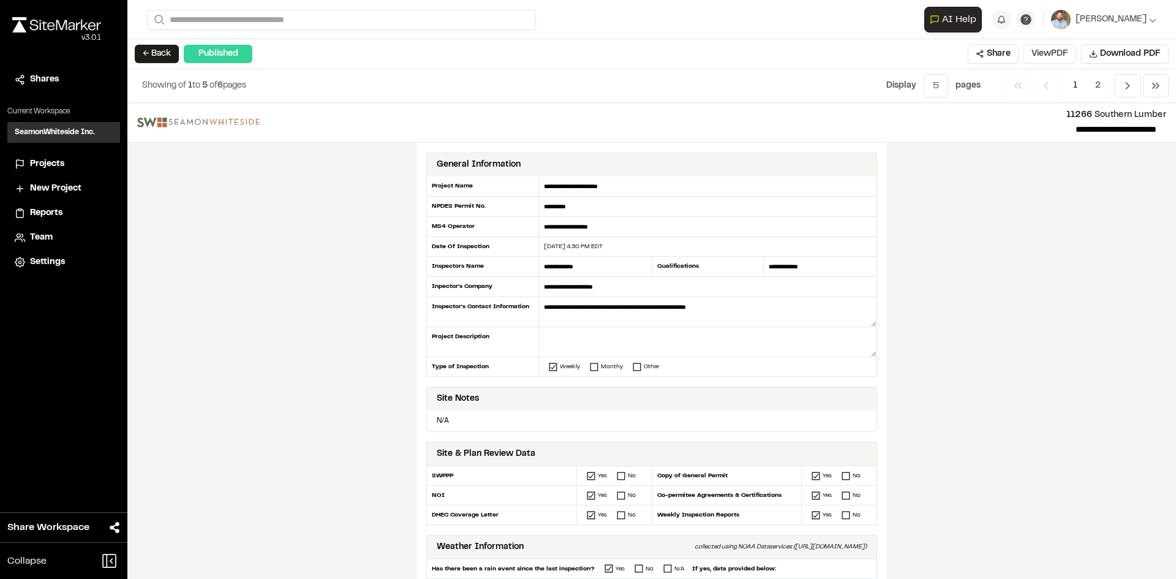
click at [1059, 58] on button "View PDF" at bounding box center [1050, 54] width 53 height 20
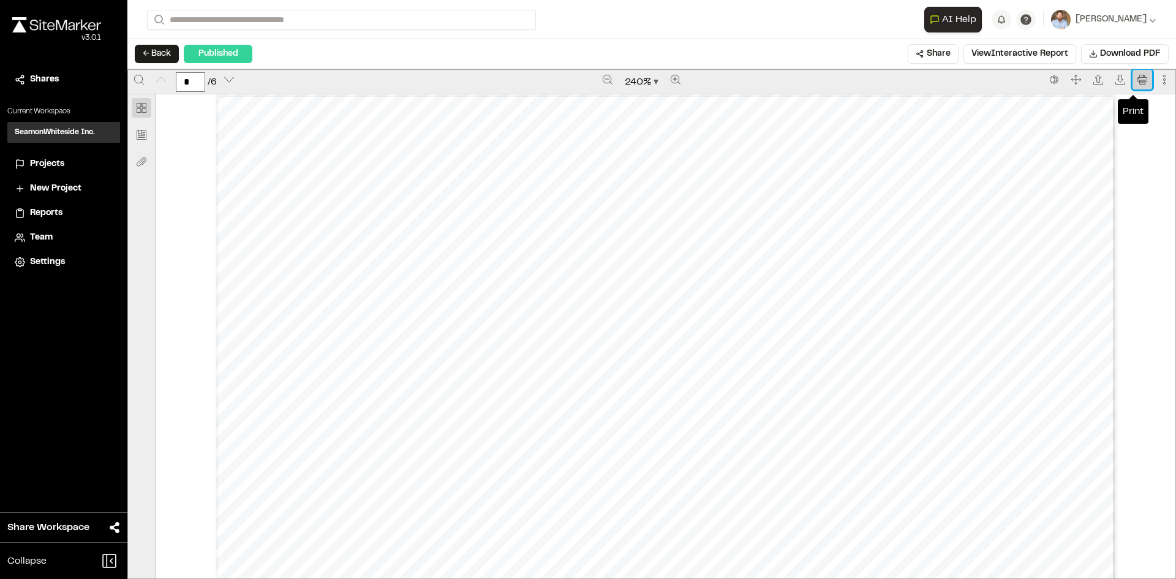
click at [1138, 84] on icon "Print" at bounding box center [1143, 80] width 10 height 10
click at [1138, 80] on icon "Print" at bounding box center [1143, 80] width 10 height 10
click at [48, 165] on span "Projects" at bounding box center [47, 163] width 34 height 13
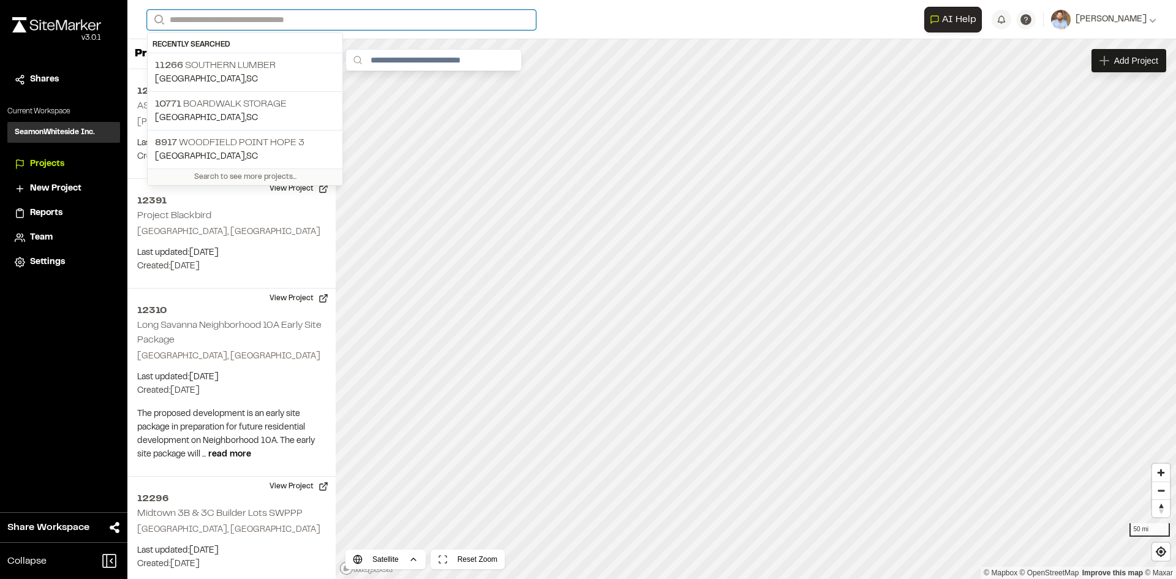
click at [208, 20] on input "Search" at bounding box center [341, 20] width 389 height 20
type input "*"
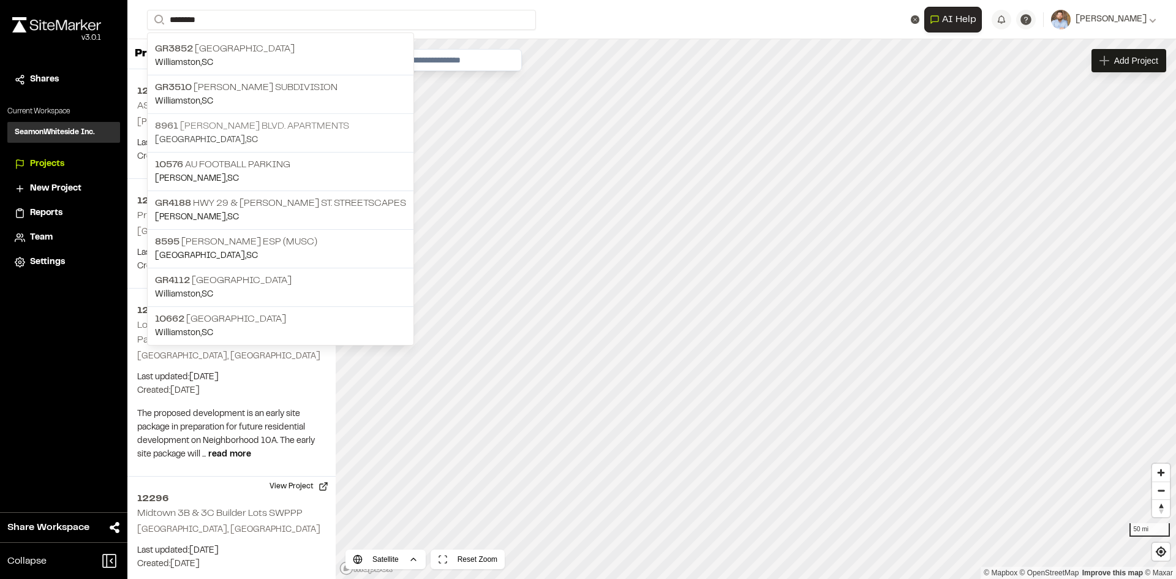
type input "*******"
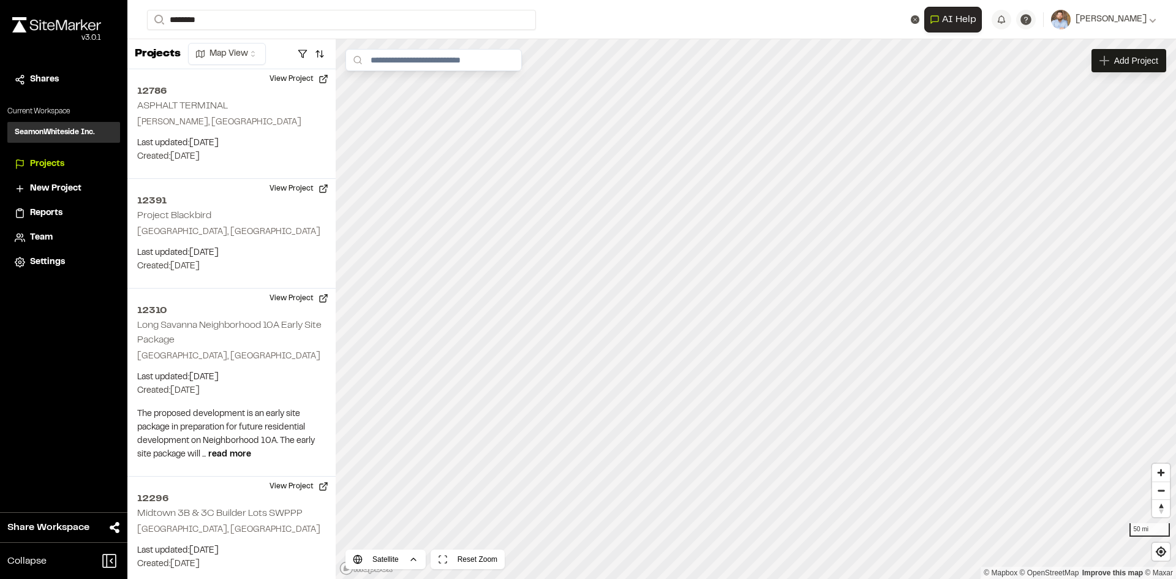
click at [293, 130] on p "8961 William E. Murray Blvd. Apartments" at bounding box center [280, 126] width 251 height 15
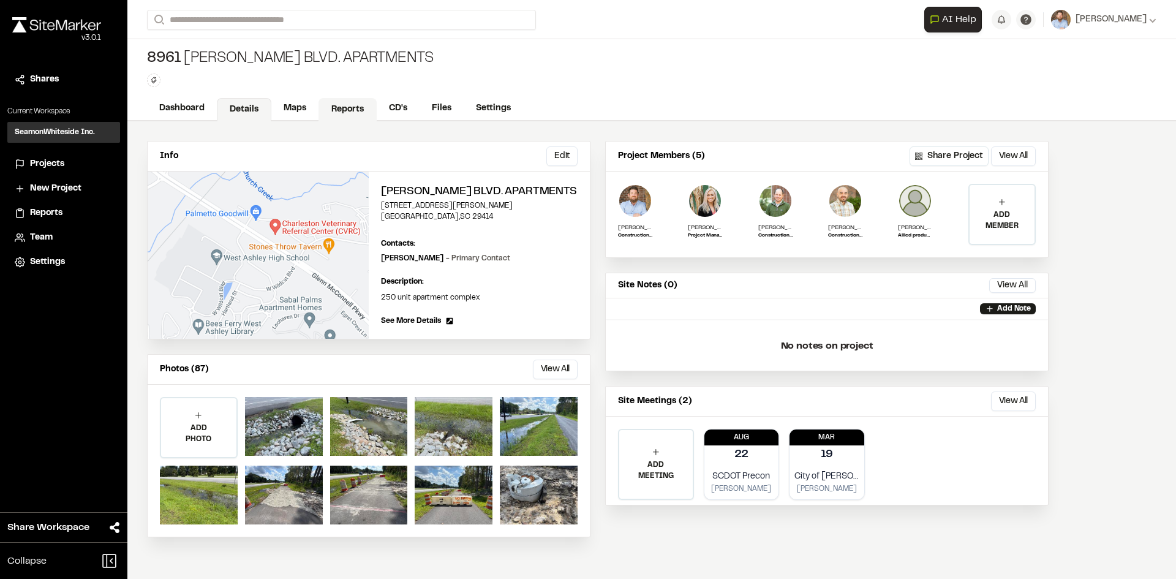
click at [351, 109] on link "Reports" at bounding box center [348, 109] width 58 height 23
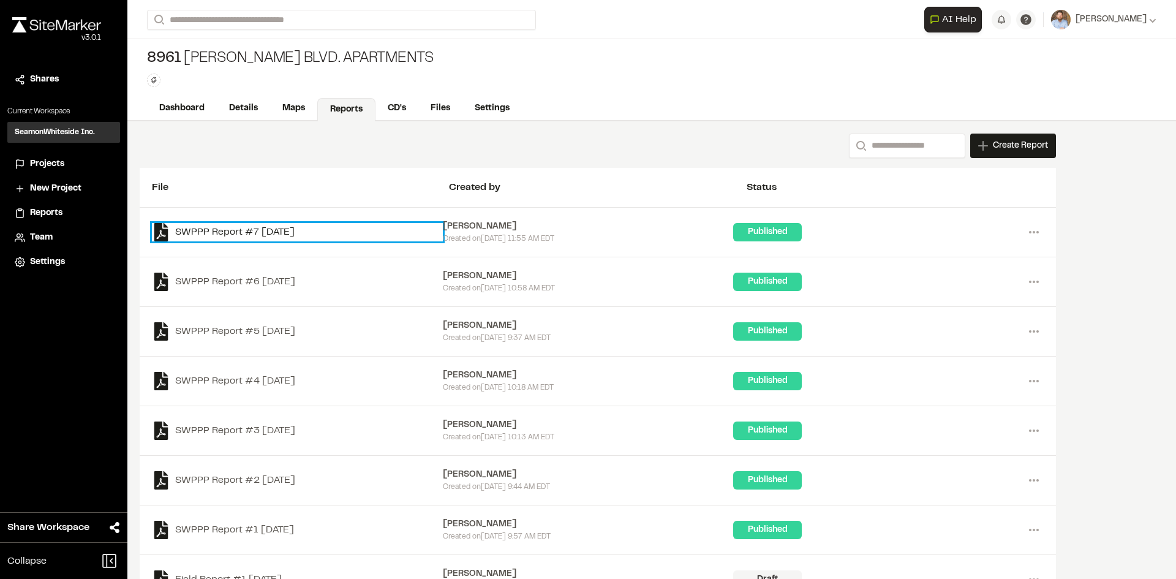
click at [296, 230] on link "SWPPP Report #7 2025-08-22" at bounding box center [297, 232] width 291 height 18
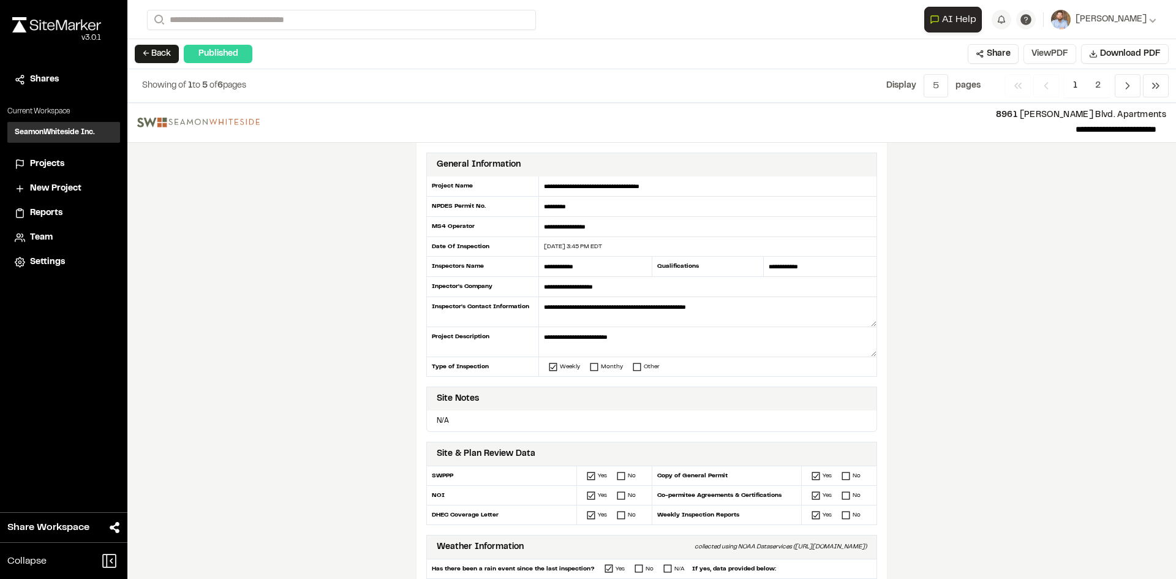
click at [1055, 56] on button "View PDF" at bounding box center [1050, 54] width 53 height 20
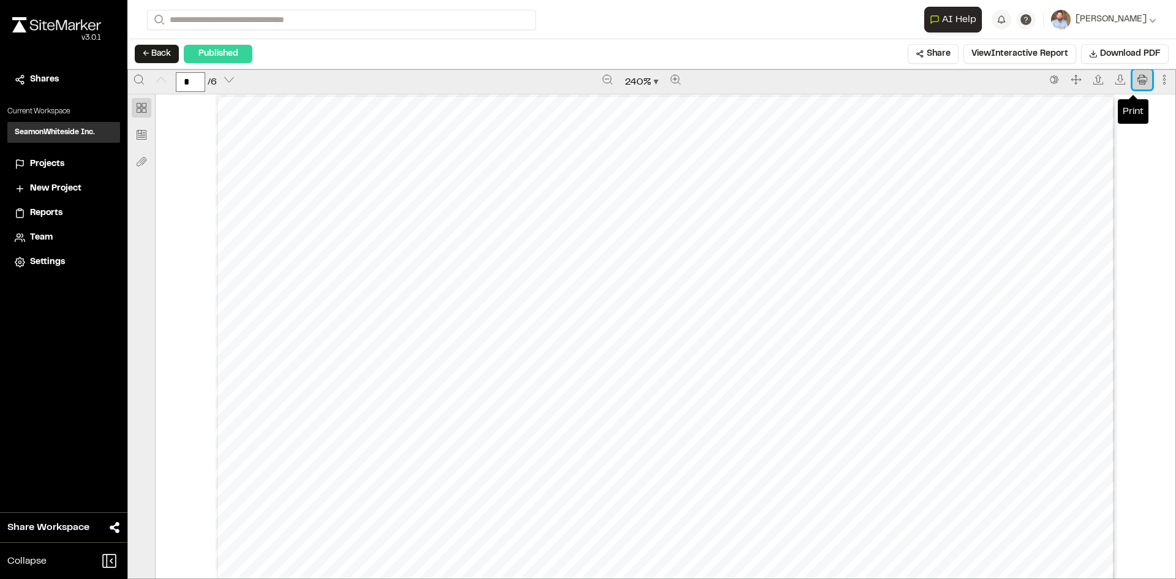
click at [1138, 77] on icon "Print" at bounding box center [1142, 79] width 9 height 9
click at [56, 162] on span "Projects" at bounding box center [47, 163] width 34 height 13
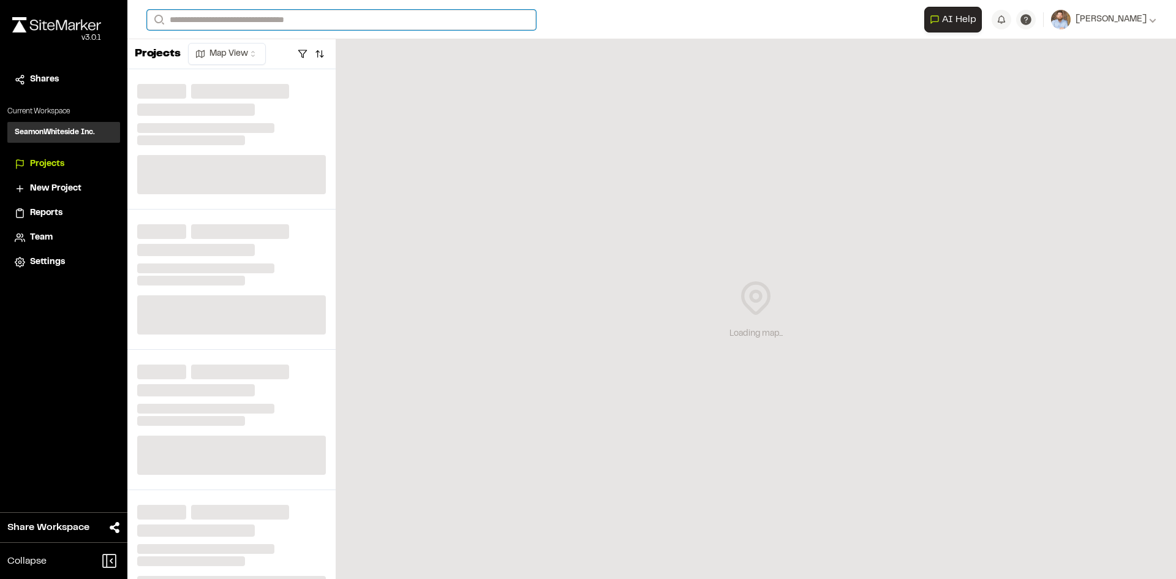
drag, startPoint x: 213, startPoint y: 18, endPoint x: 196, endPoint y: 9, distance: 18.6
click at [213, 18] on input "Search" at bounding box center [341, 20] width 389 height 20
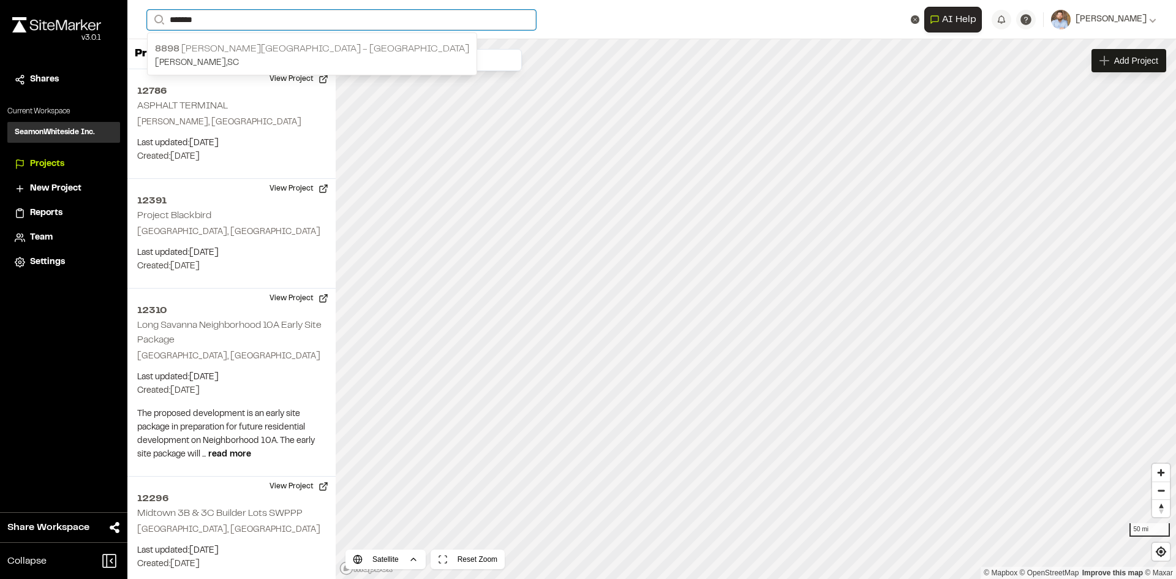
type input "*******"
click at [233, 45] on p "8898 Marlowe Summerville - Greystar" at bounding box center [312, 49] width 314 height 15
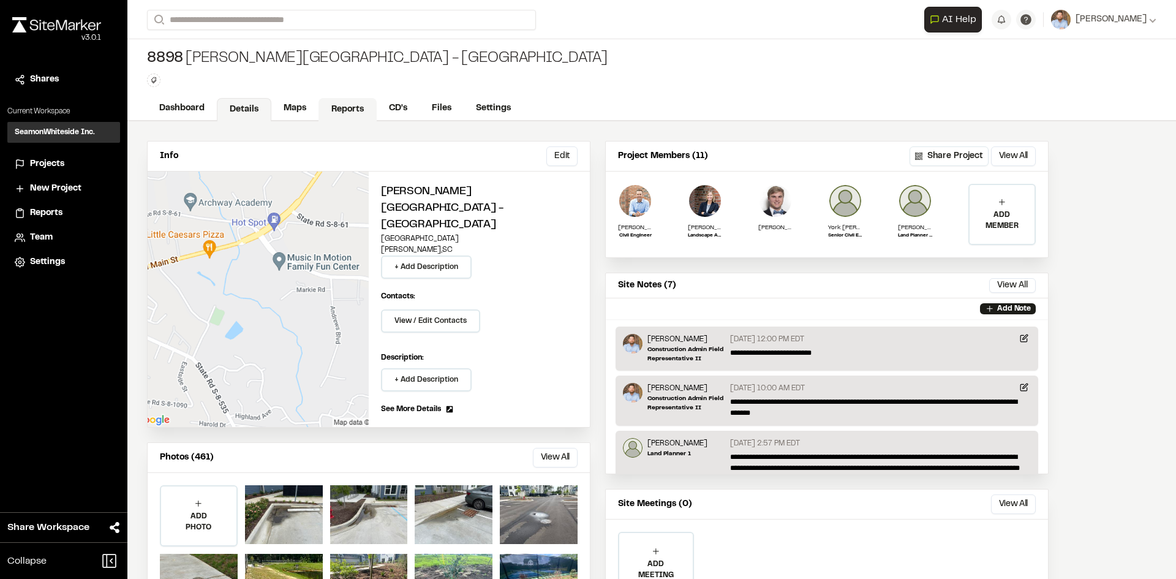
click at [347, 106] on link "Reports" at bounding box center [348, 109] width 58 height 23
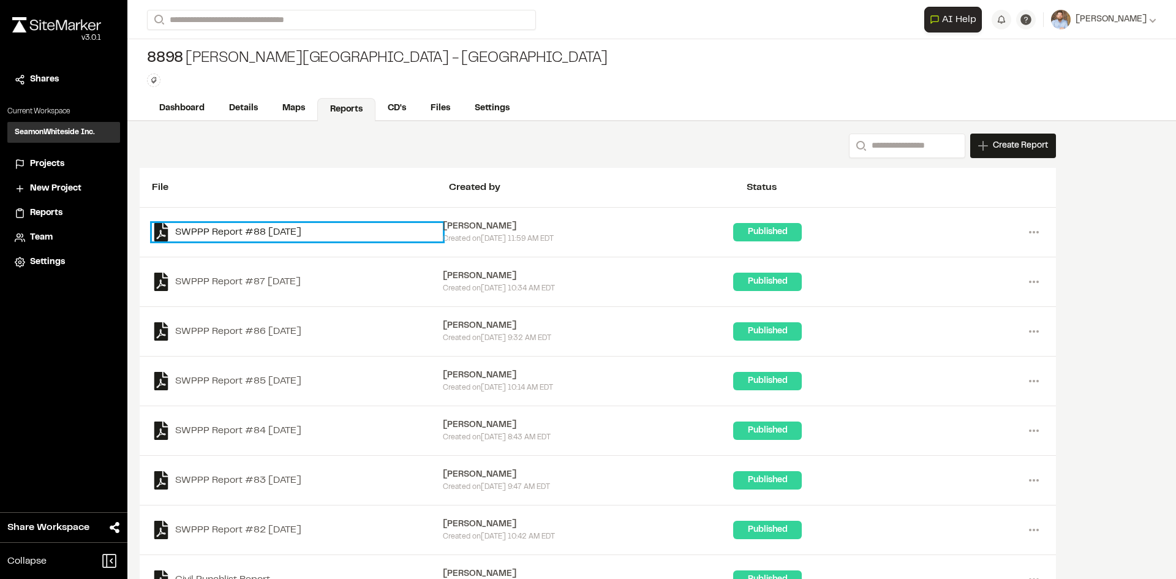
click at [312, 231] on link "SWPPP Report #88 2025-08-22" at bounding box center [297, 232] width 291 height 18
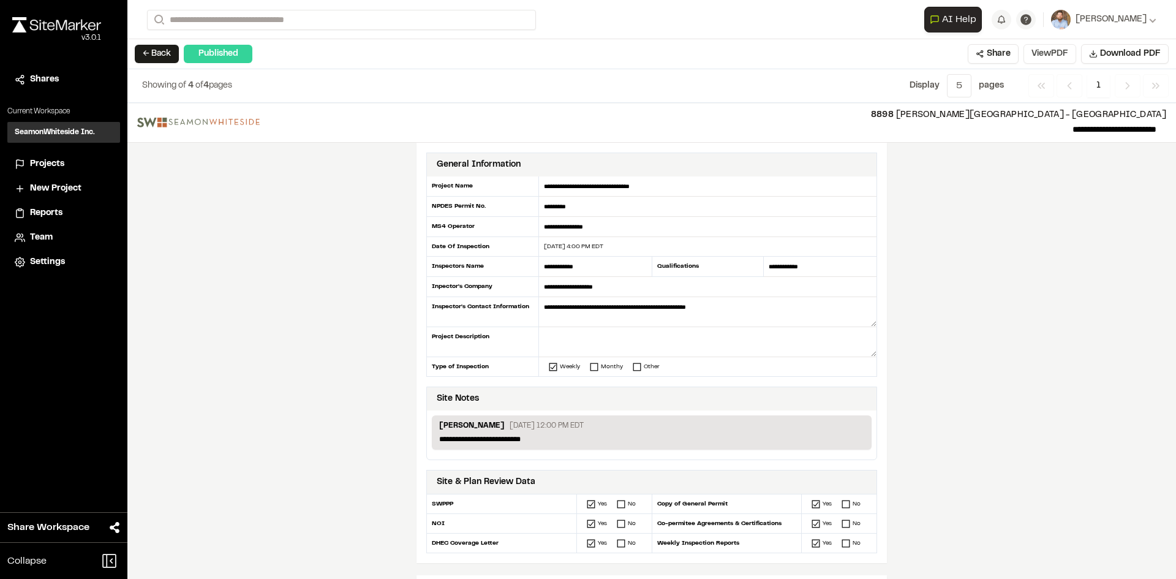
click at [1051, 58] on button "View PDF" at bounding box center [1050, 54] width 53 height 20
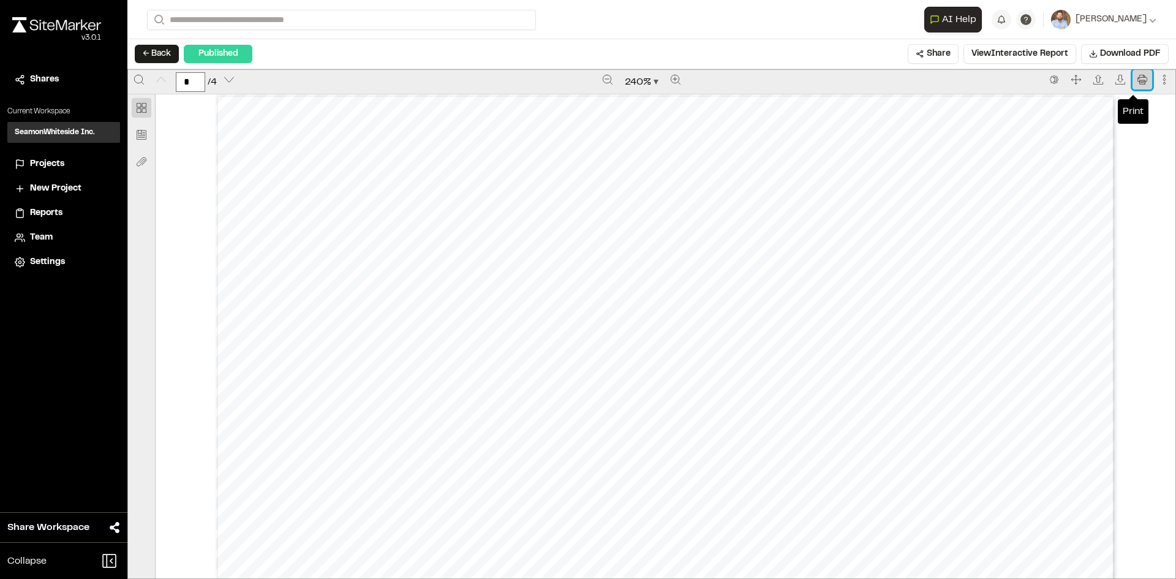
click at [1138, 80] on icon "Print" at bounding box center [1143, 80] width 10 height 10
click at [54, 164] on span "Projects" at bounding box center [47, 163] width 34 height 13
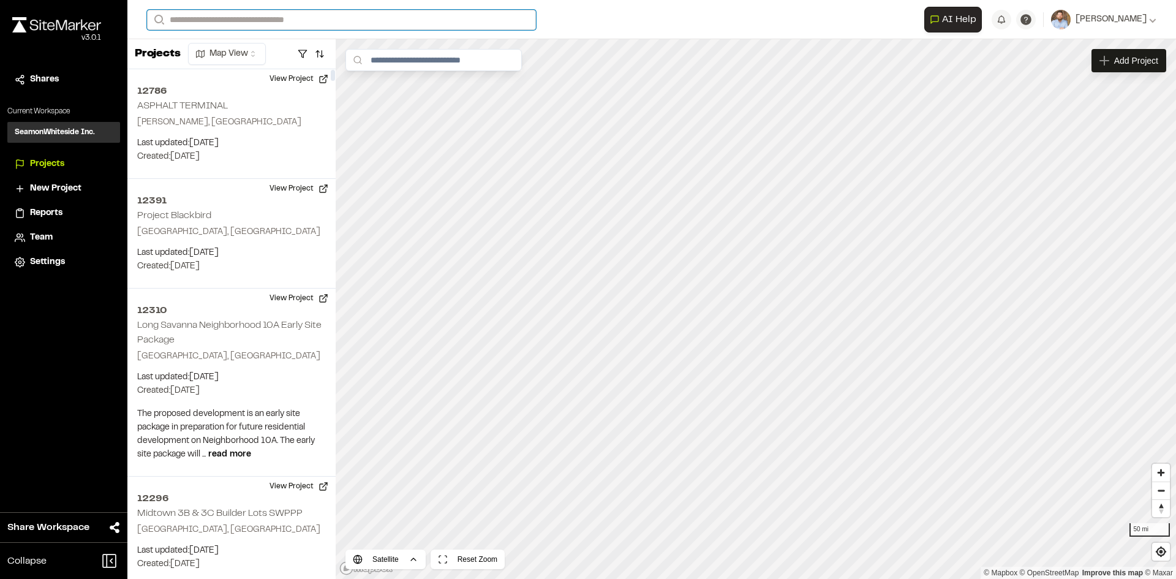
click at [244, 18] on input "Search" at bounding box center [341, 20] width 389 height 20
type input "****"
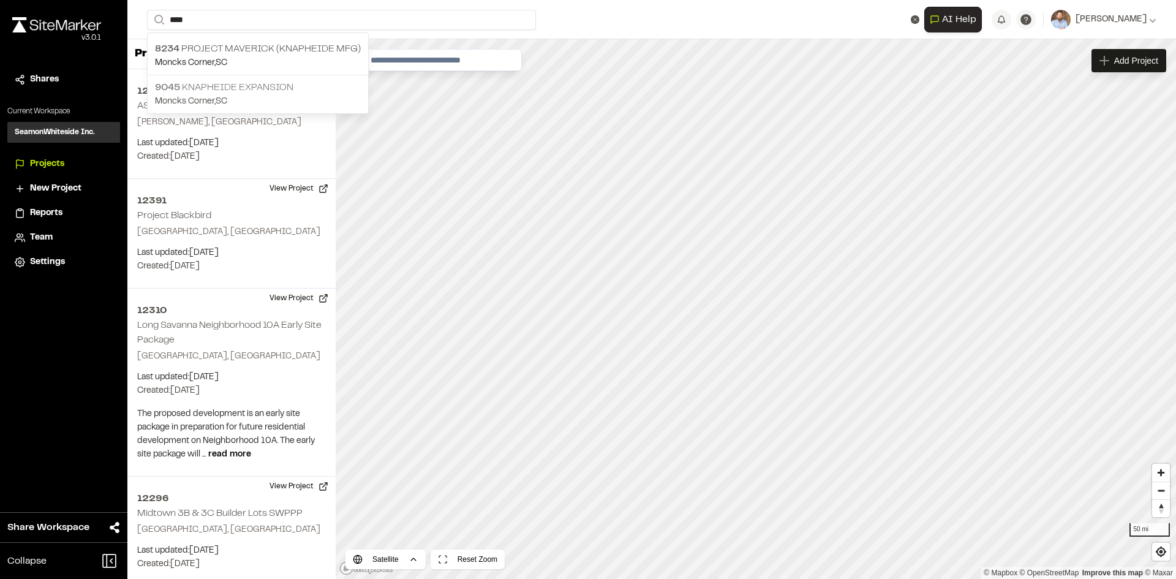
click at [220, 95] on p "Moncks Corner , SC" at bounding box center [258, 101] width 206 height 13
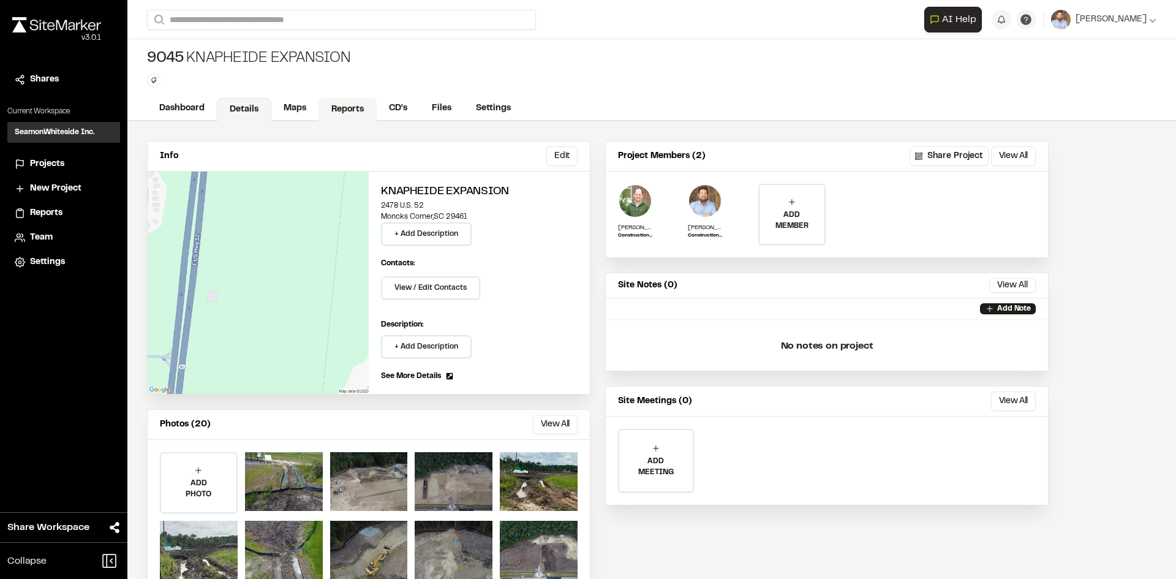
click at [346, 111] on link "Reports" at bounding box center [348, 109] width 58 height 23
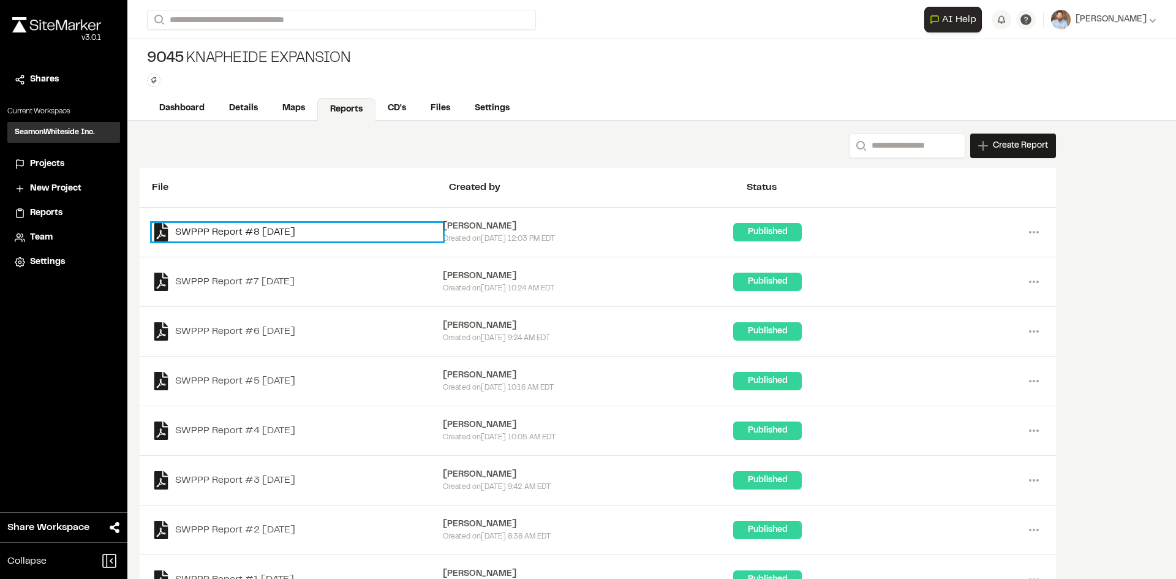
click at [306, 228] on link "SWPPP Report #8 2025-08-22" at bounding box center [297, 232] width 291 height 18
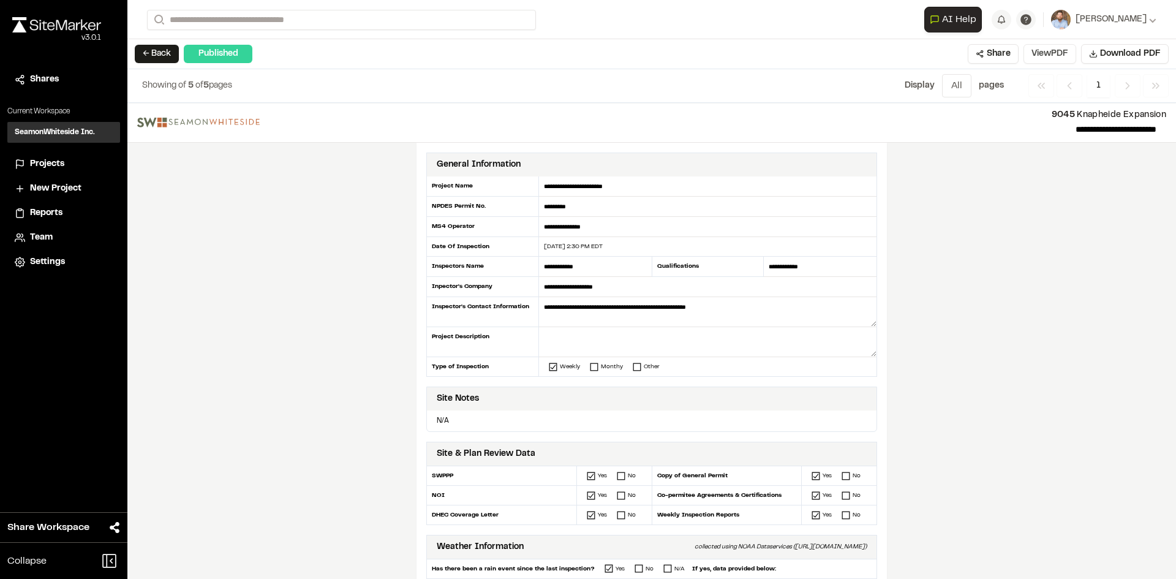
click at [1056, 58] on button "View PDF" at bounding box center [1050, 54] width 53 height 20
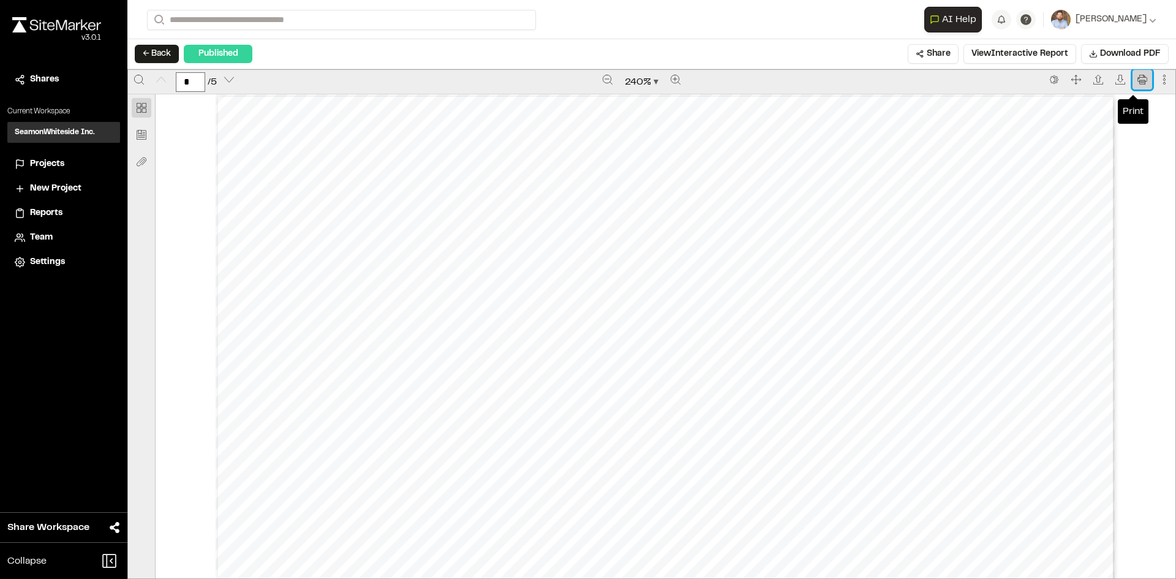
click at [1138, 85] on button "Print" at bounding box center [1143, 80] width 20 height 20
click at [40, 162] on span "Projects" at bounding box center [47, 163] width 34 height 13
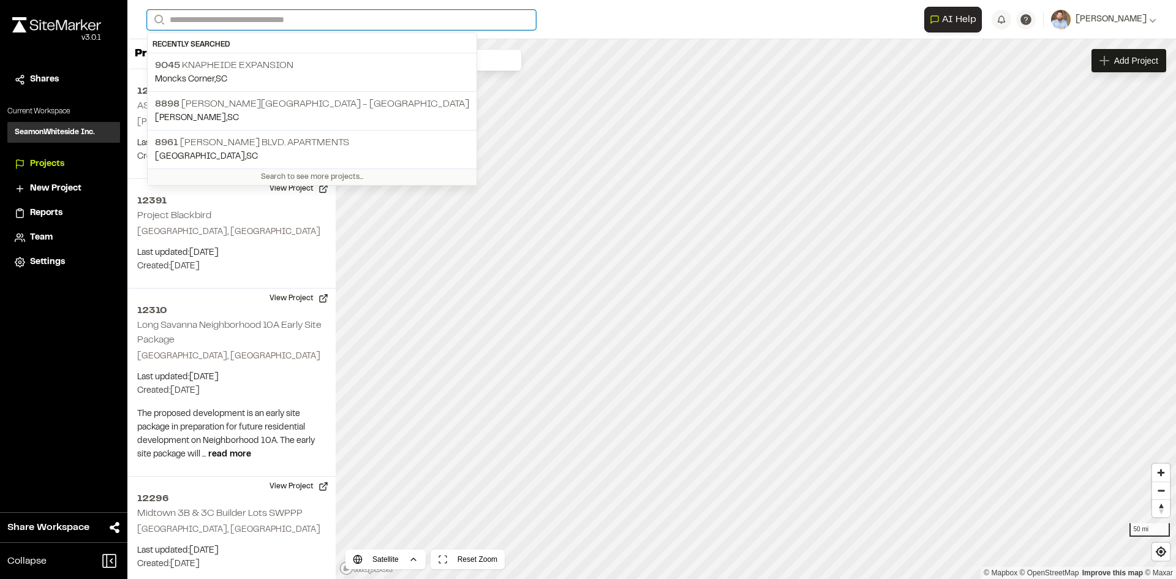
click at [221, 13] on input "Search" at bounding box center [341, 20] width 389 height 20
click at [260, 70] on p "9045 Knapheide Expansion" at bounding box center [312, 65] width 314 height 15
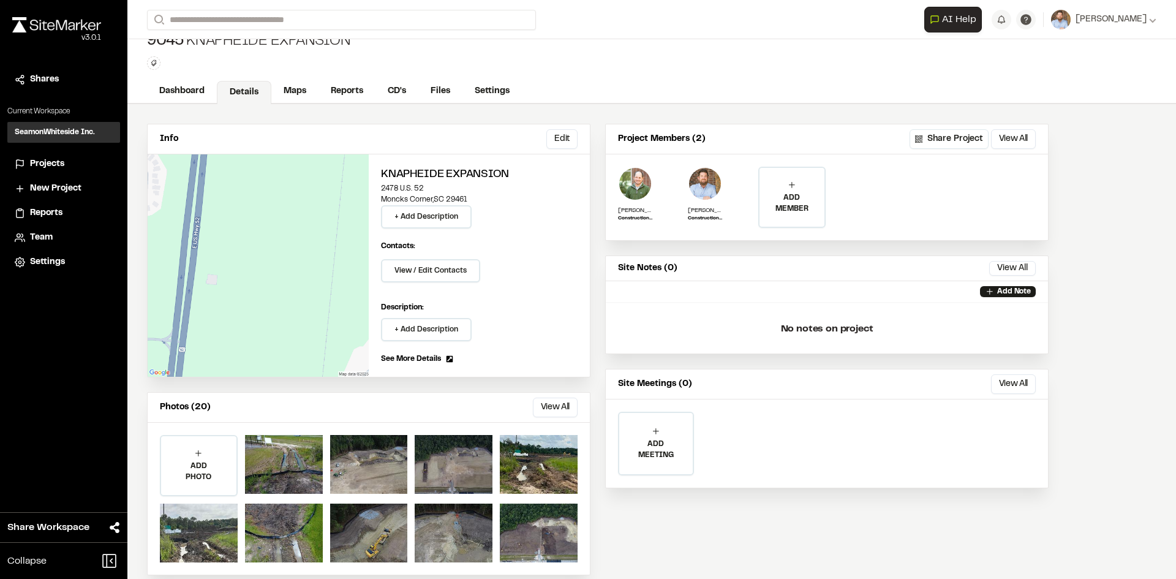
scroll to position [33, 0]
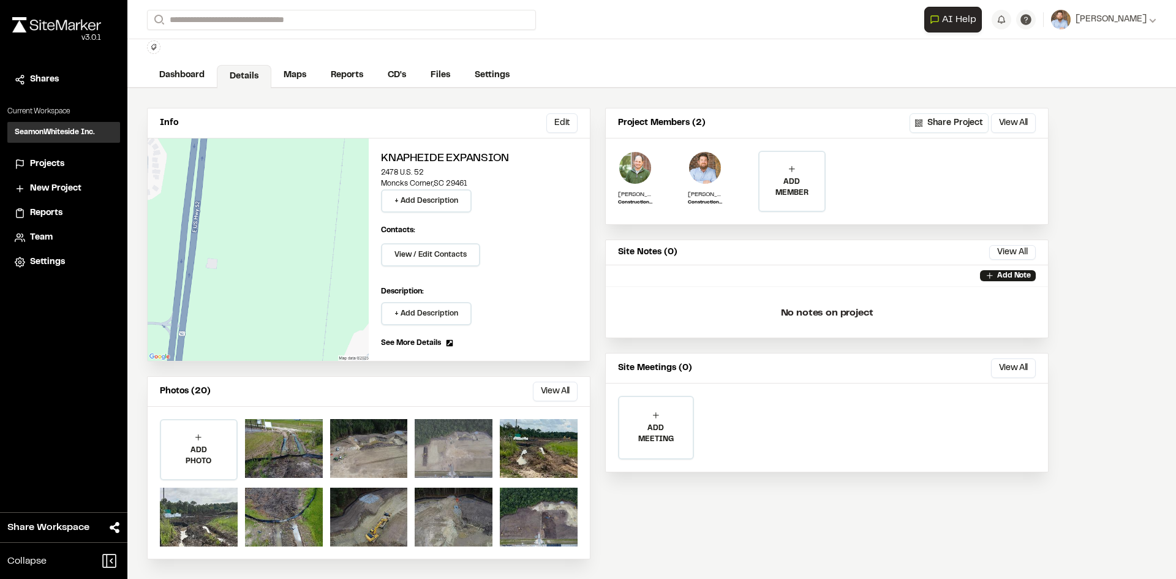
click at [474, 452] on div at bounding box center [454, 448] width 78 height 59
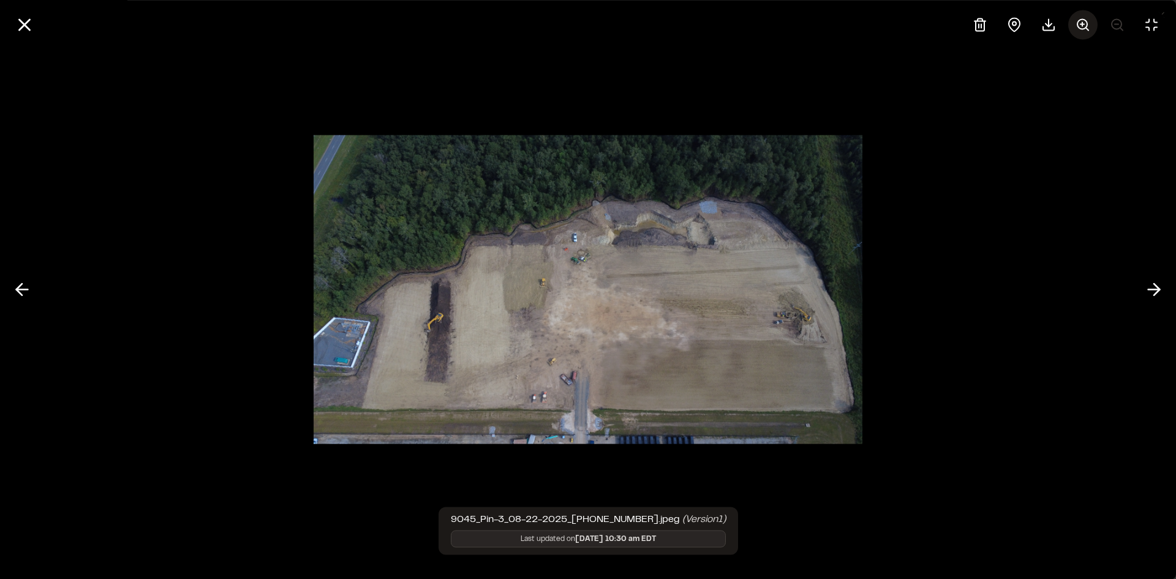
click at [1082, 25] on line at bounding box center [1082, 24] width 0 height 4
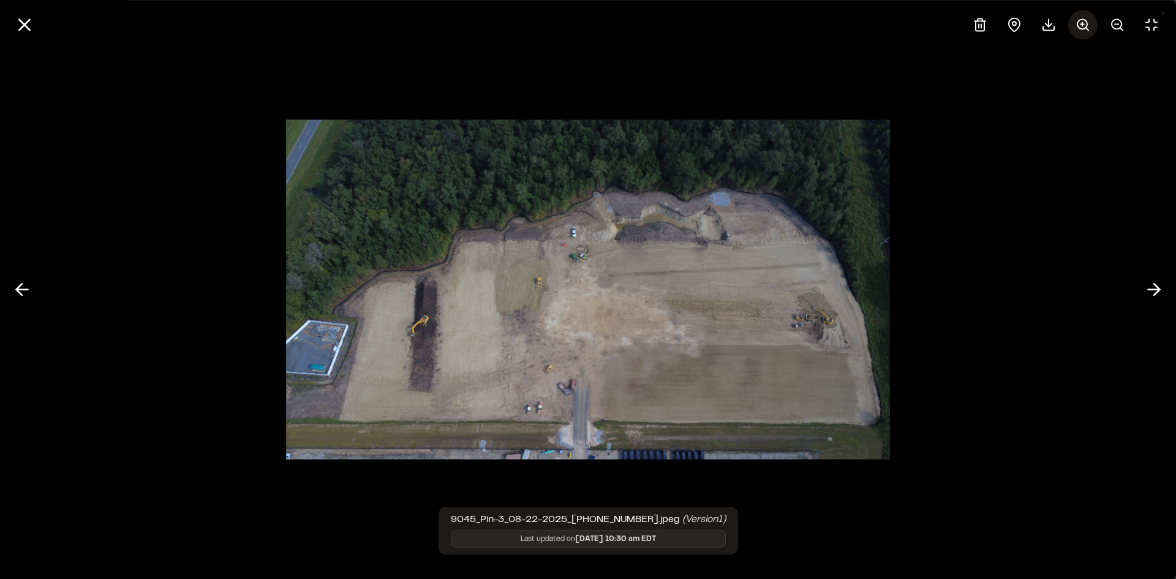
click at [1082, 25] on line at bounding box center [1082, 24] width 0 height 4
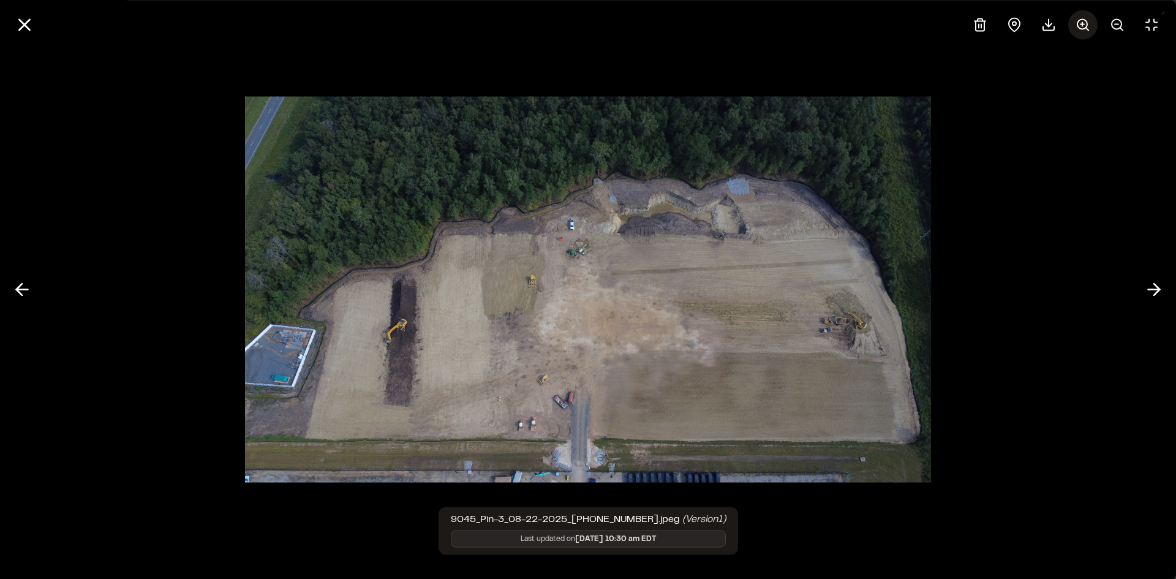
click at [1082, 25] on line at bounding box center [1082, 24] width 0 height 4
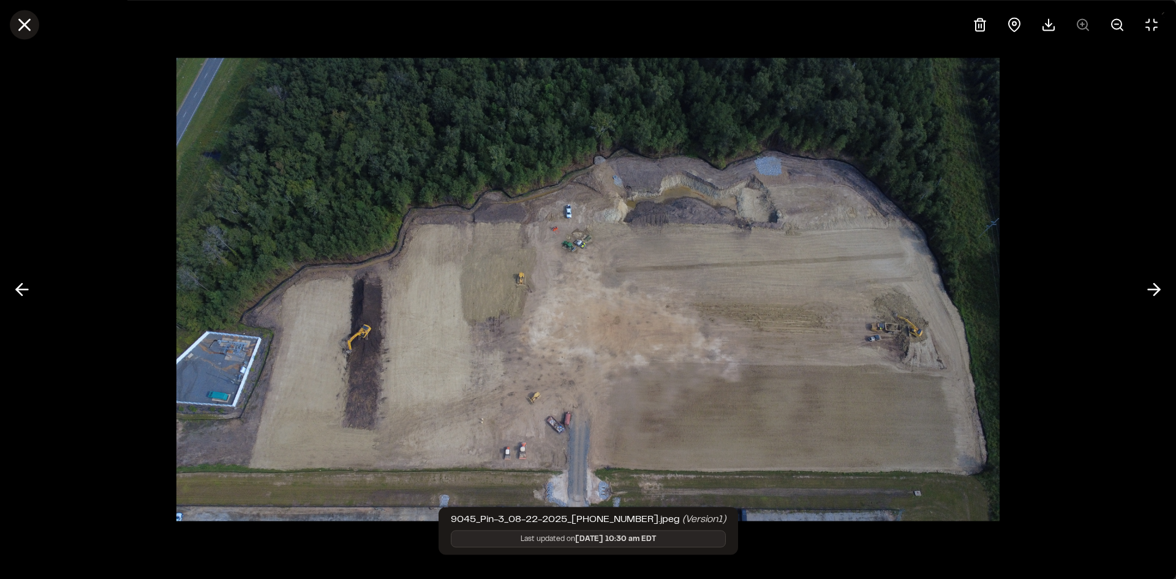
click at [26, 22] on line at bounding box center [25, 25] width 10 height 10
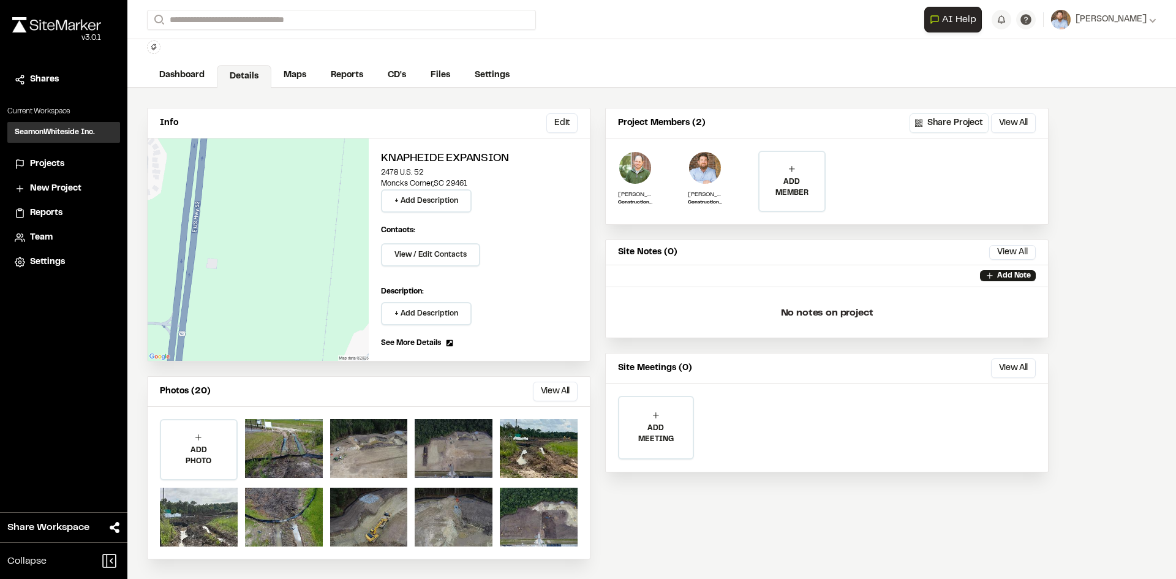
click at [51, 164] on span "Projects" at bounding box center [47, 163] width 34 height 13
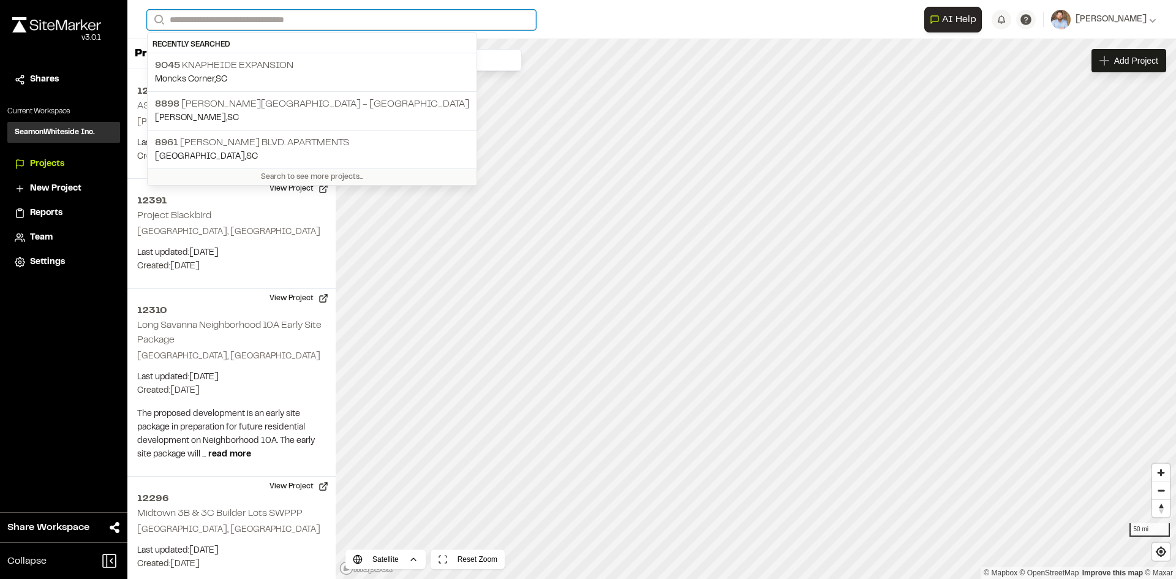
click at [244, 17] on input "Search" at bounding box center [341, 20] width 389 height 20
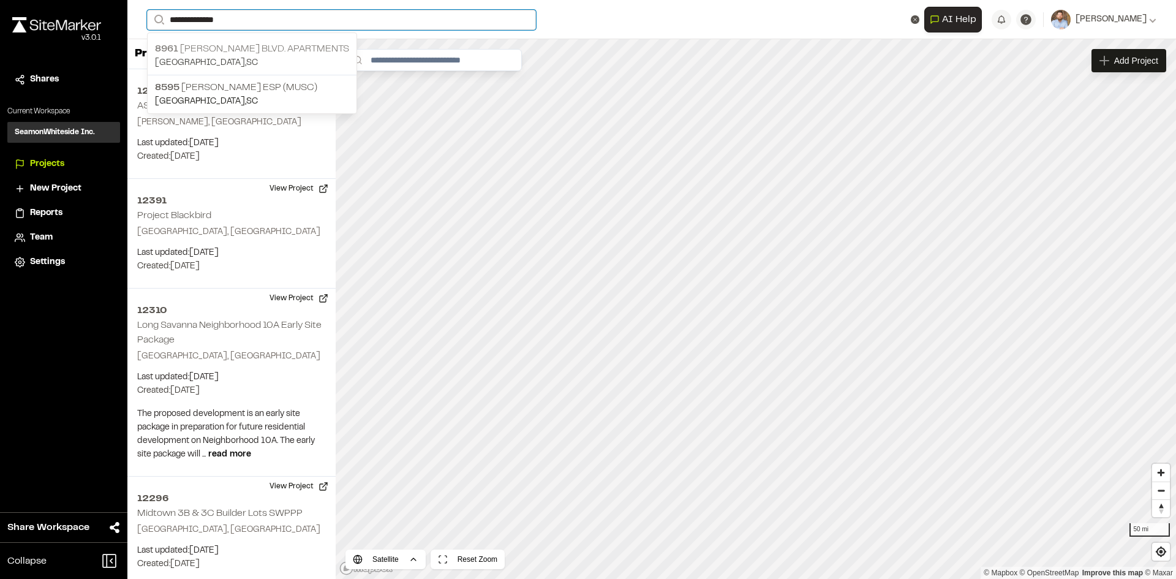
type input "**********"
click at [265, 58] on p "[GEOGRAPHIC_DATA] , [GEOGRAPHIC_DATA]" at bounding box center [252, 62] width 194 height 13
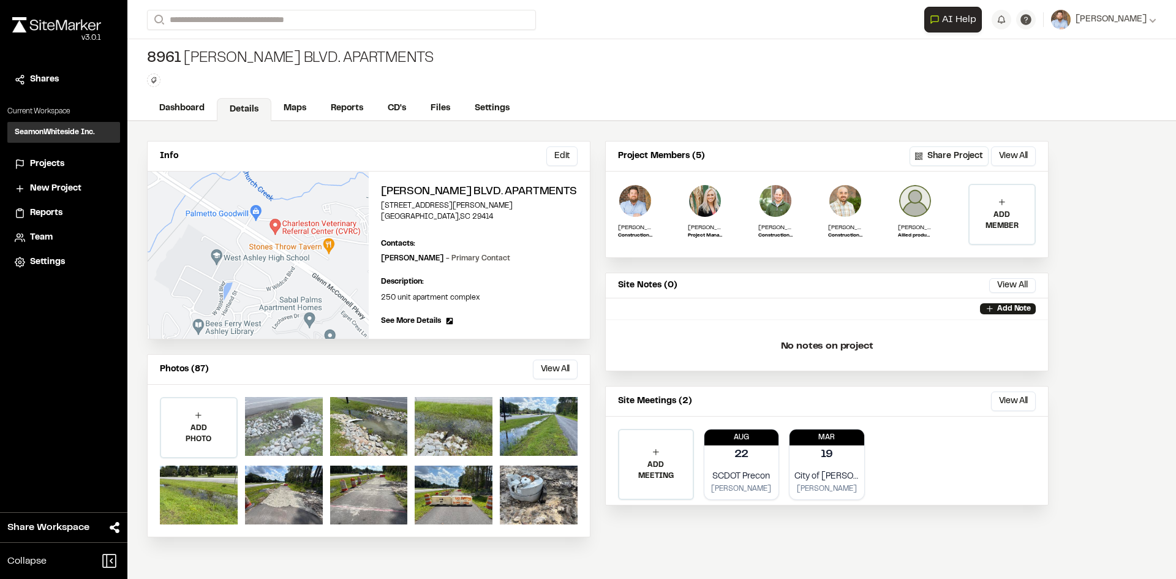
click at [290, 452] on div at bounding box center [284, 426] width 78 height 59
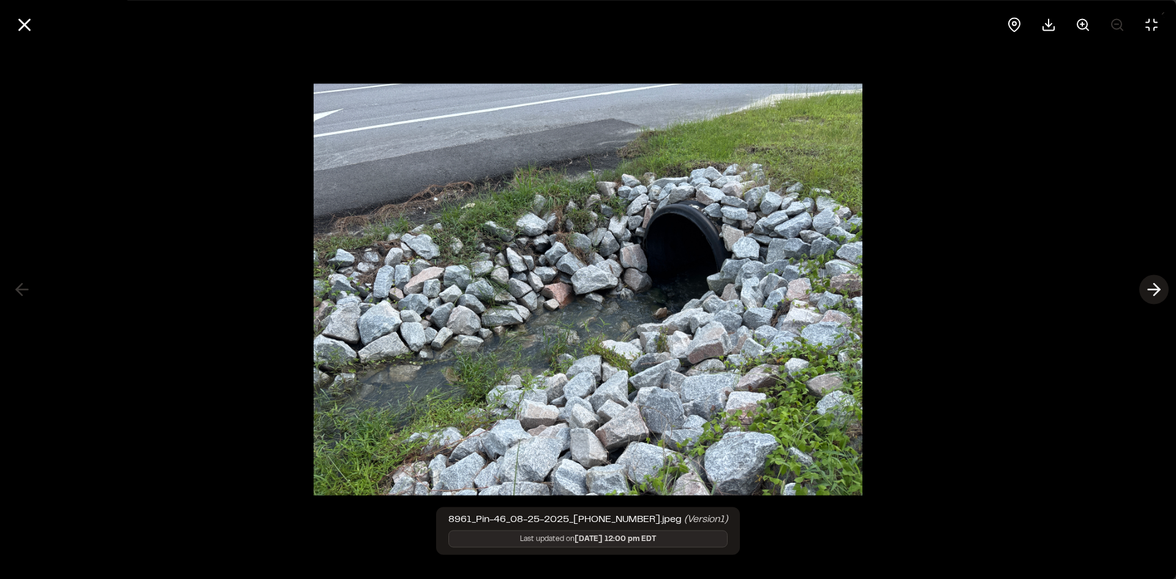
click at [1157, 290] on line at bounding box center [1155, 290] width 12 height 0
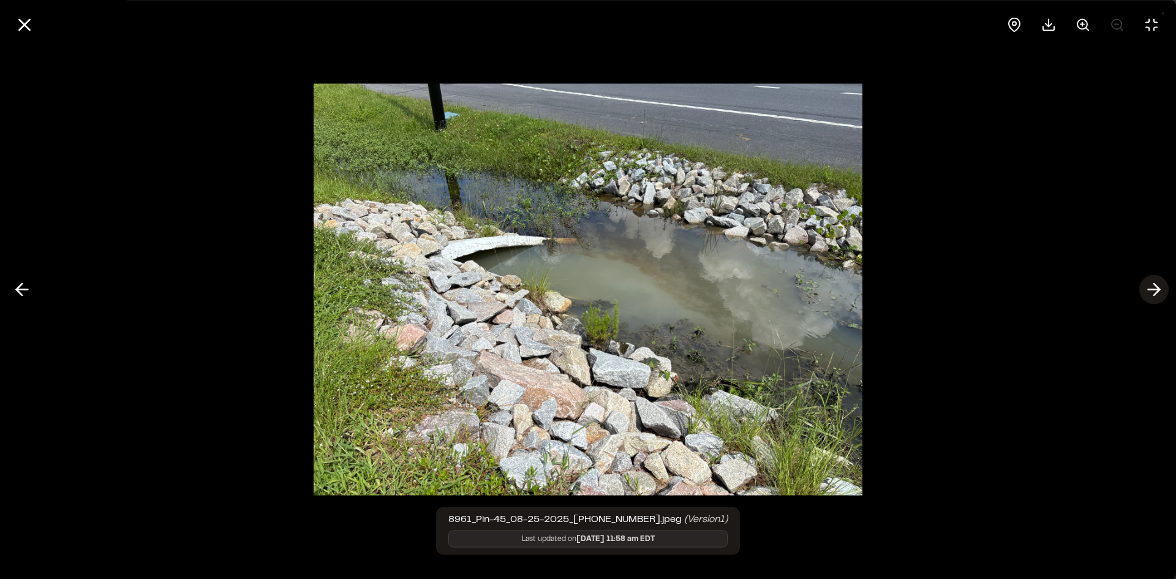
click at [1156, 291] on icon at bounding box center [1154, 289] width 20 height 21
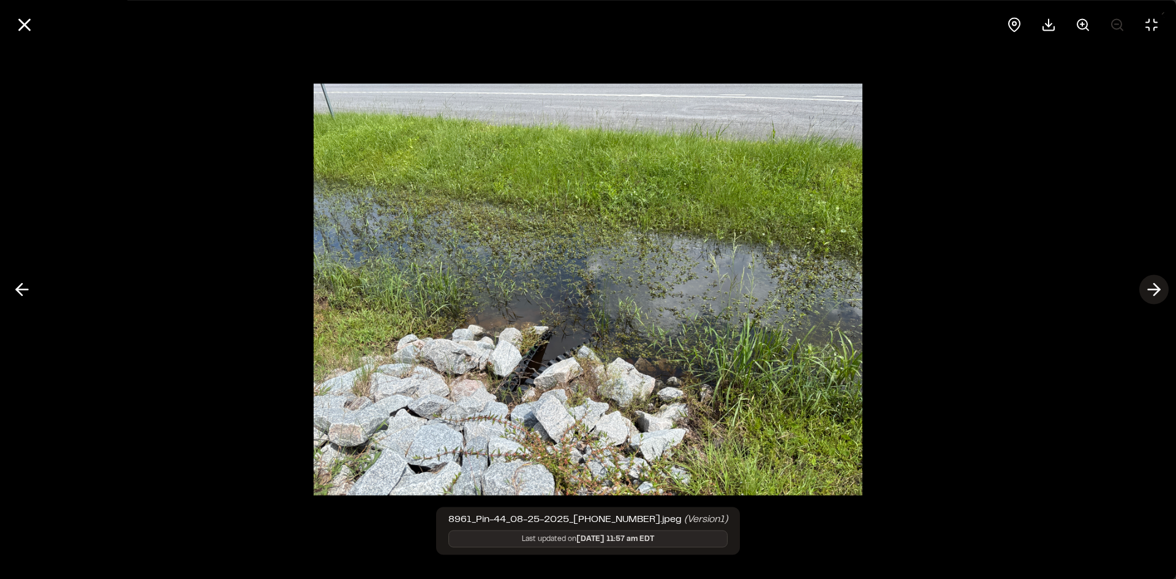
click at [1159, 293] on icon at bounding box center [1154, 289] width 20 height 21
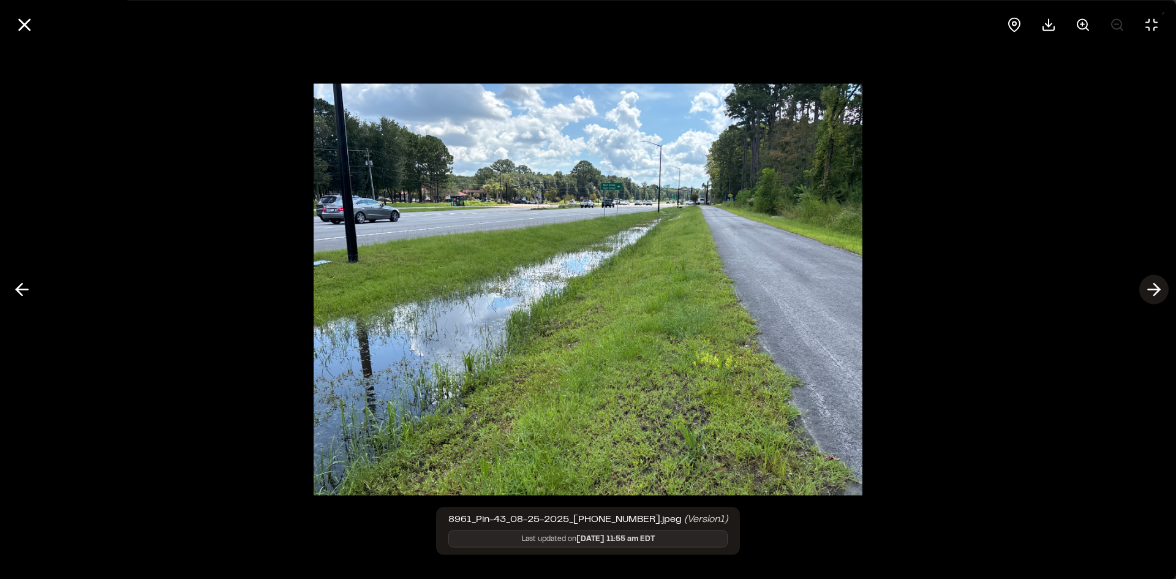
click at [1153, 290] on line at bounding box center [1155, 290] width 12 height 0
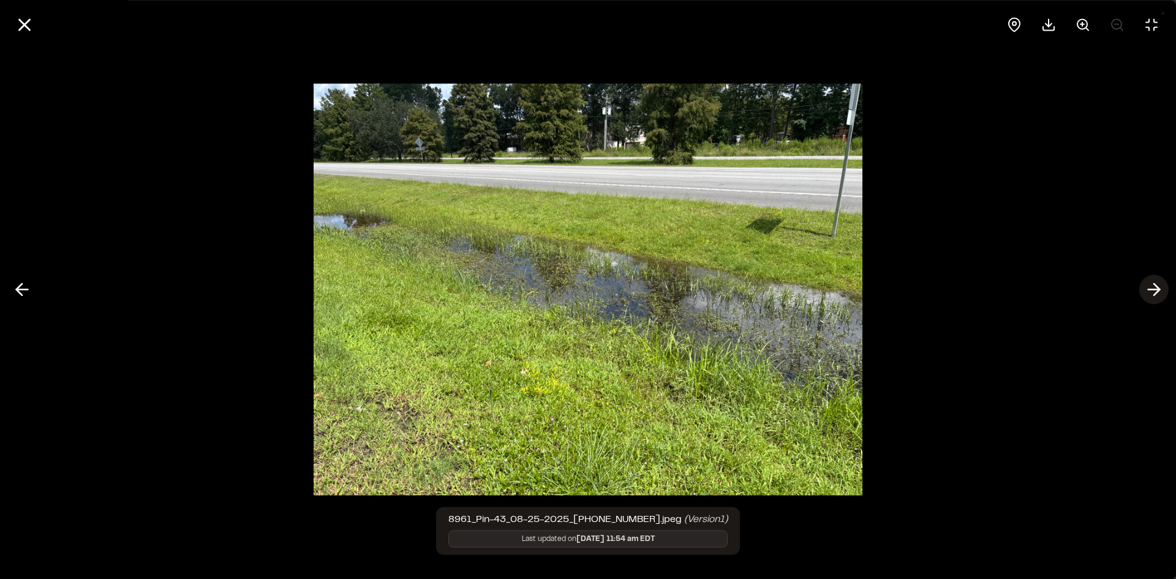
click at [1153, 290] on line at bounding box center [1155, 290] width 12 height 0
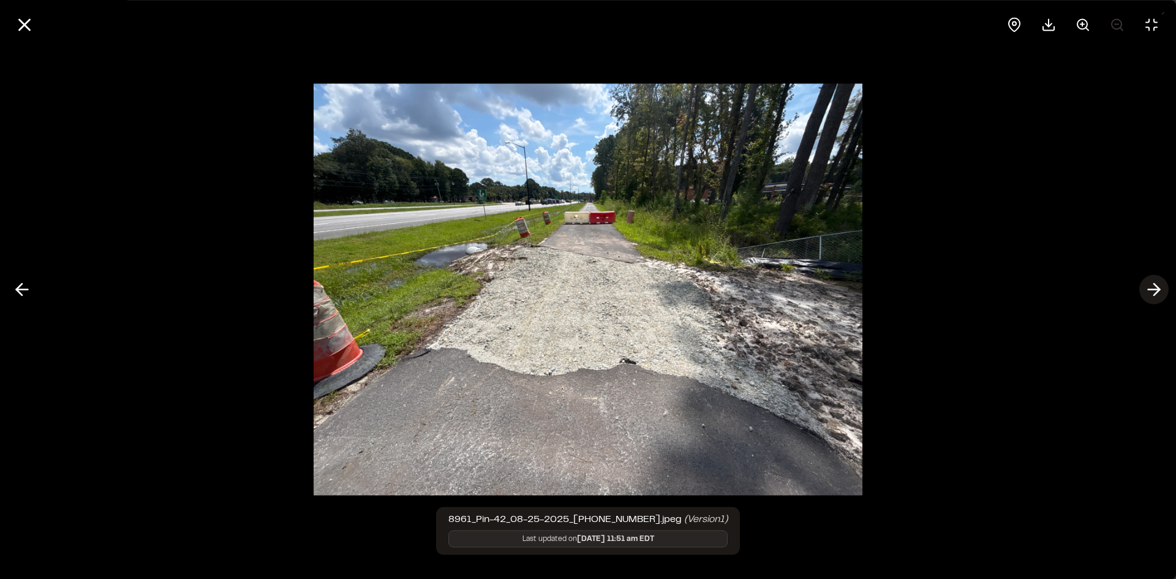
click at [1153, 290] on line at bounding box center [1155, 290] width 12 height 0
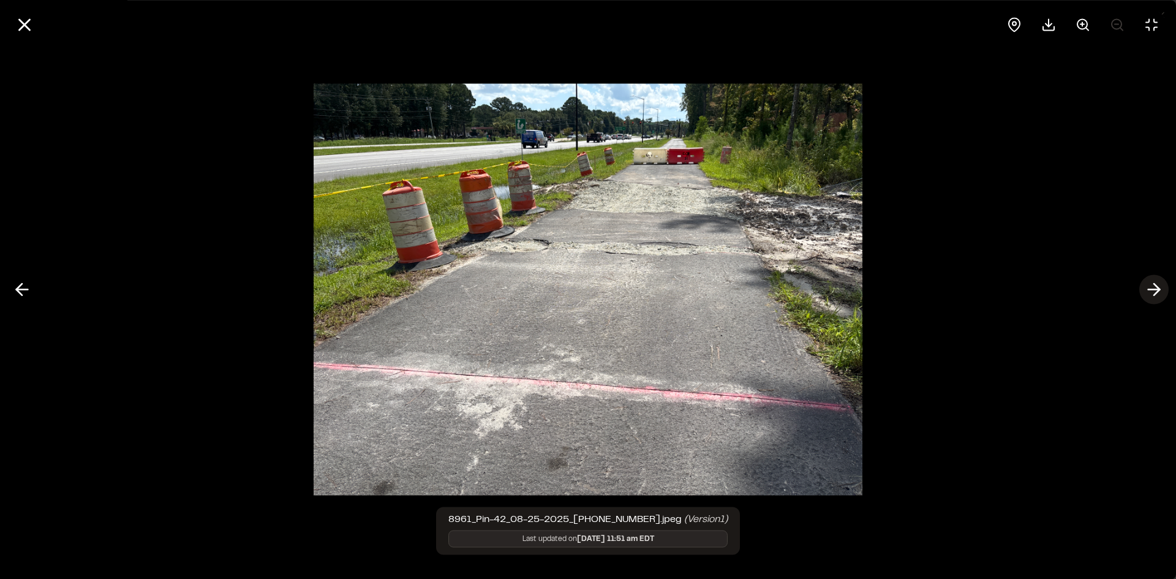
click at [1154, 290] on line at bounding box center [1155, 290] width 12 height 0
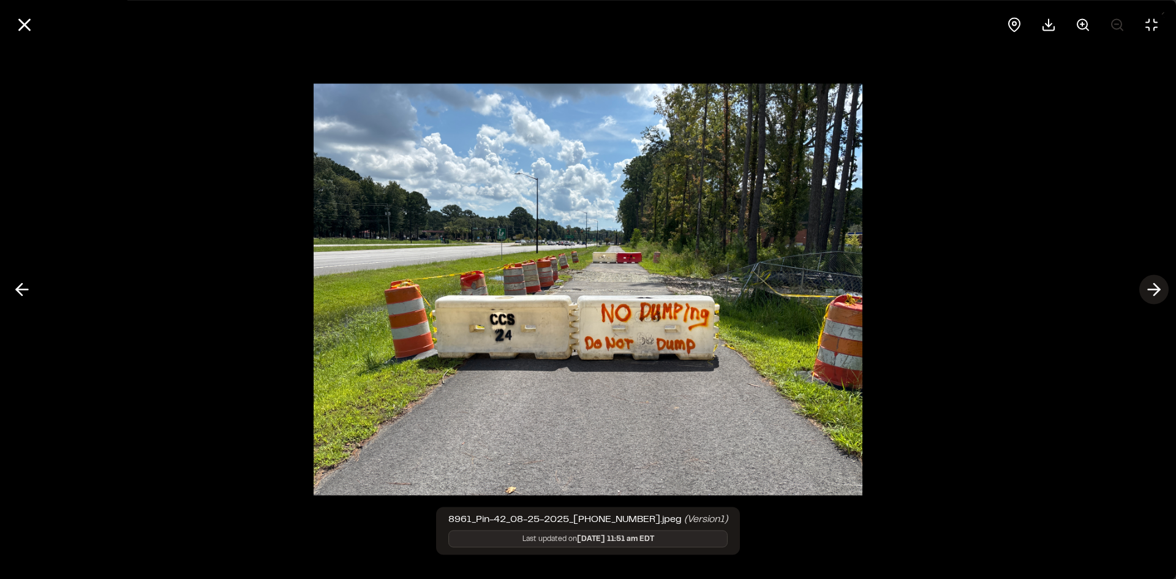
click at [1154, 290] on line at bounding box center [1155, 290] width 12 height 0
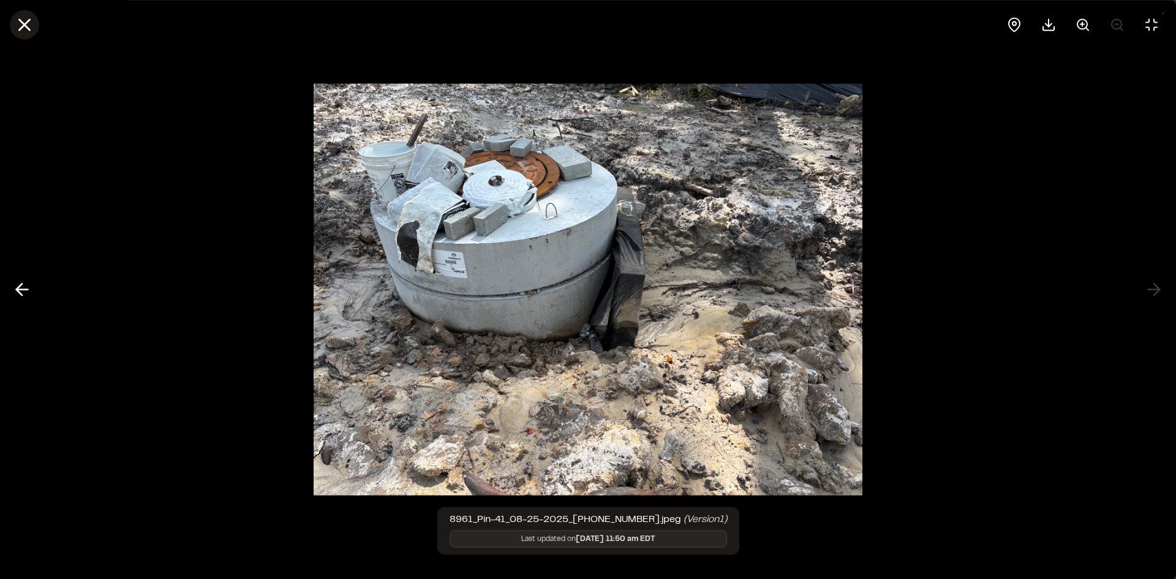
click at [20, 27] on icon at bounding box center [24, 24] width 21 height 21
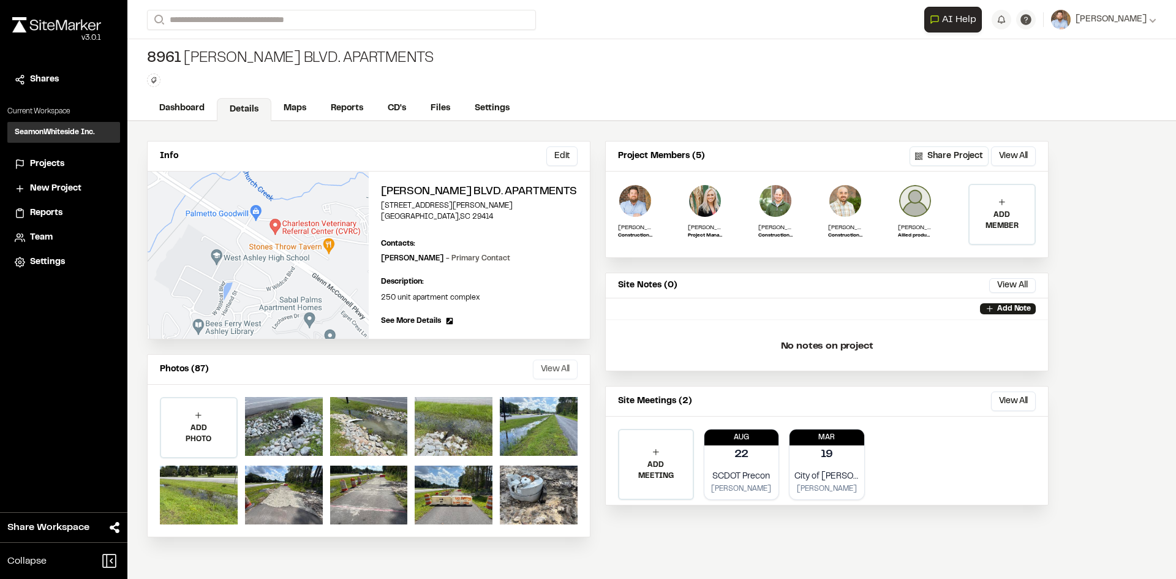
click at [557, 379] on button "View All" at bounding box center [555, 370] width 45 height 20
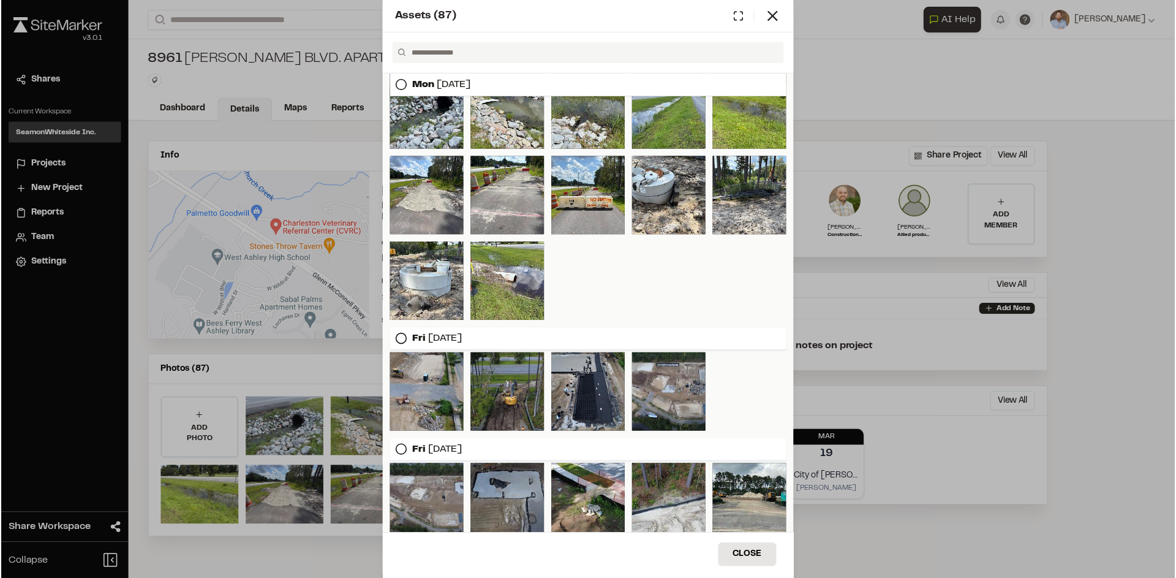
scroll to position [61, 0]
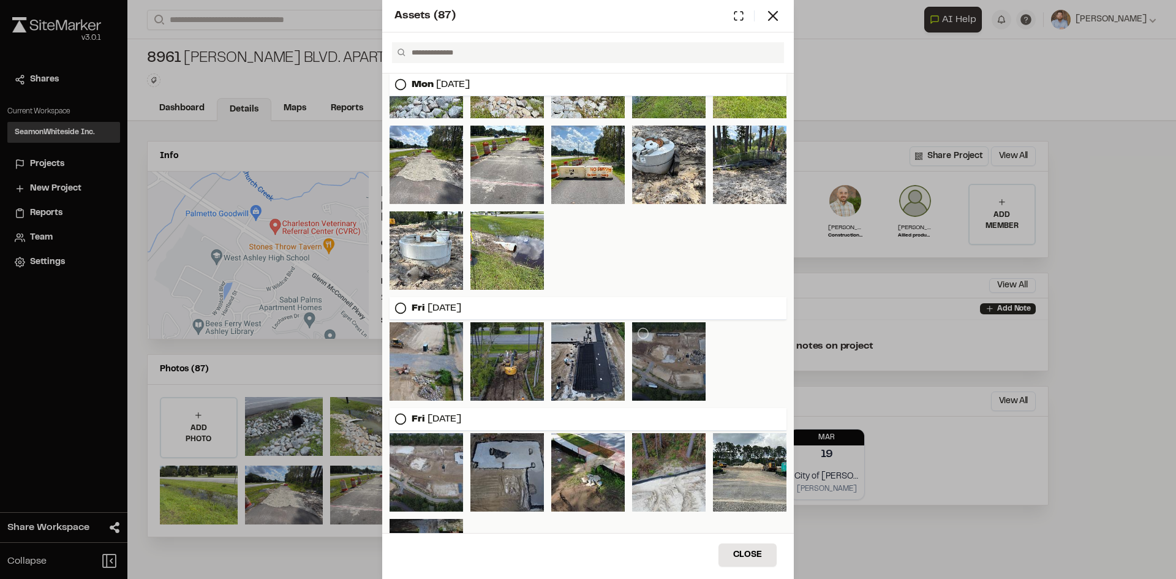
click at [672, 363] on div at bounding box center [669, 361] width 74 height 78
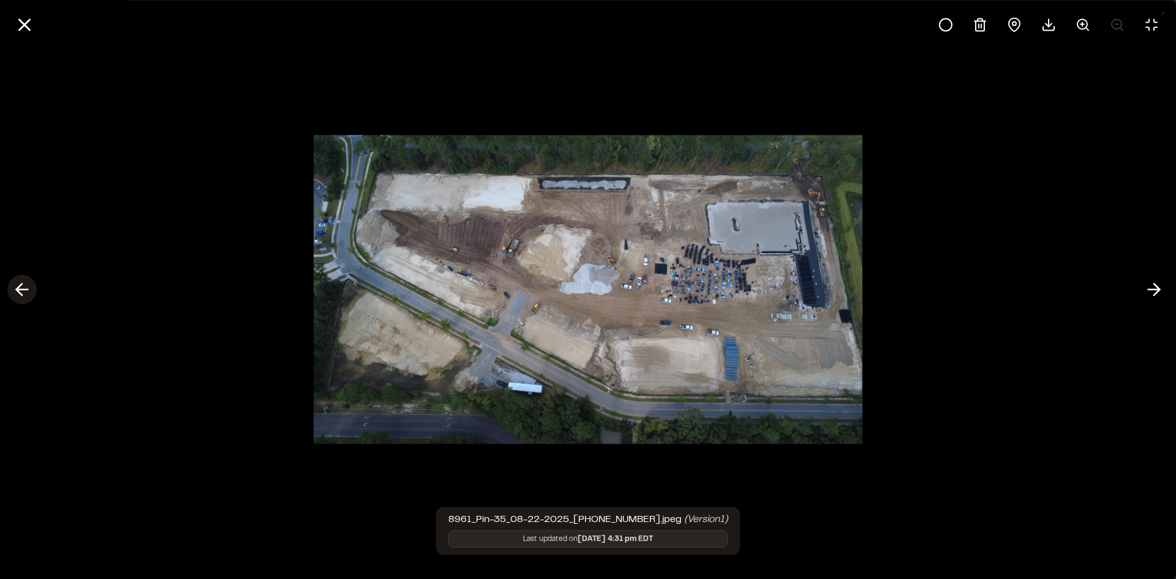
click at [26, 287] on icon at bounding box center [22, 289] width 20 height 21
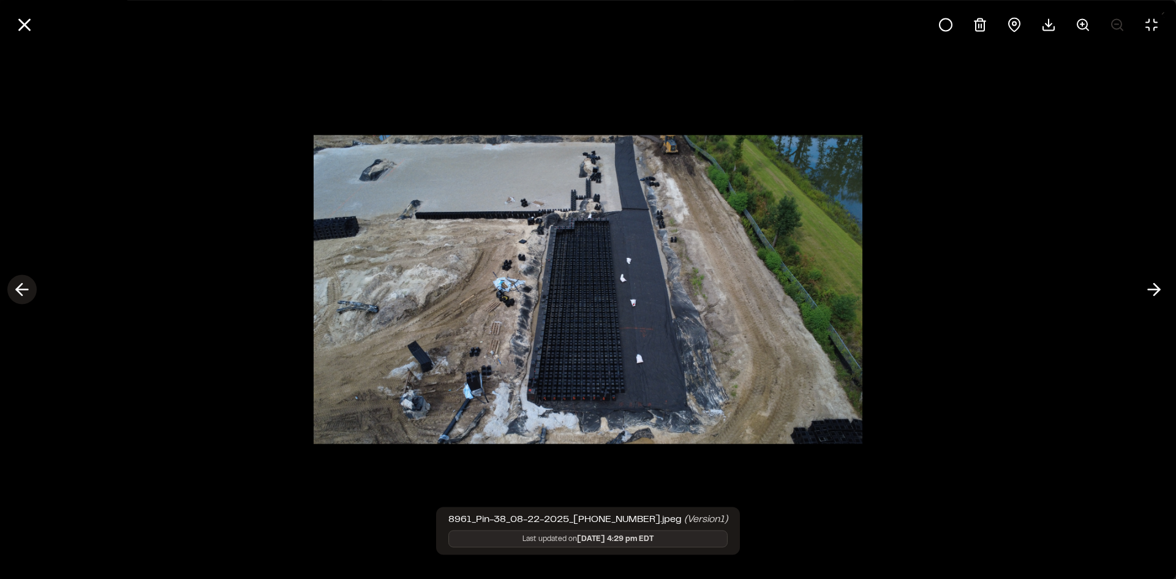
click at [25, 288] on icon at bounding box center [22, 289] width 20 height 21
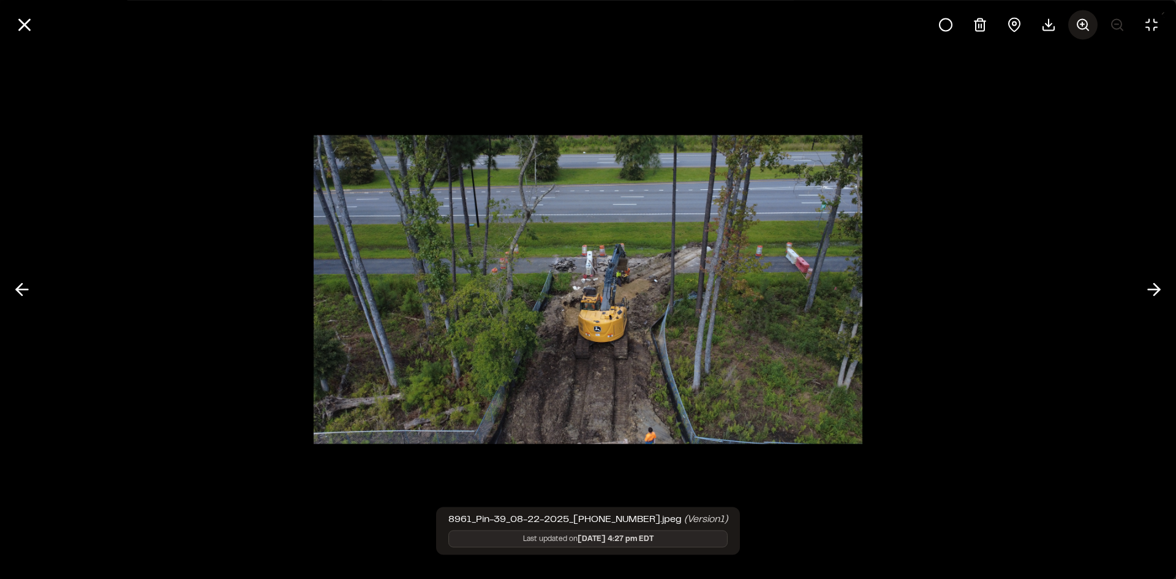
click at [1084, 23] on icon at bounding box center [1083, 24] width 15 height 15
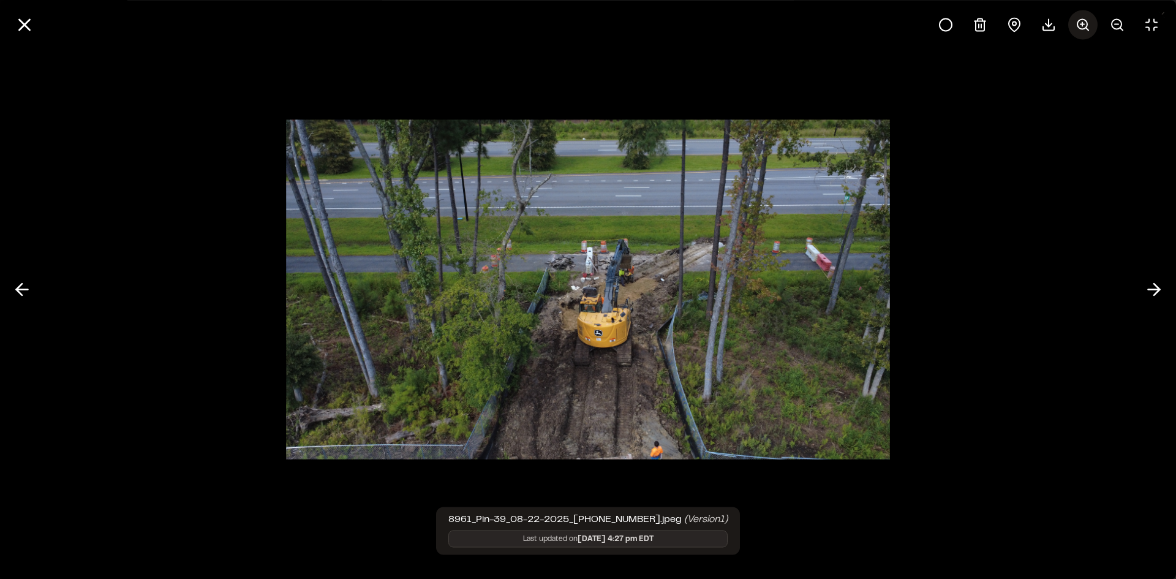
click at [1084, 23] on icon at bounding box center [1083, 24] width 15 height 15
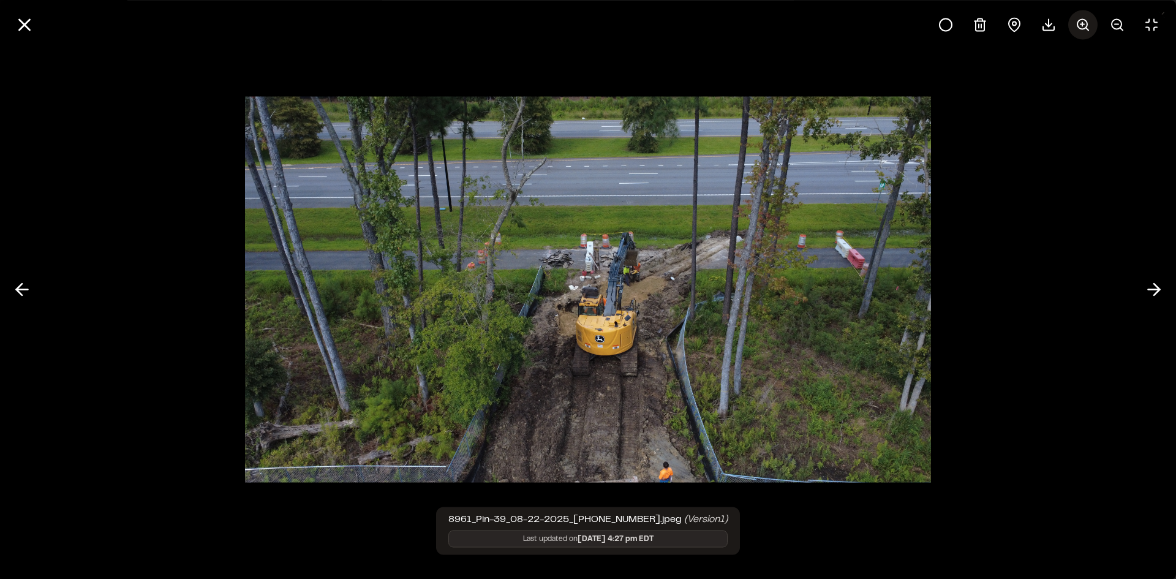
click at [1084, 23] on icon at bounding box center [1083, 24] width 15 height 15
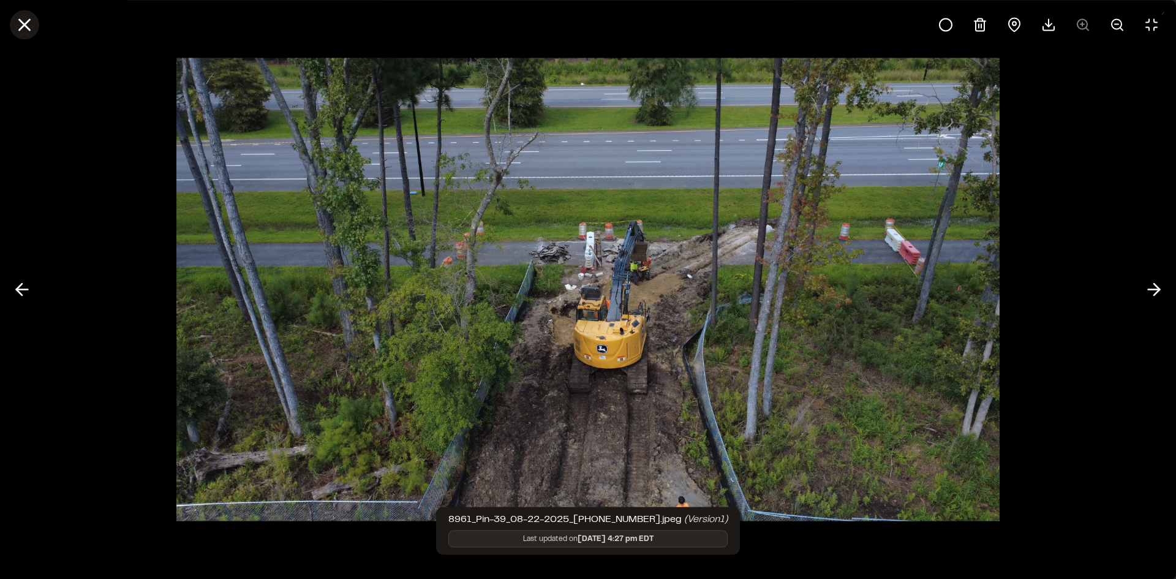
click at [27, 28] on line at bounding box center [25, 25] width 10 height 10
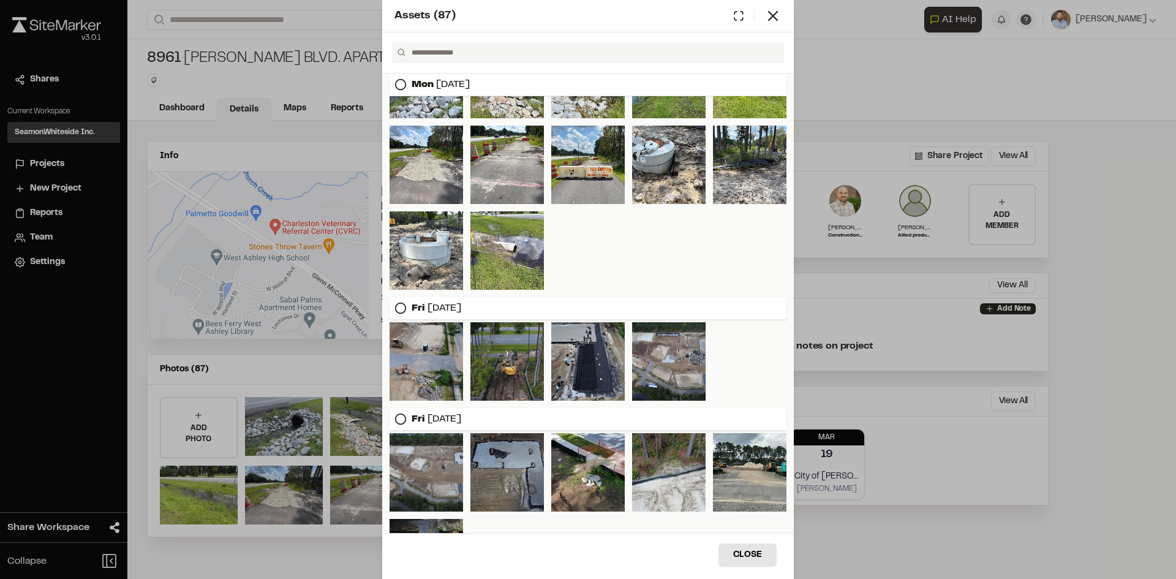
click at [295, 154] on div "Assets ( 87 ) Mon Aug 25, 2025 Fri Aug 22, 2025 Fri Aug 15, 2025 Fri Aug 08, 20…" at bounding box center [588, 289] width 1176 height 579
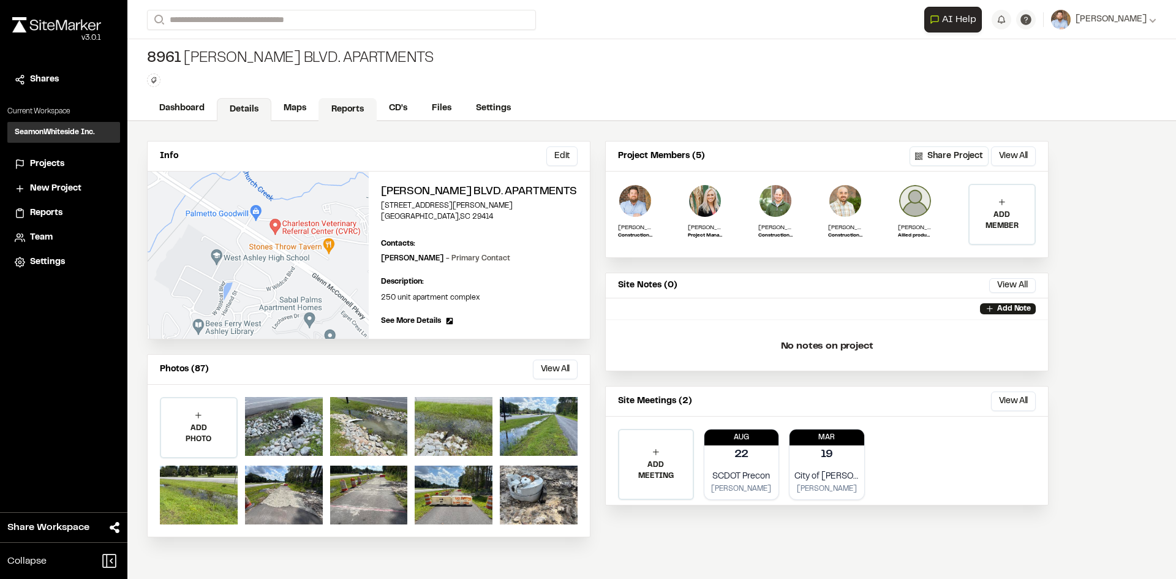
click at [339, 104] on link "Reports" at bounding box center [348, 109] width 58 height 23
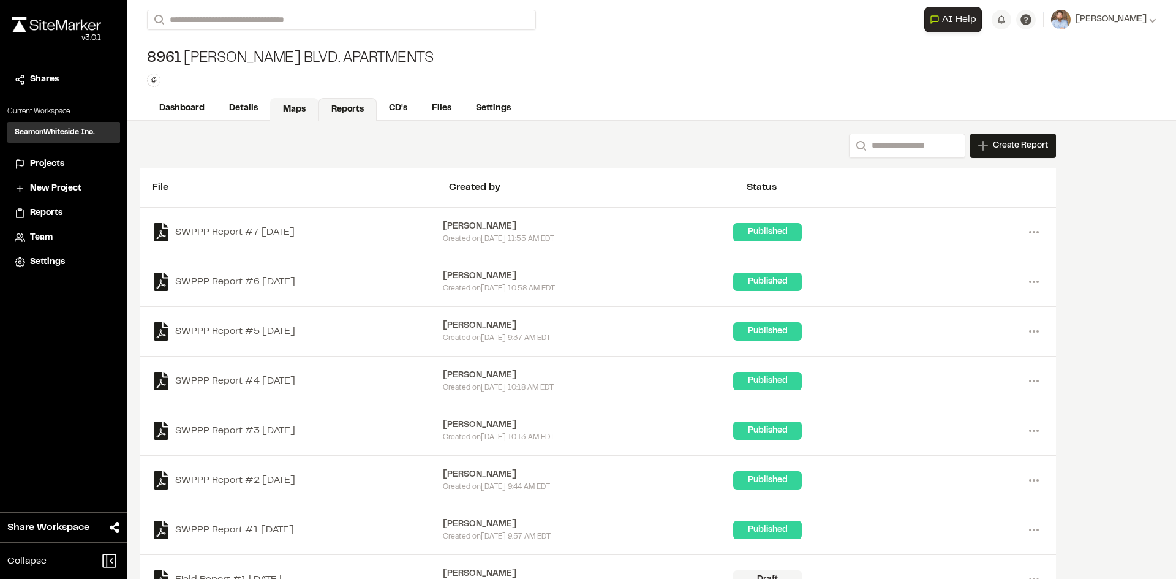
click at [296, 108] on link "Maps" at bounding box center [294, 109] width 48 height 23
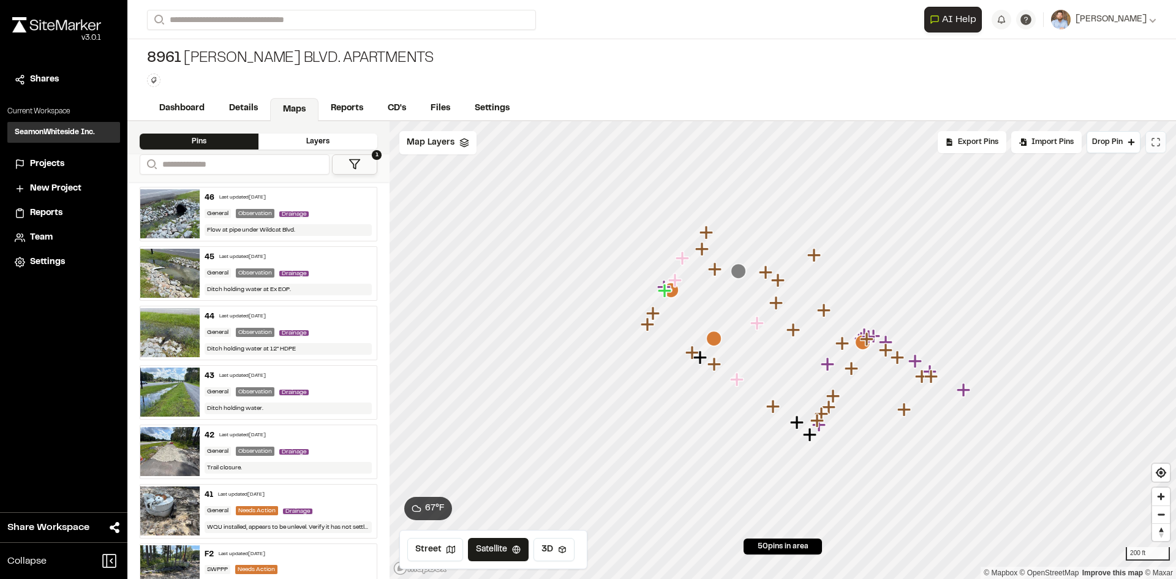
click at [1158, 141] on icon at bounding box center [1156, 142] width 10 height 10
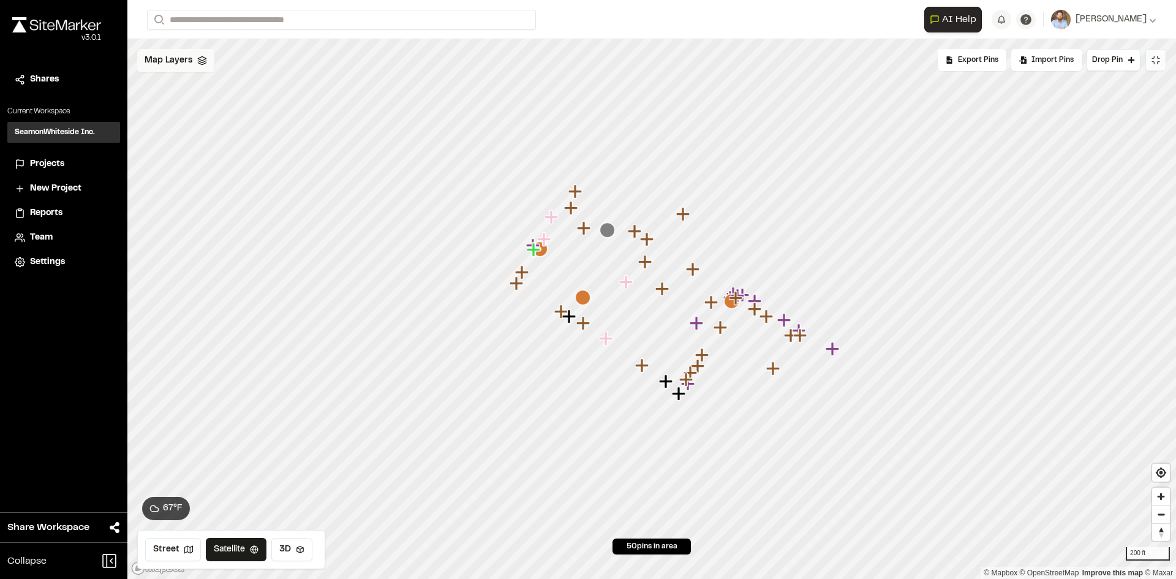
click at [183, 64] on span "Map Layers" at bounding box center [169, 60] width 48 height 13
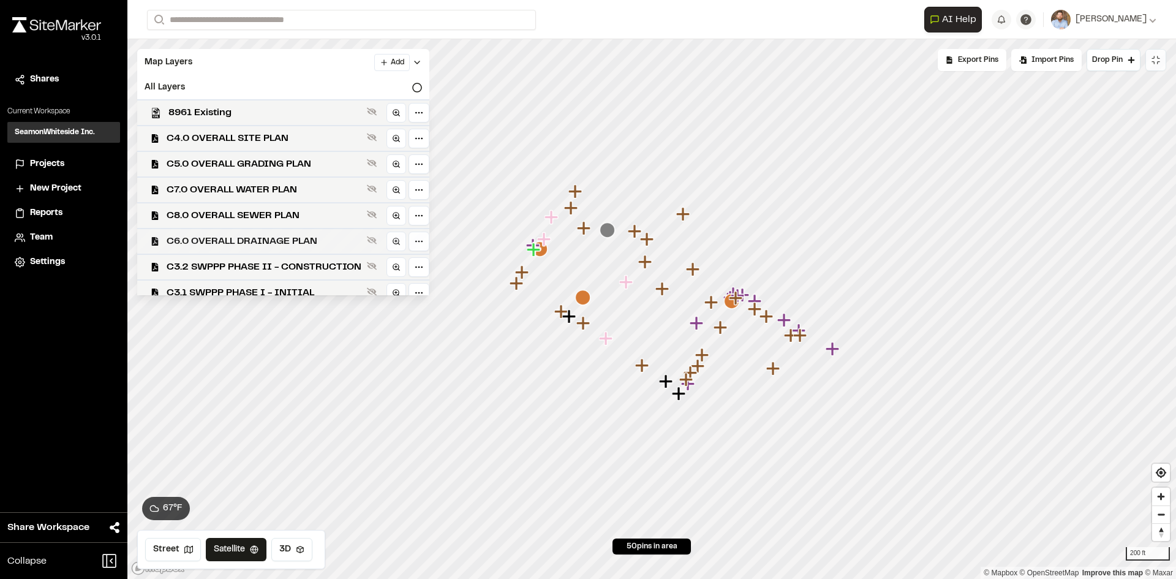
click at [273, 239] on span "C6.0 OVERALL DRAINAGE PLAN" at bounding box center [264, 241] width 195 height 15
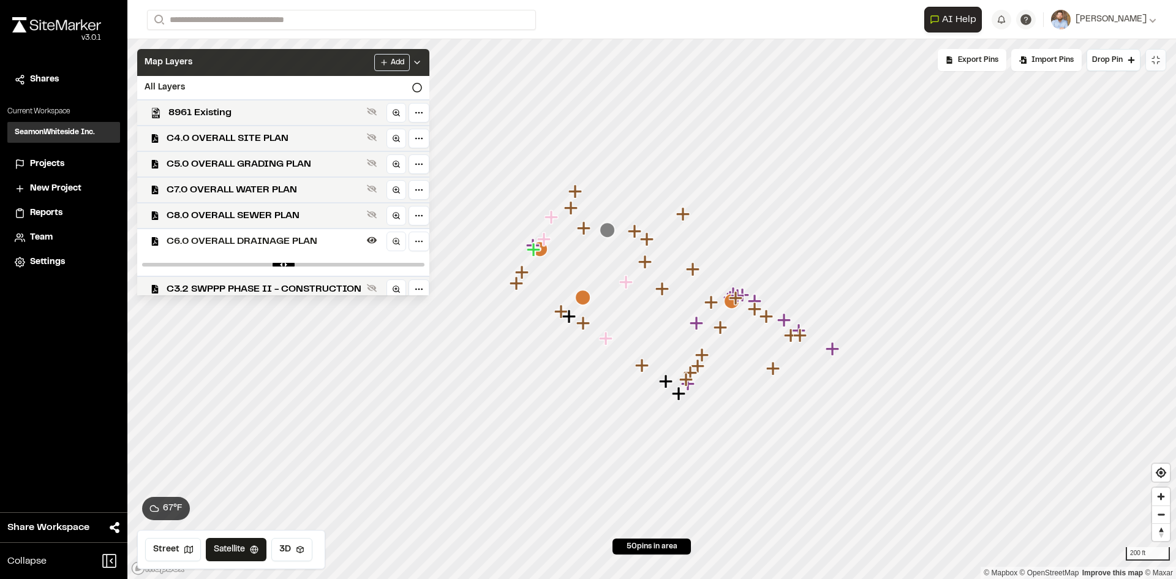
click at [422, 59] on icon at bounding box center [417, 63] width 10 height 10
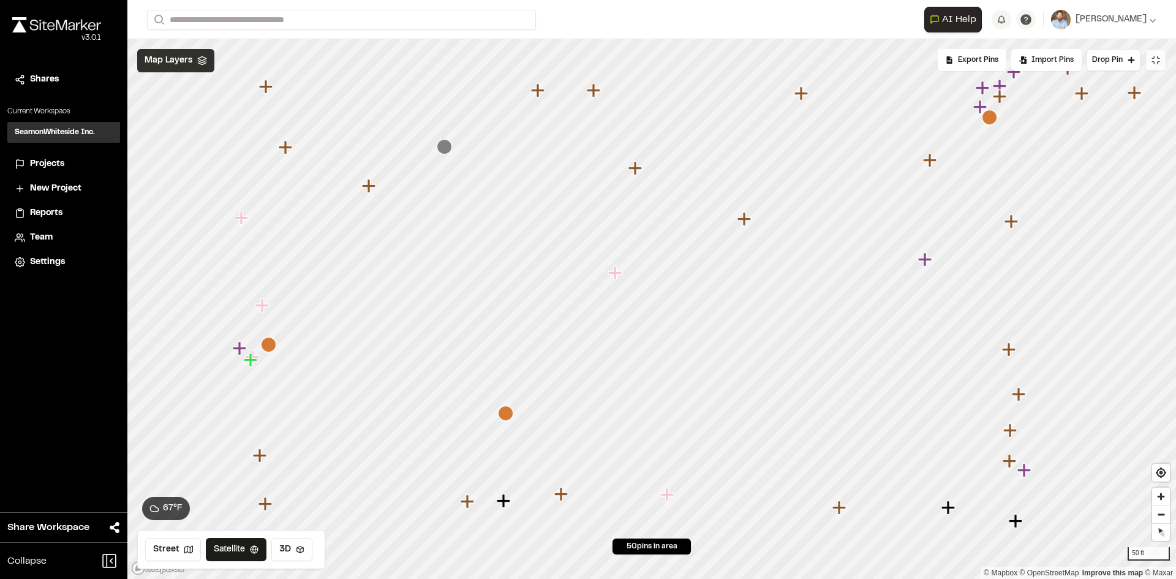
click at [61, 164] on span "Projects" at bounding box center [47, 163] width 34 height 13
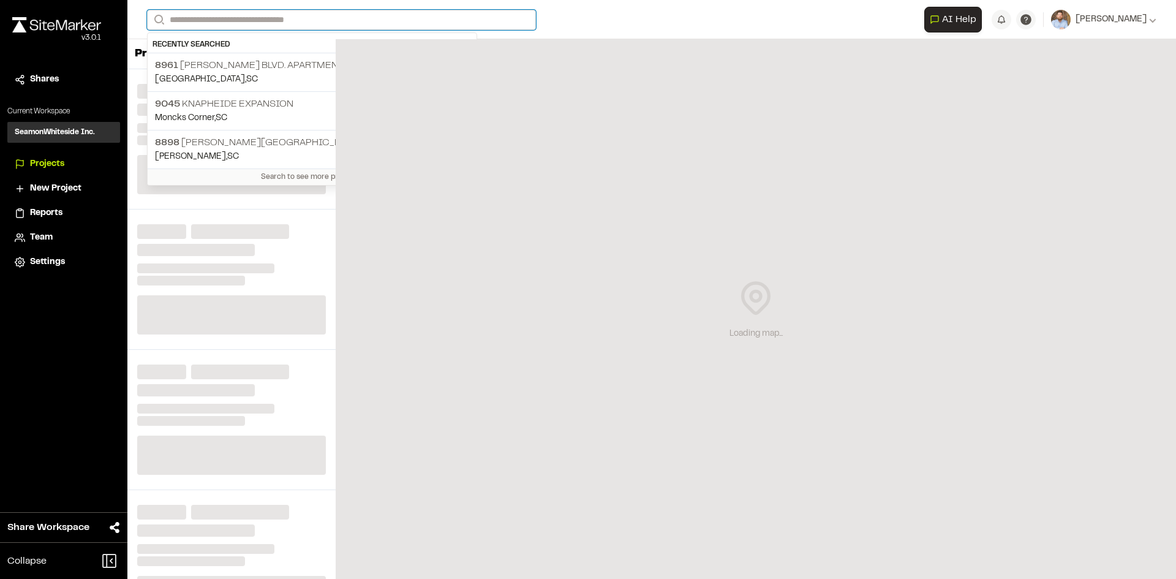
click at [235, 18] on input "Search" at bounding box center [341, 20] width 389 height 20
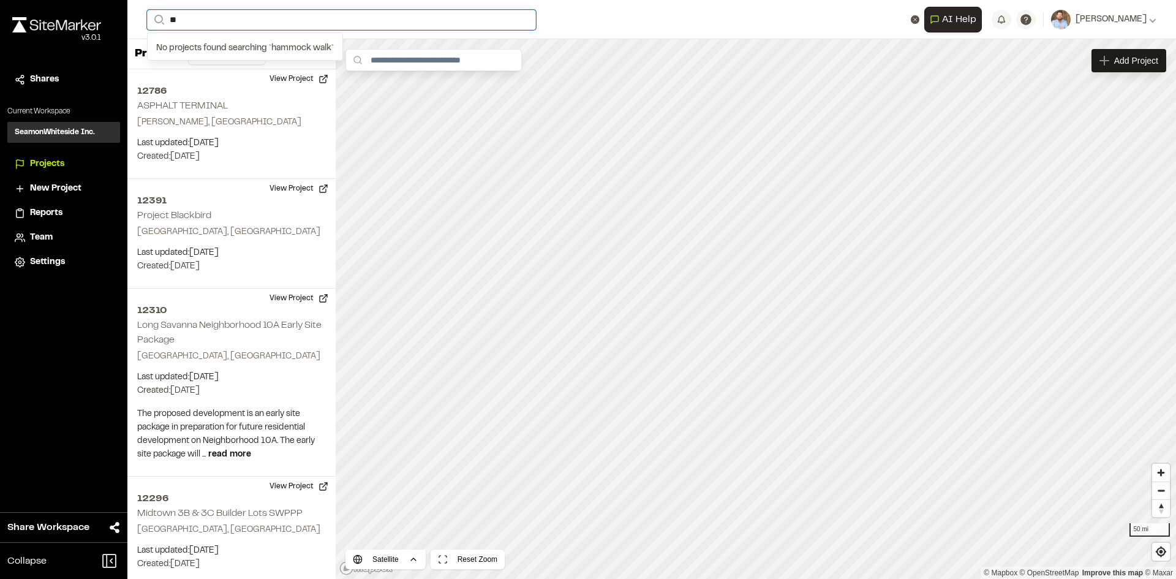
type input "*"
